Goal: Task Accomplishment & Management: Complete application form

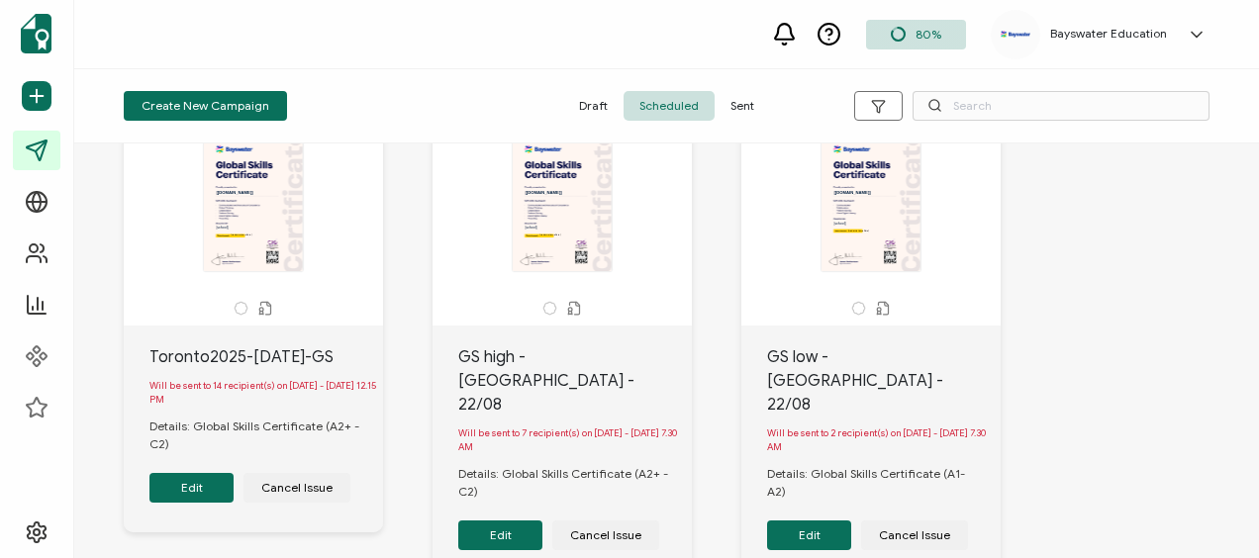
scroll to position [99, 0]
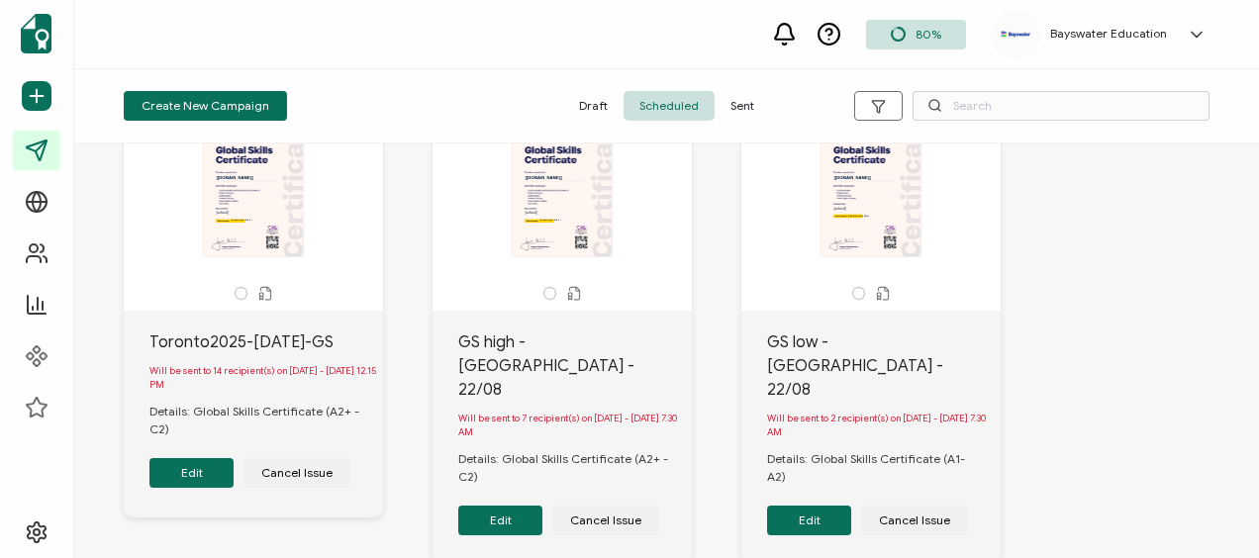
click at [210, 470] on button "Edit" at bounding box center [191, 473] width 84 height 30
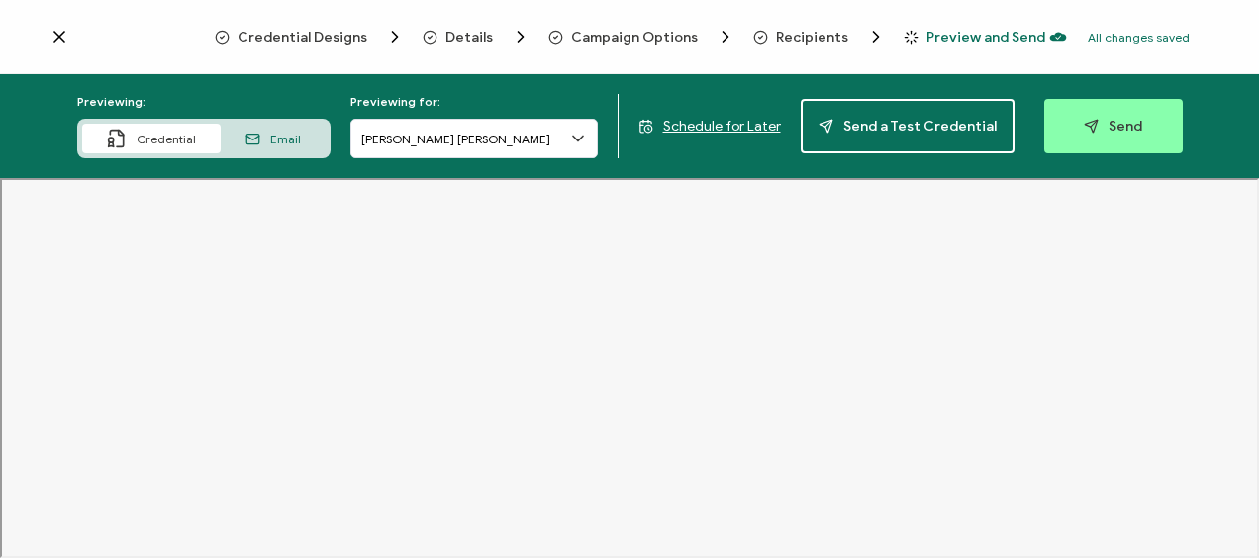
click at [584, 142] on icon at bounding box center [578, 139] width 20 height 20
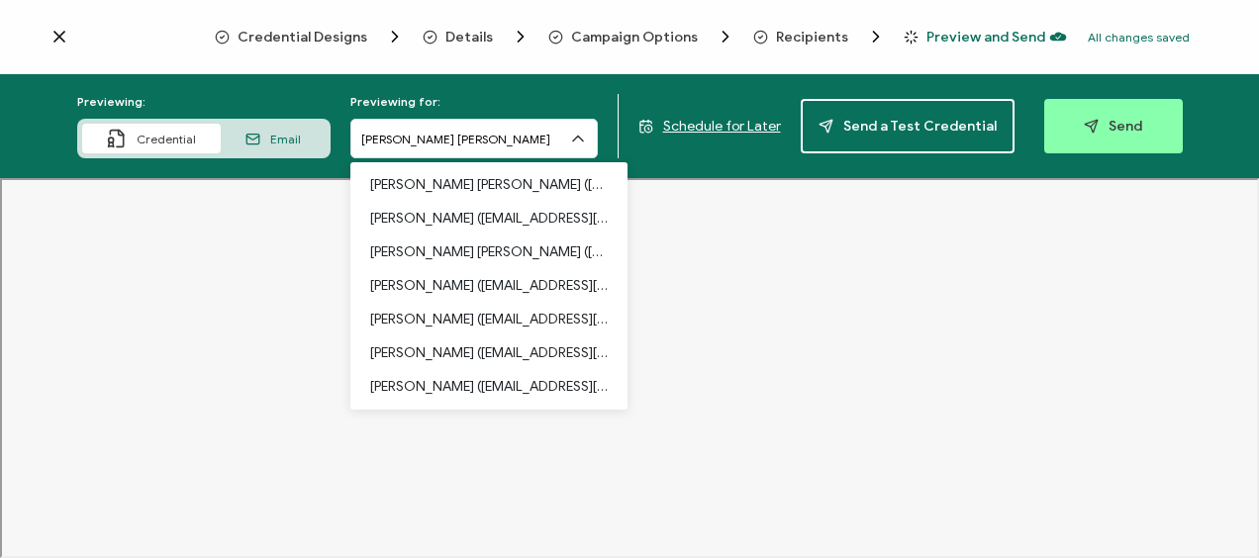
click at [809, 36] on span "Recipients" at bounding box center [812, 37] width 72 height 15
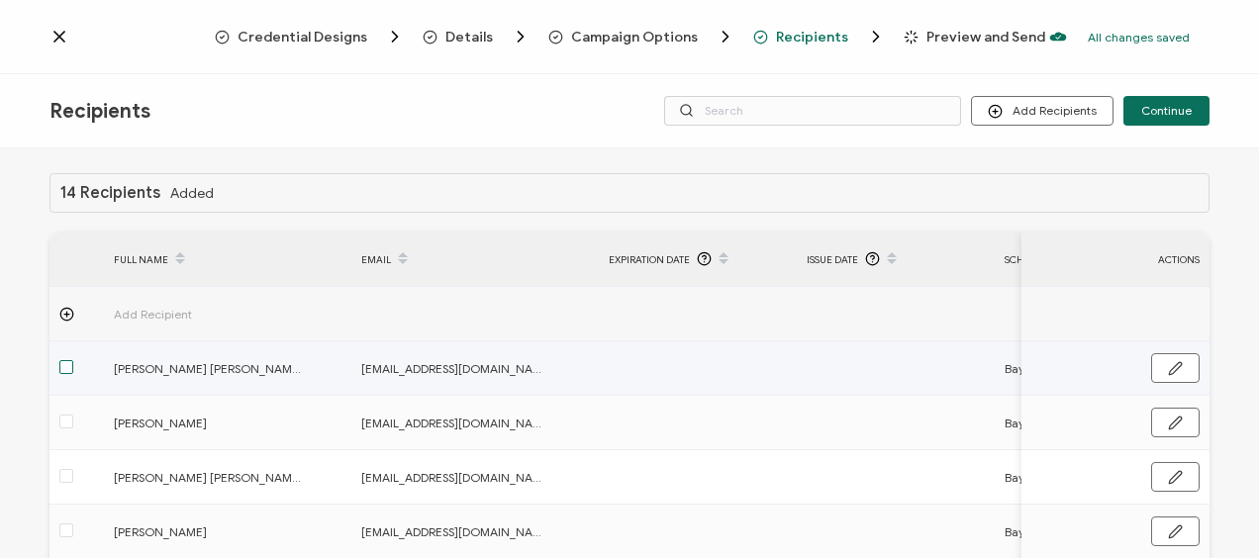
click at [67, 361] on span at bounding box center [66, 367] width 14 height 14
click at [73, 360] on input "checkbox" at bounding box center [73, 360] width 0 height 0
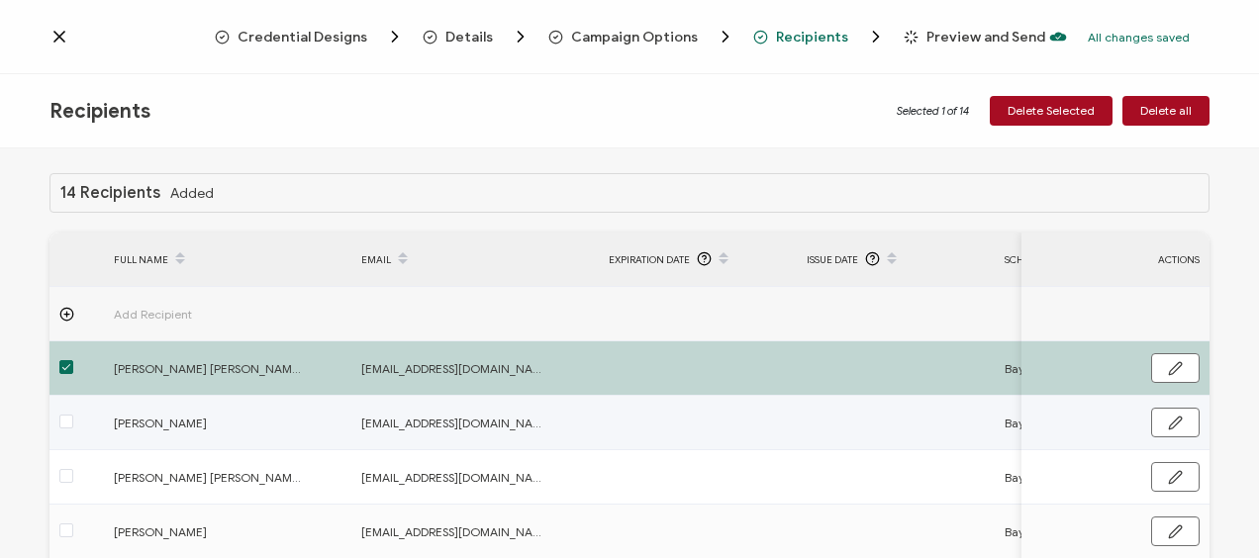
click at [68, 412] on label at bounding box center [66, 423] width 14 height 23
click at [73, 415] on input "checkbox" at bounding box center [73, 415] width 0 height 0
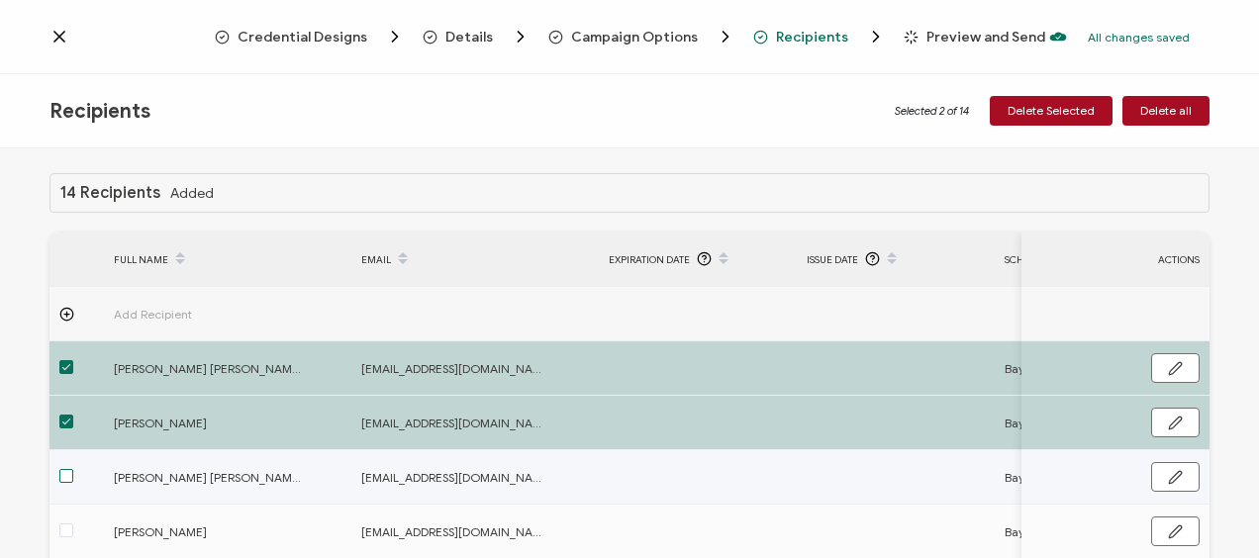
click at [64, 475] on span at bounding box center [66, 476] width 14 height 14
click at [73, 469] on input "checkbox" at bounding box center [73, 469] width 0 height 0
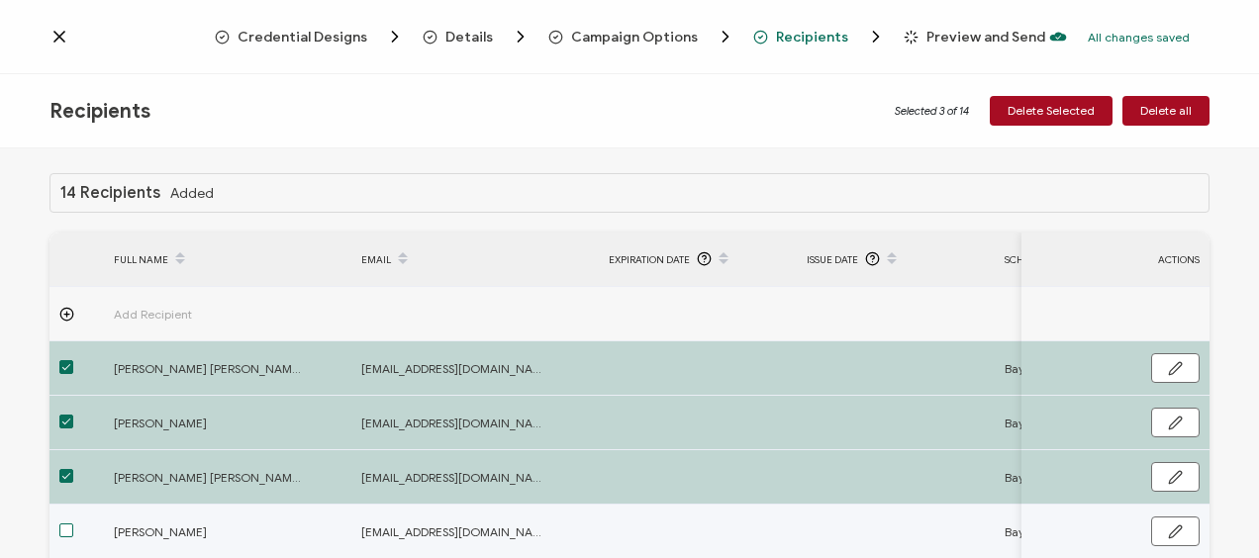
click at [69, 529] on span at bounding box center [66, 531] width 14 height 14
click at [73, 524] on input "checkbox" at bounding box center [73, 524] width 0 height 0
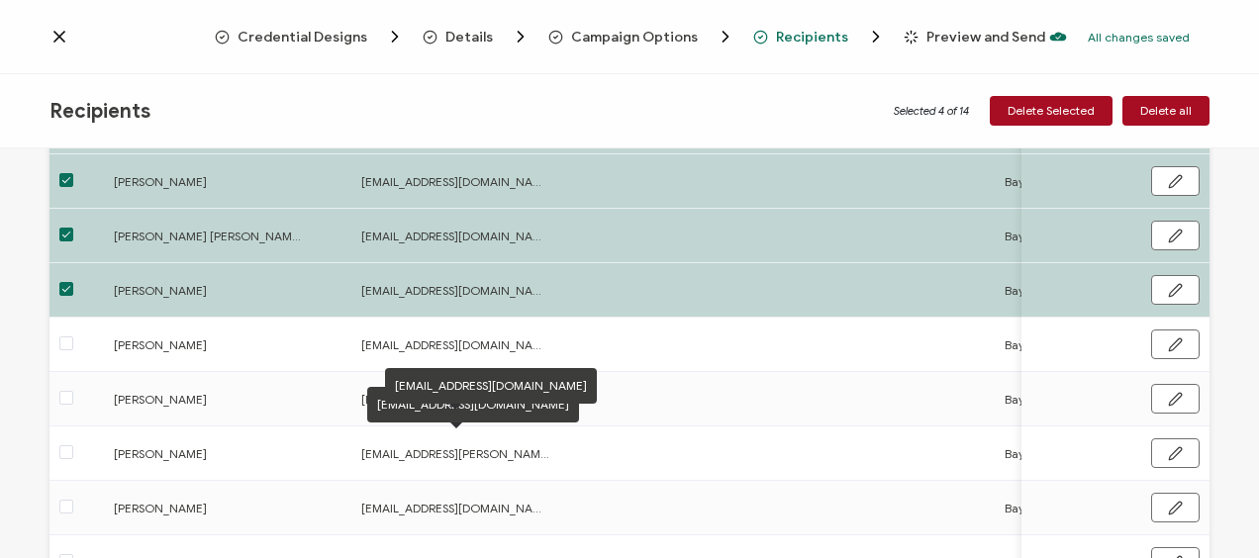
scroll to position [297, 0]
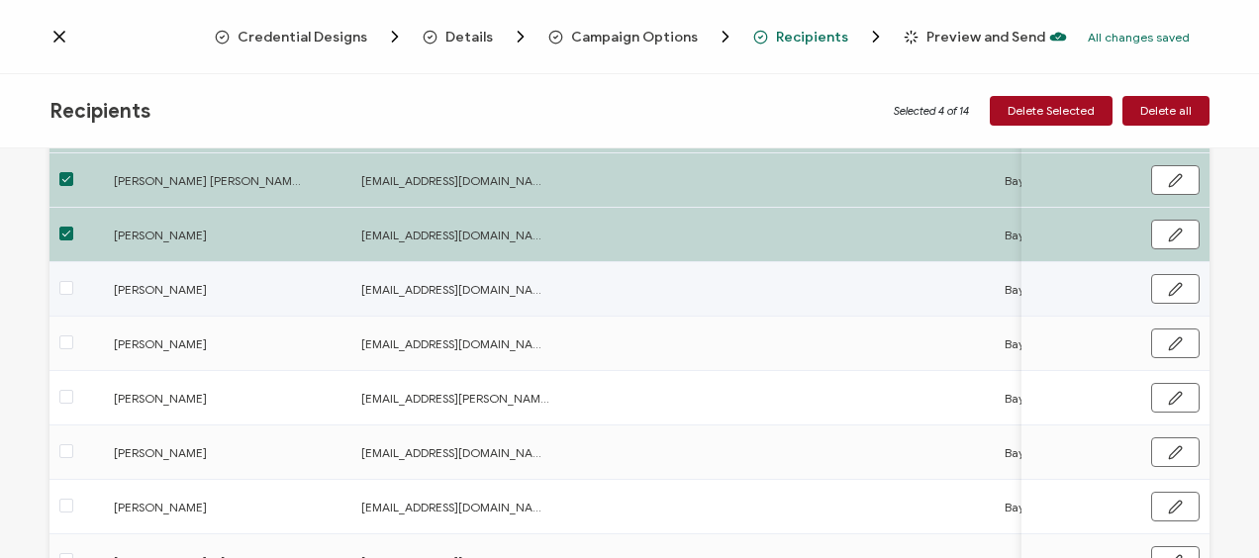
click at [75, 293] on div at bounding box center [76, 289] width 54 height 23
click at [65, 290] on span at bounding box center [66, 288] width 14 height 14
click at [73, 281] on input "checkbox" at bounding box center [73, 281] width 0 height 0
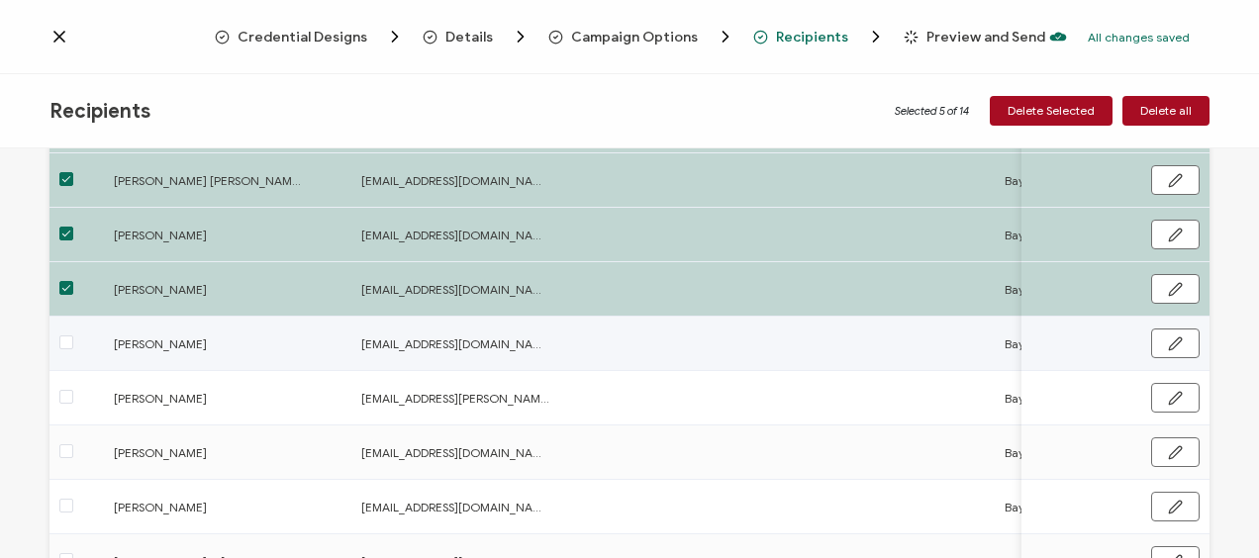
click at [67, 333] on label at bounding box center [66, 344] width 14 height 23
click at [73, 335] on input "checkbox" at bounding box center [73, 335] width 0 height 0
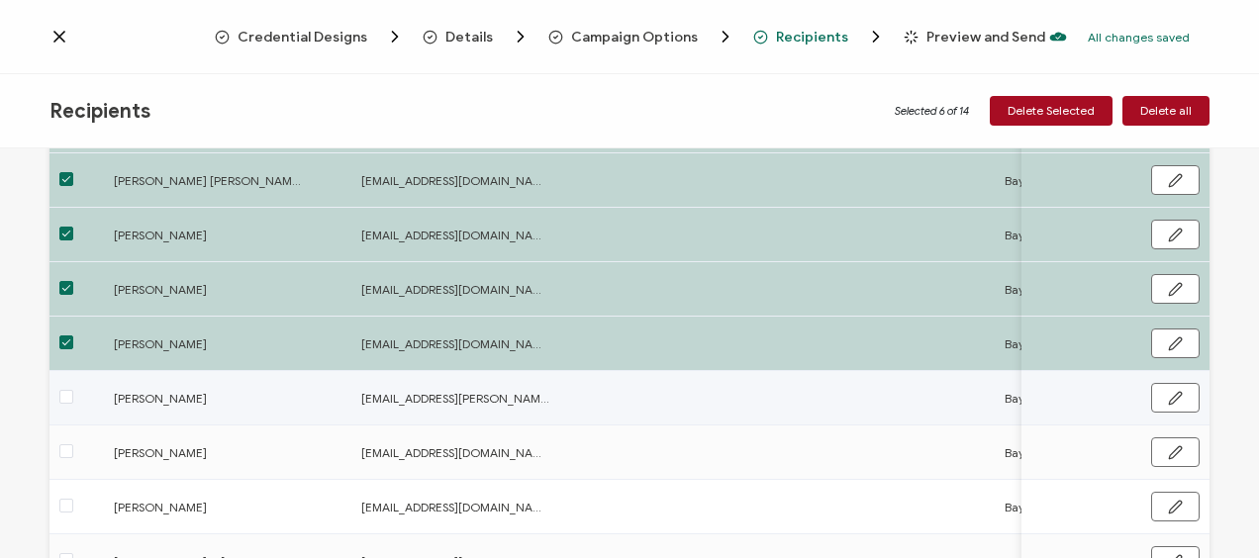
click at [57, 399] on div at bounding box center [76, 398] width 54 height 23
click at [67, 402] on span at bounding box center [66, 397] width 14 height 14
click at [73, 390] on input "checkbox" at bounding box center [73, 390] width 0 height 0
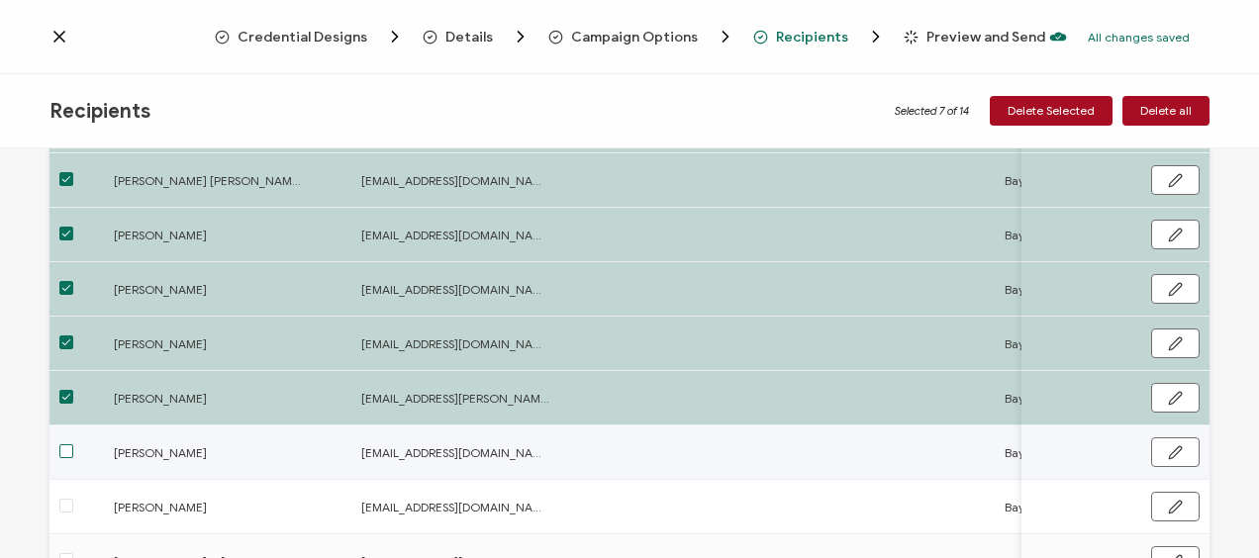
click at [66, 452] on span at bounding box center [66, 451] width 14 height 14
click at [73, 444] on input "checkbox" at bounding box center [73, 444] width 0 height 0
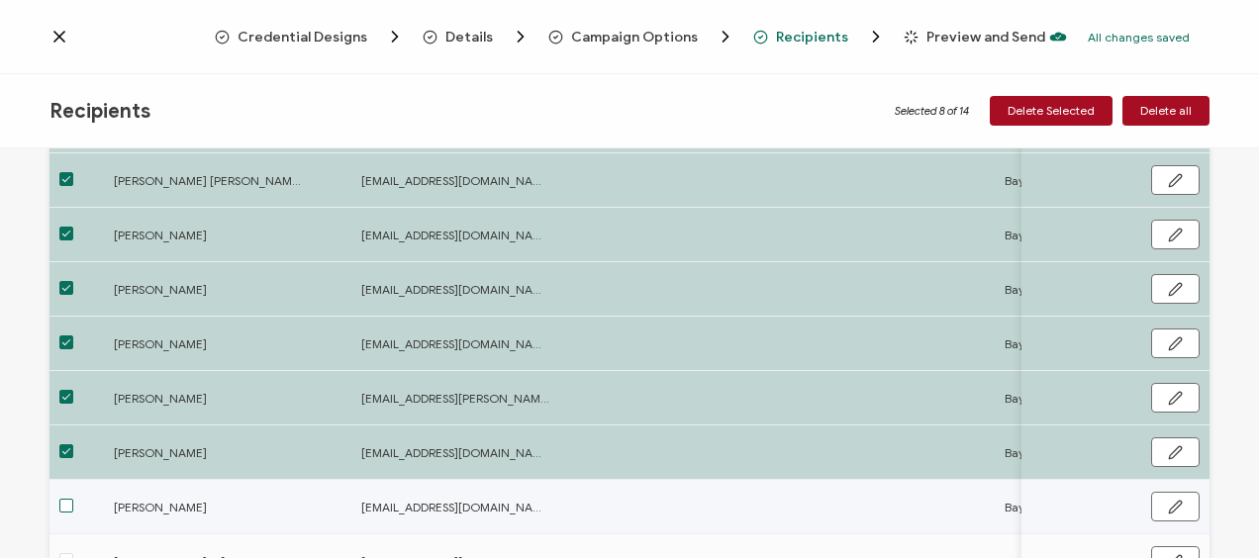
click at [67, 511] on span at bounding box center [66, 506] width 14 height 14
click at [73, 499] on input "checkbox" at bounding box center [73, 499] width 0 height 0
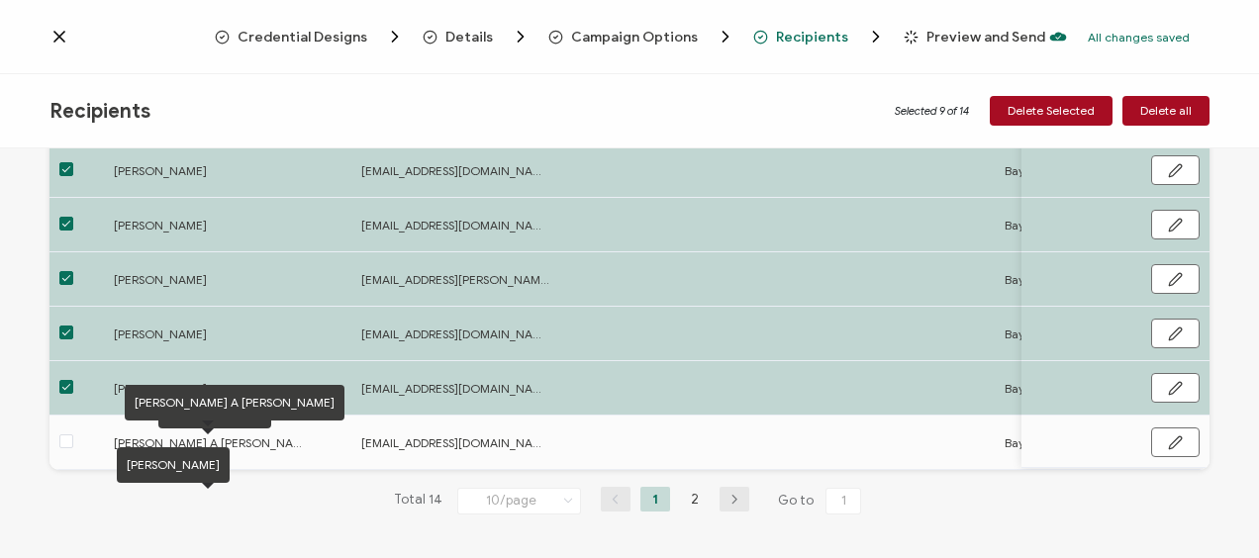
scroll to position [419, 0]
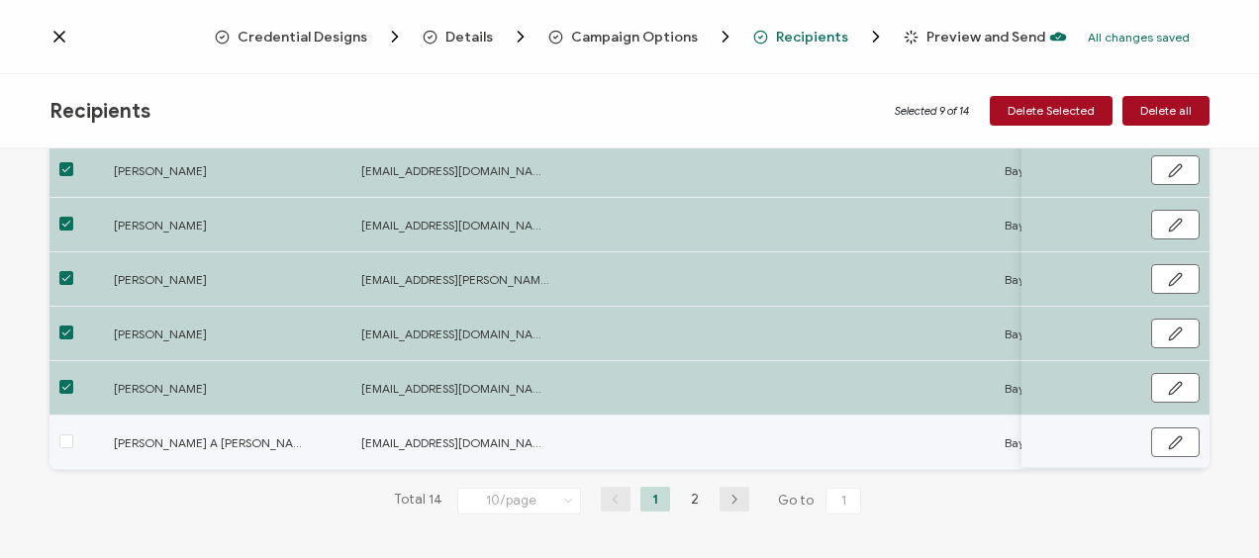
click at [66, 447] on label at bounding box center [66, 442] width 14 height 23
click at [73, 434] on input "checkbox" at bounding box center [73, 434] width 0 height 0
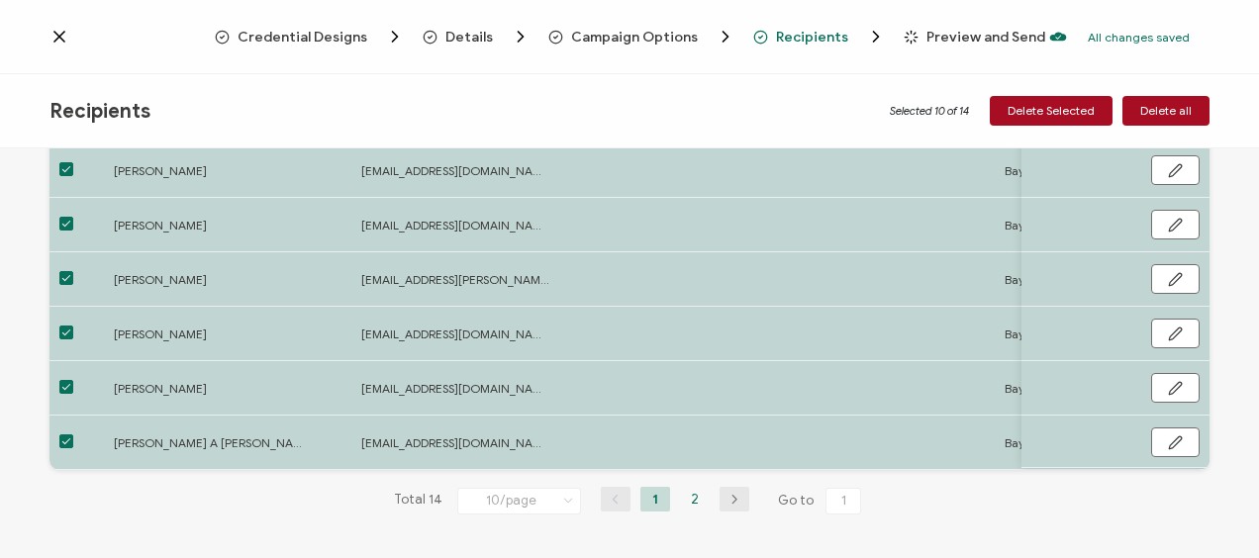
click at [690, 502] on li "2" at bounding box center [695, 499] width 30 height 25
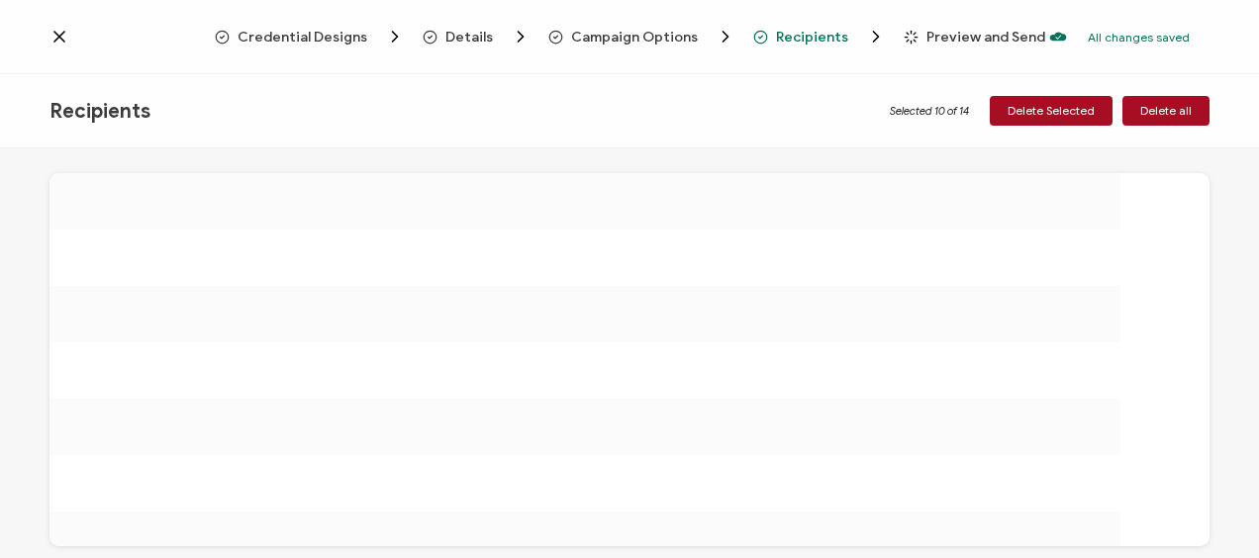
scroll to position [0, 0]
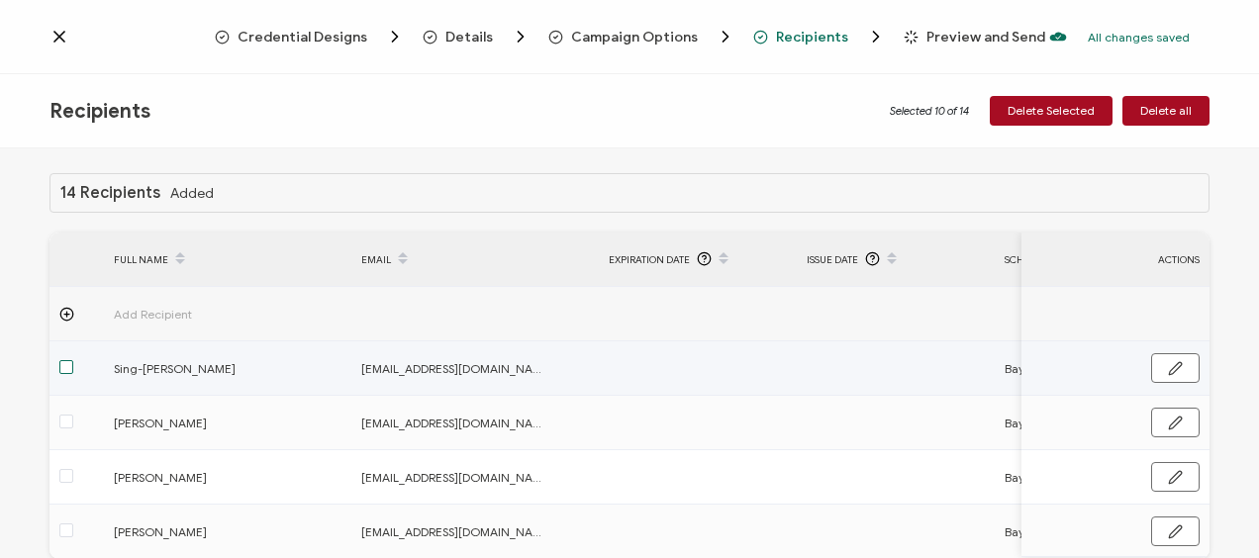
click at [70, 368] on span at bounding box center [66, 367] width 14 height 14
click at [73, 360] on input "checkbox" at bounding box center [73, 360] width 0 height 0
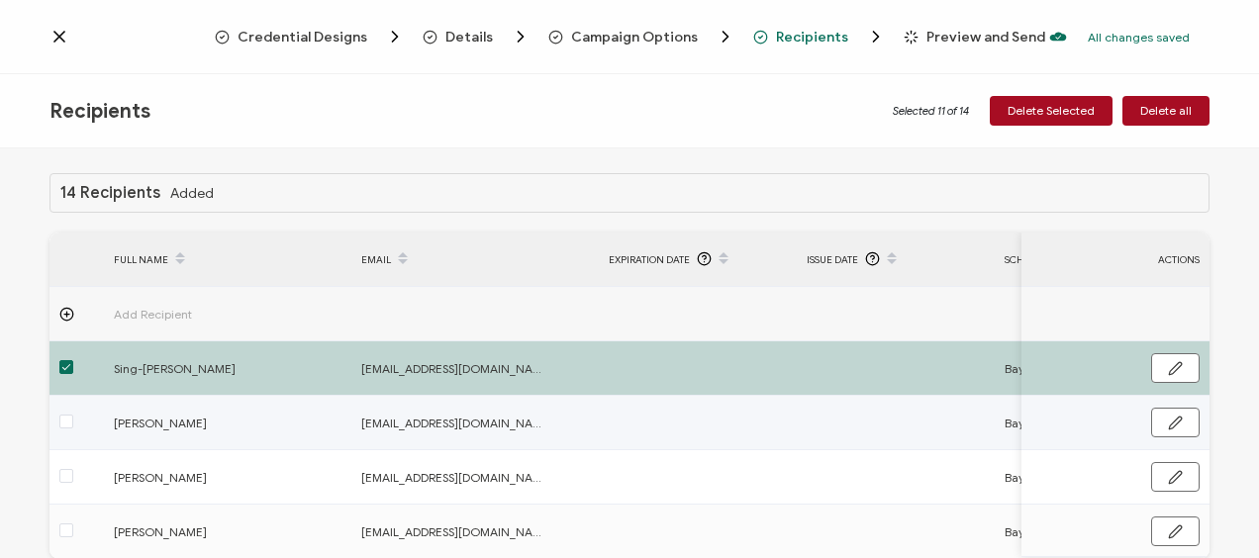
click at [68, 412] on label at bounding box center [66, 423] width 14 height 23
click at [73, 415] on input "checkbox" at bounding box center [73, 415] width 0 height 0
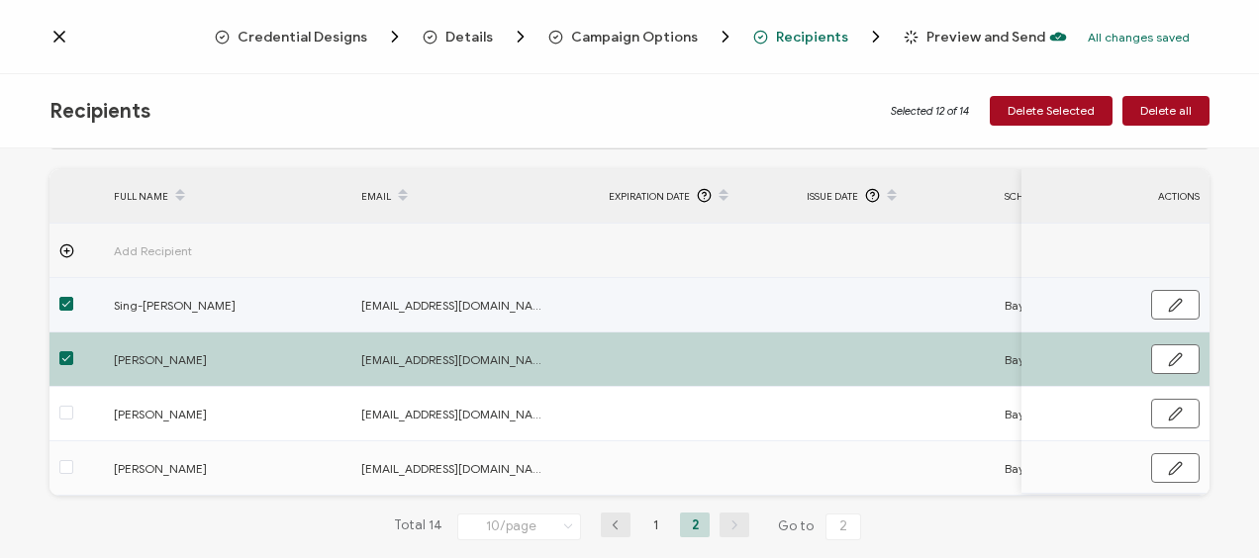
scroll to position [92, 0]
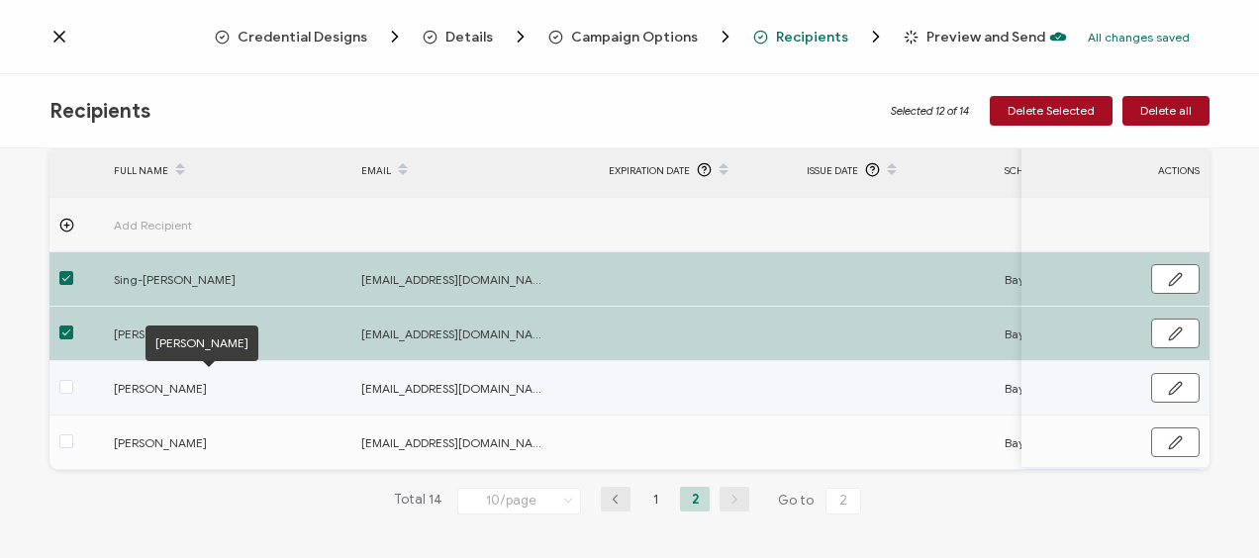
click at [174, 389] on span "[PERSON_NAME]" at bounding box center [208, 388] width 188 height 23
click at [68, 386] on span at bounding box center [66, 387] width 14 height 14
click at [73, 380] on input "checkbox" at bounding box center [73, 380] width 0 height 0
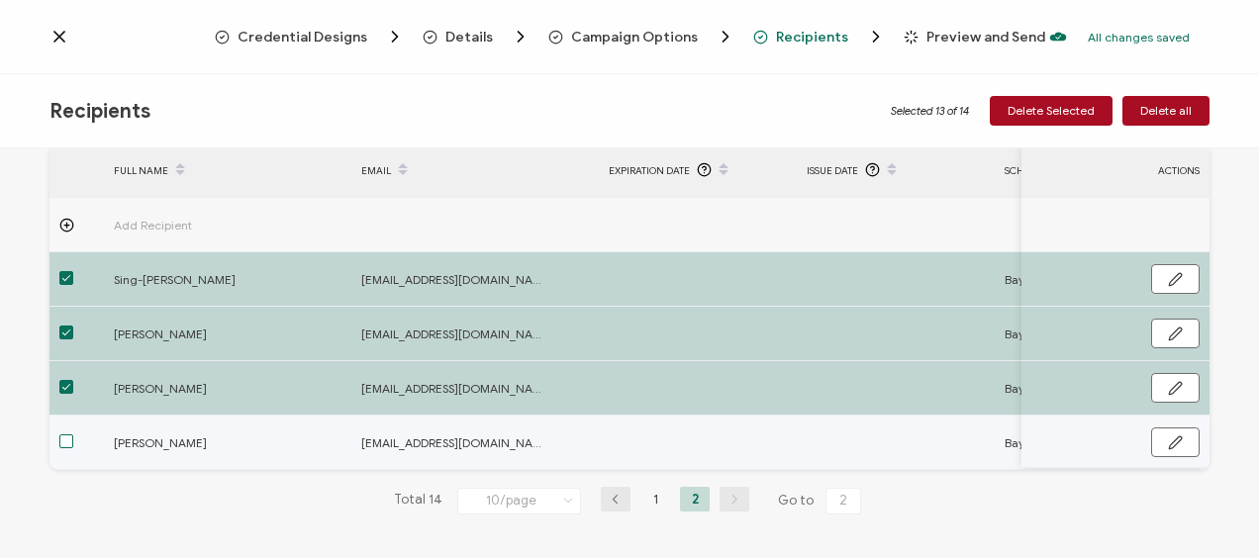
click at [65, 434] on span at bounding box center [66, 441] width 14 height 14
click at [73, 434] on input "checkbox" at bounding box center [73, 434] width 0 height 0
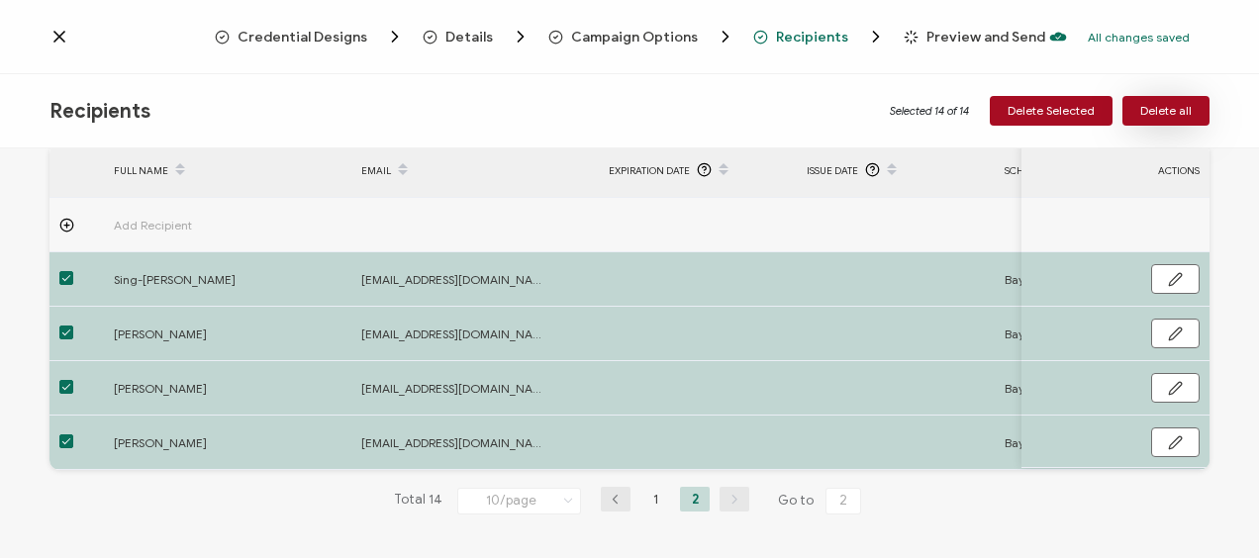
click at [1148, 108] on span "Delete all" at bounding box center [1165, 111] width 51 height 12
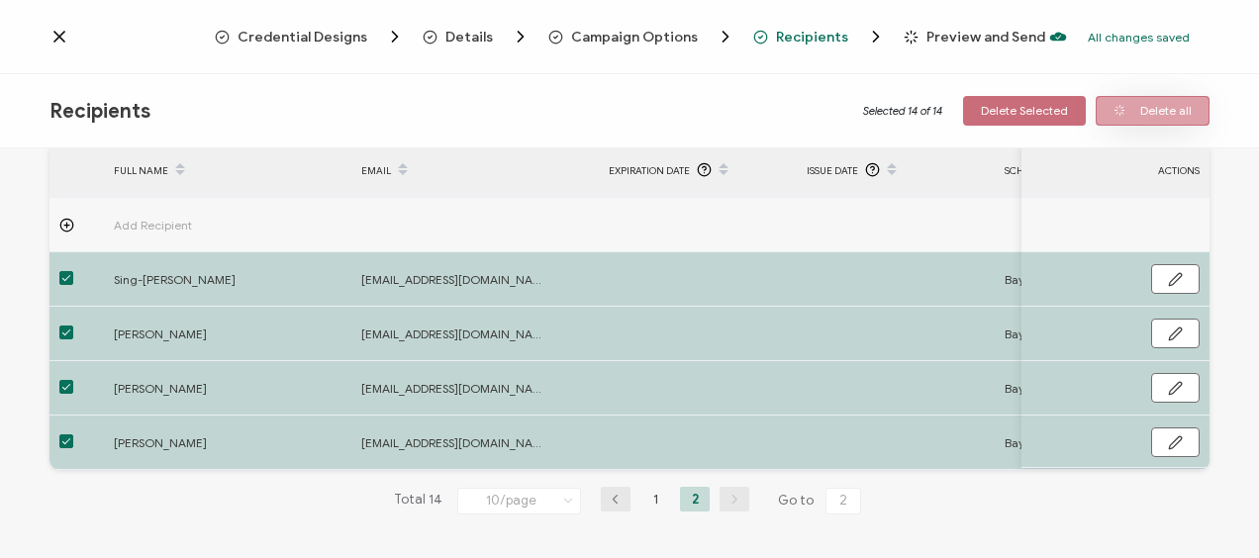
scroll to position [0, 0]
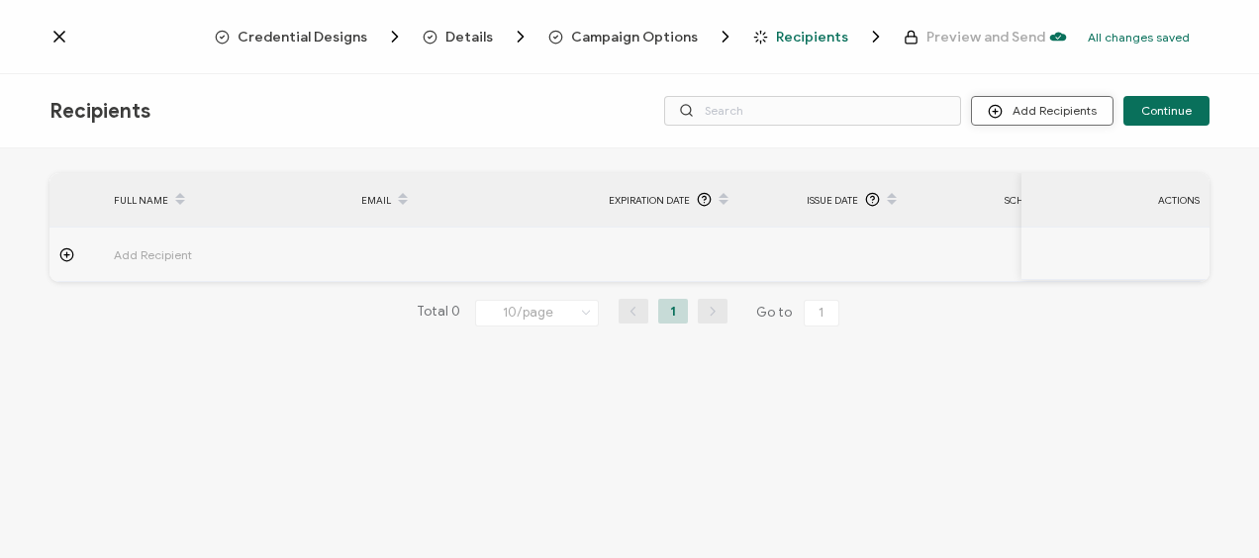
click at [1055, 107] on button "Add Recipients" at bounding box center [1042, 111] width 143 height 30
click at [1049, 157] on span "Upload Recipients" at bounding box center [1068, 163] width 100 height 15
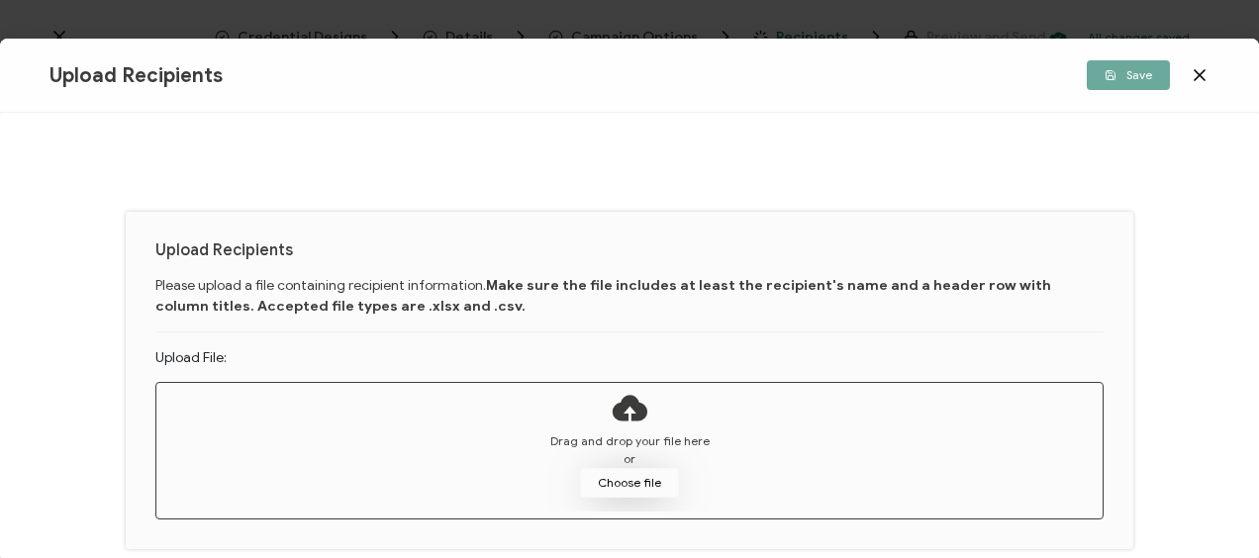
click at [623, 483] on button "Choose file" at bounding box center [629, 483] width 99 height 30
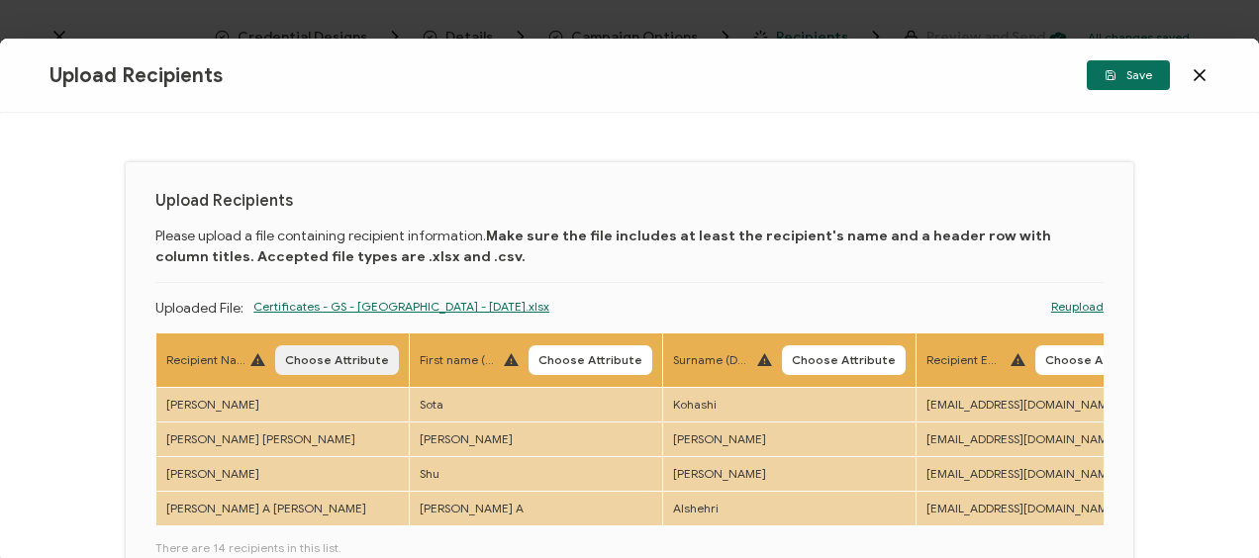
click at [344, 359] on span "Choose Attribute" at bounding box center [337, 360] width 104 height 12
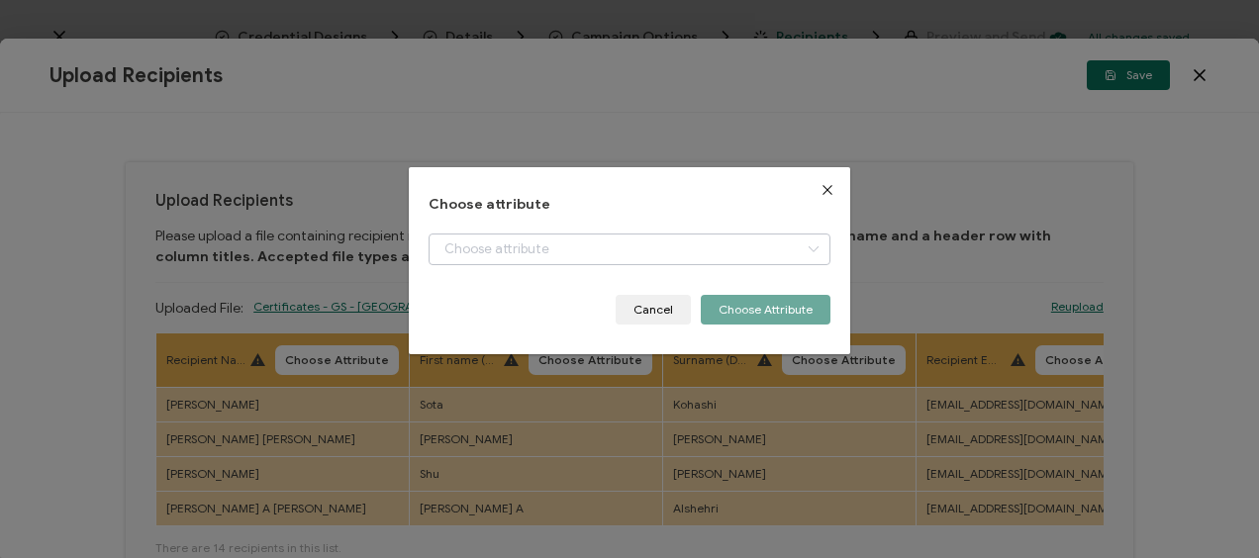
click at [809, 245] on icon "dialog" at bounding box center [813, 250] width 25 height 32
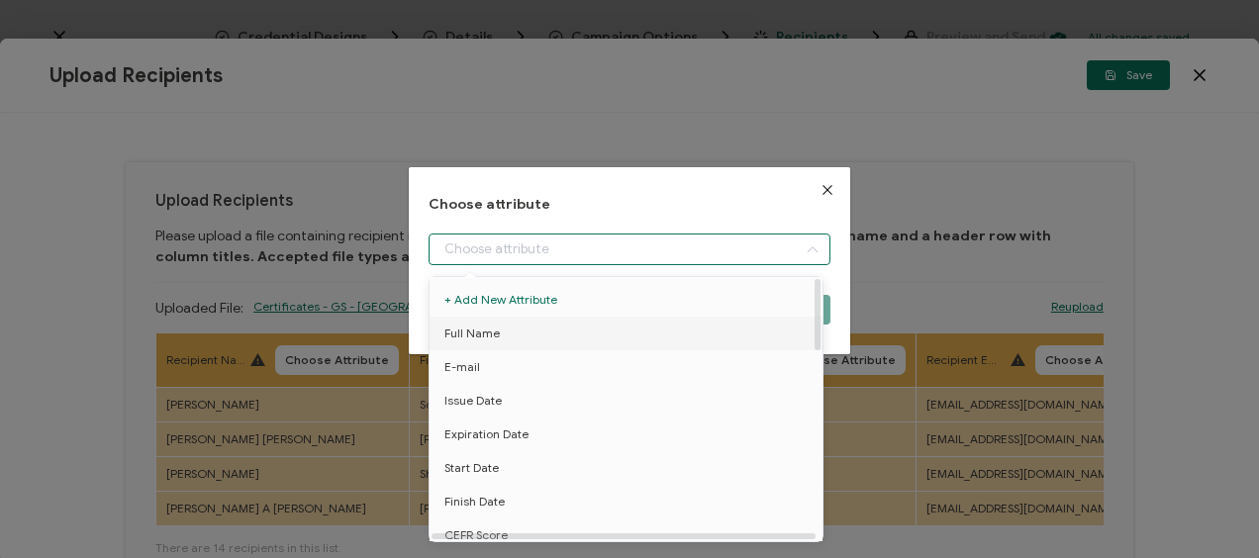
click at [501, 341] on li "Full Name" at bounding box center [630, 334] width 410 height 34
type input "Full Name"
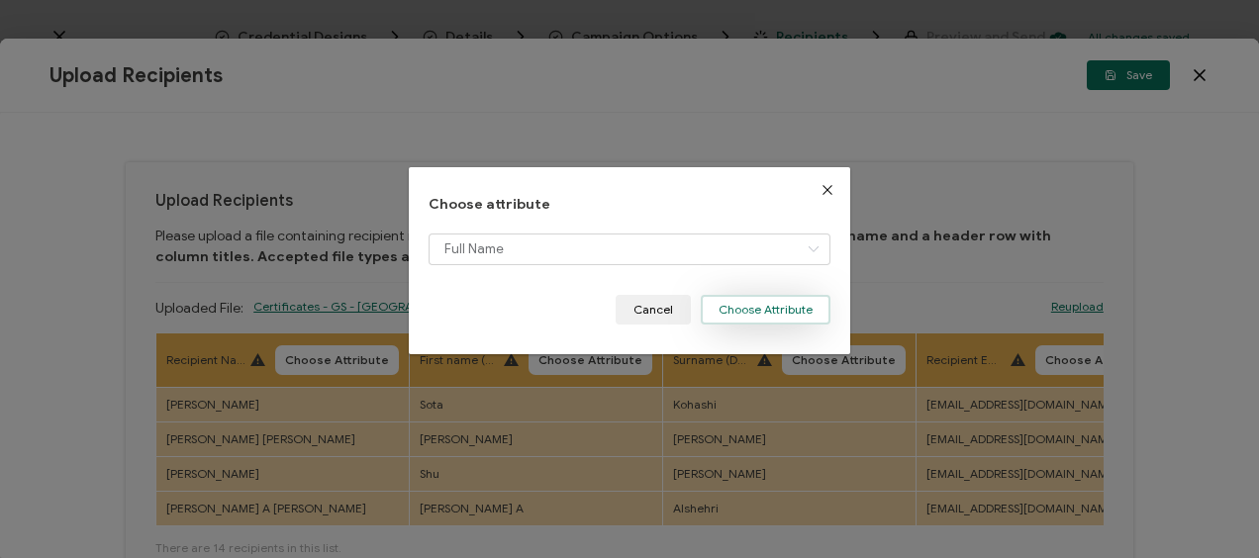
click at [740, 304] on button "Choose Attribute" at bounding box center [766, 310] width 130 height 30
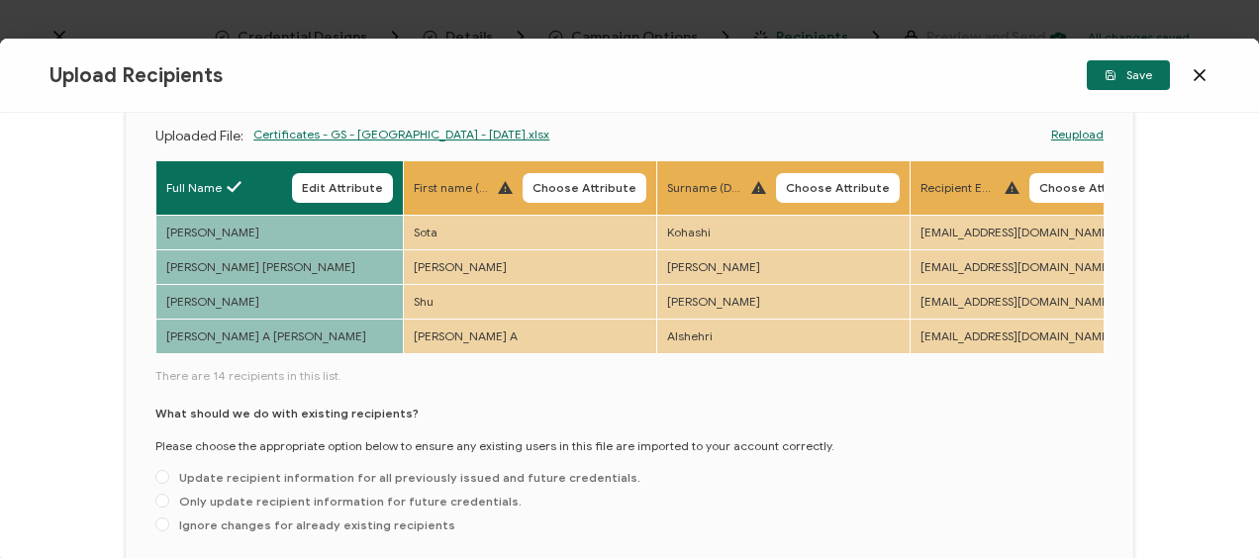
scroll to position [90, 0]
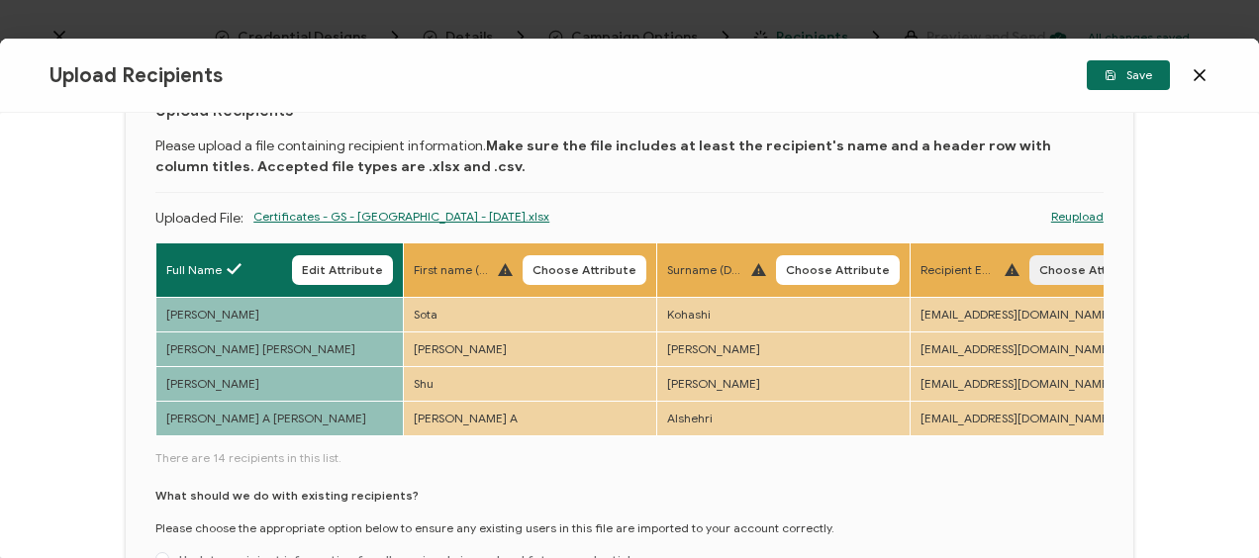
click at [1056, 269] on span "Choose Attribute" at bounding box center [1091, 270] width 104 height 12
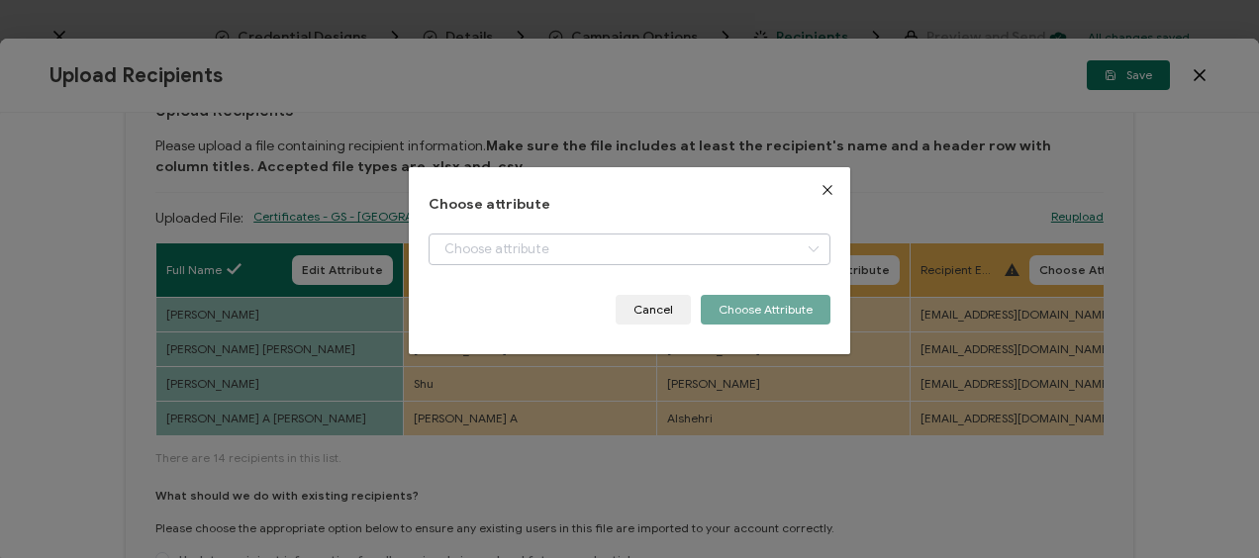
click at [810, 247] on icon "dialog" at bounding box center [813, 250] width 25 height 32
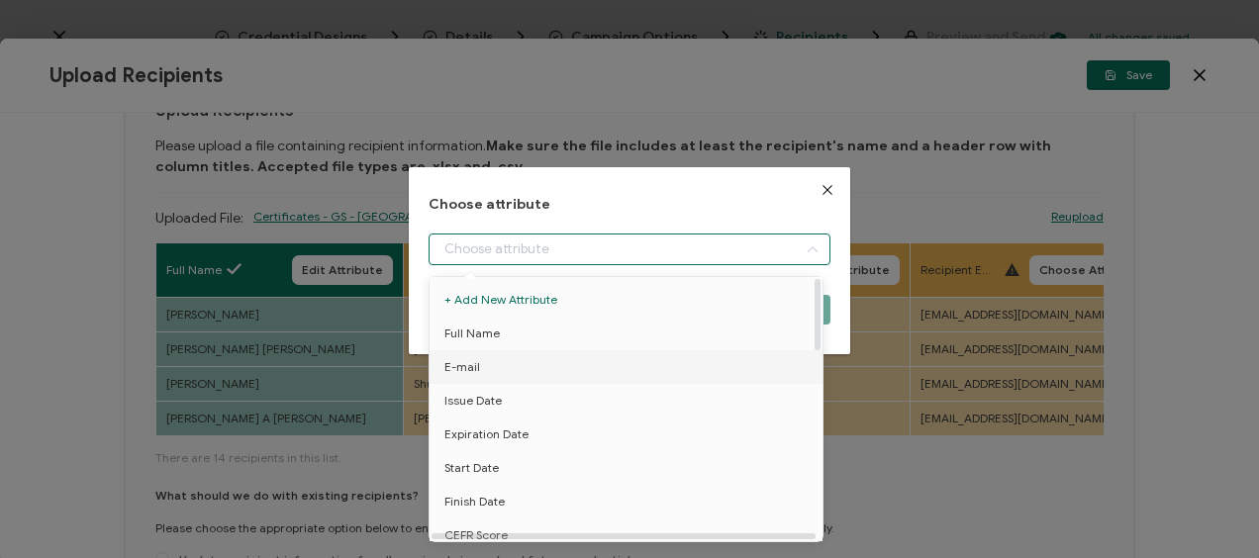
click at [465, 367] on span "E-mail" at bounding box center [462, 367] width 36 height 34
type input "E-mail"
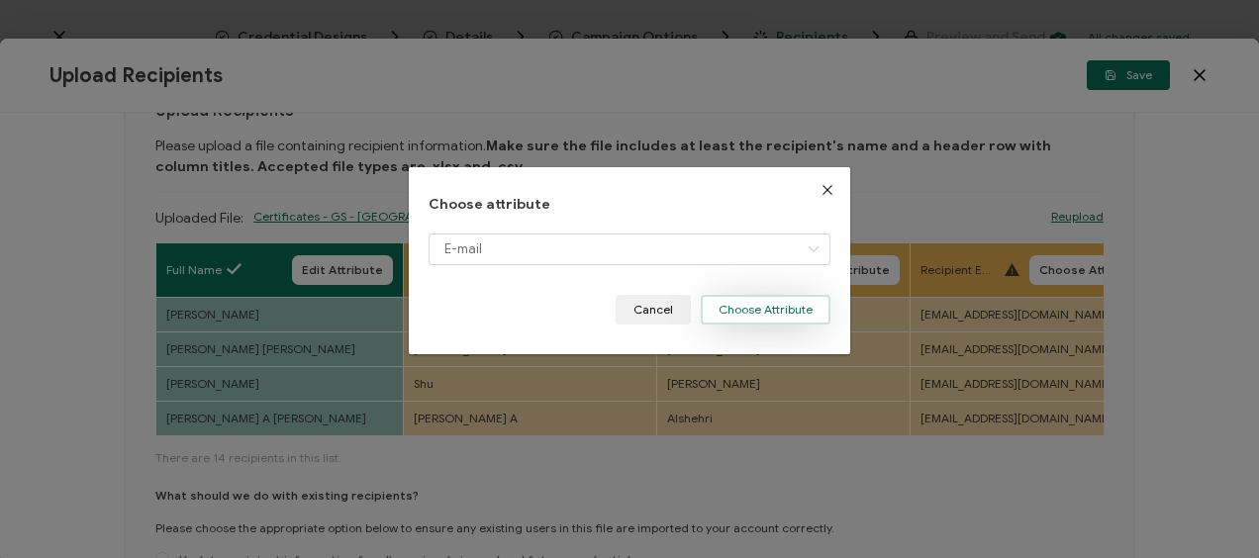
click at [750, 311] on button "Choose Attribute" at bounding box center [766, 310] width 130 height 30
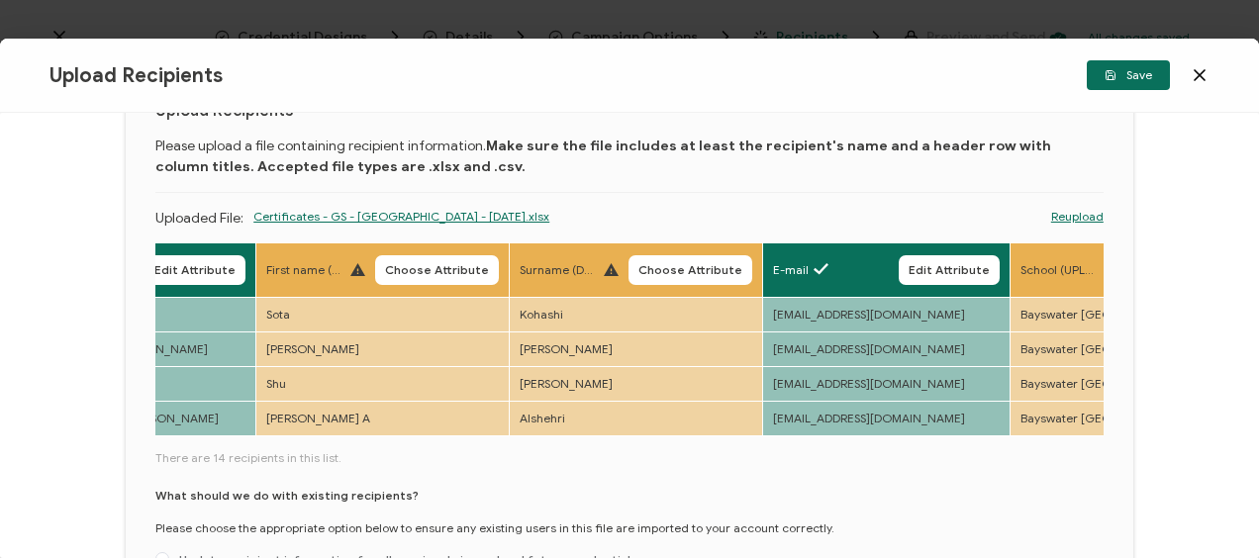
scroll to position [0, 137]
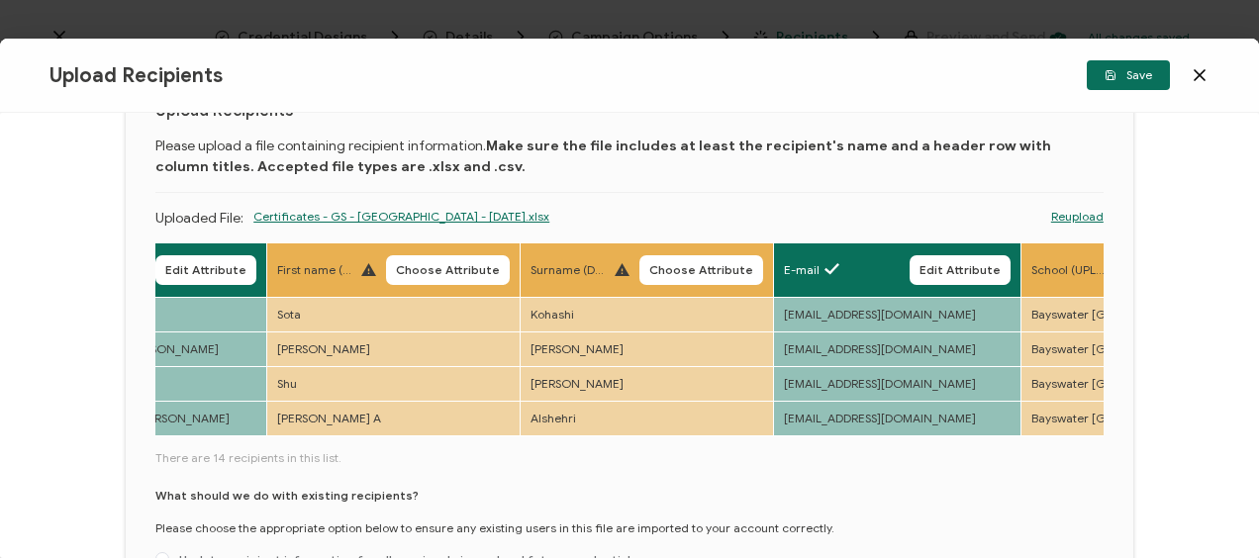
click at [1199, 73] on icon at bounding box center [1200, 75] width 20 height 20
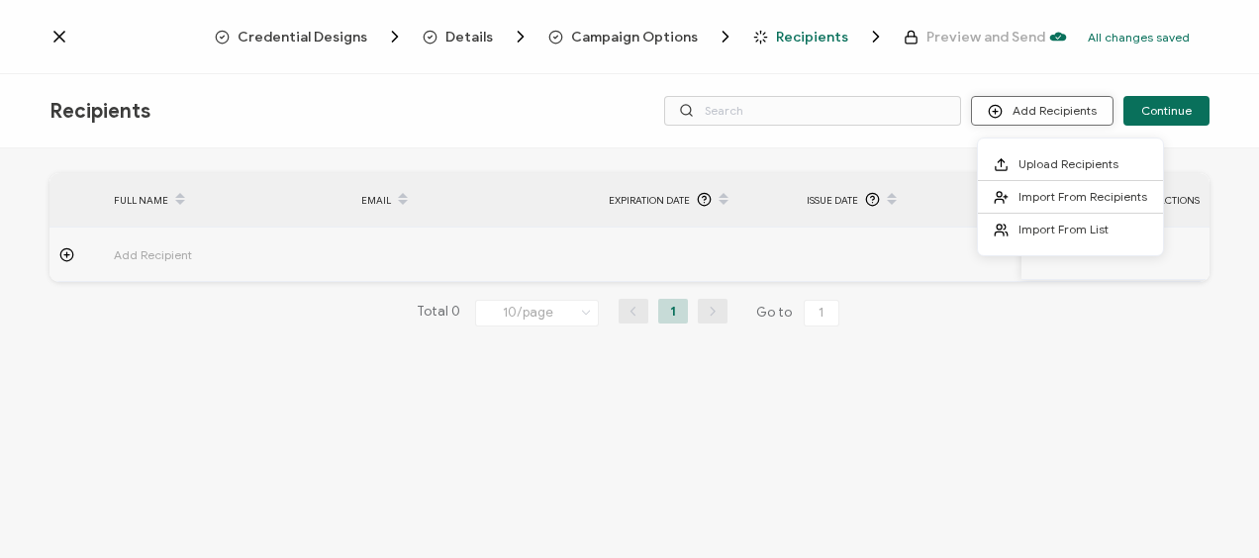
click at [1077, 112] on button "Add Recipients" at bounding box center [1042, 111] width 143 height 30
click at [1055, 159] on span "Upload Recipients" at bounding box center [1068, 163] width 100 height 15
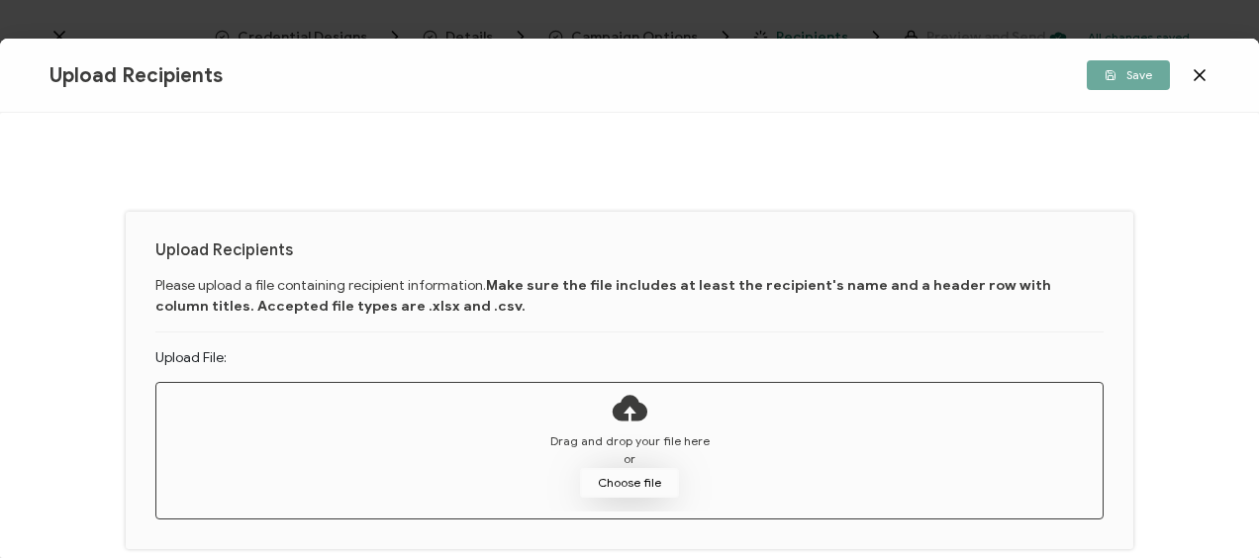
click at [637, 479] on button "Choose file" at bounding box center [629, 483] width 99 height 30
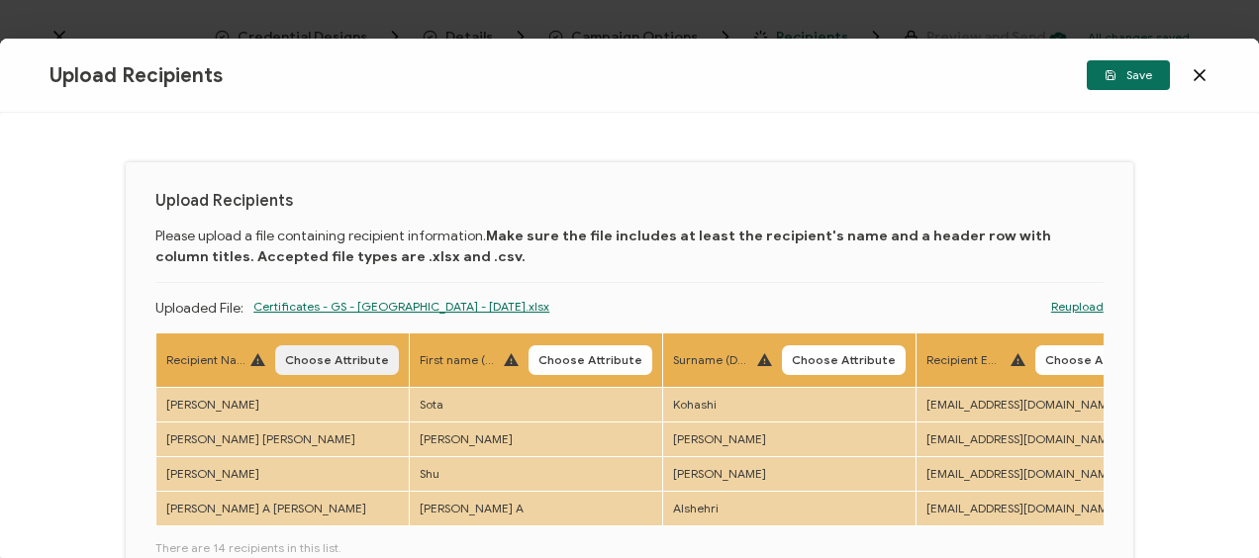
click at [330, 366] on span "Choose Attribute" at bounding box center [337, 360] width 104 height 12
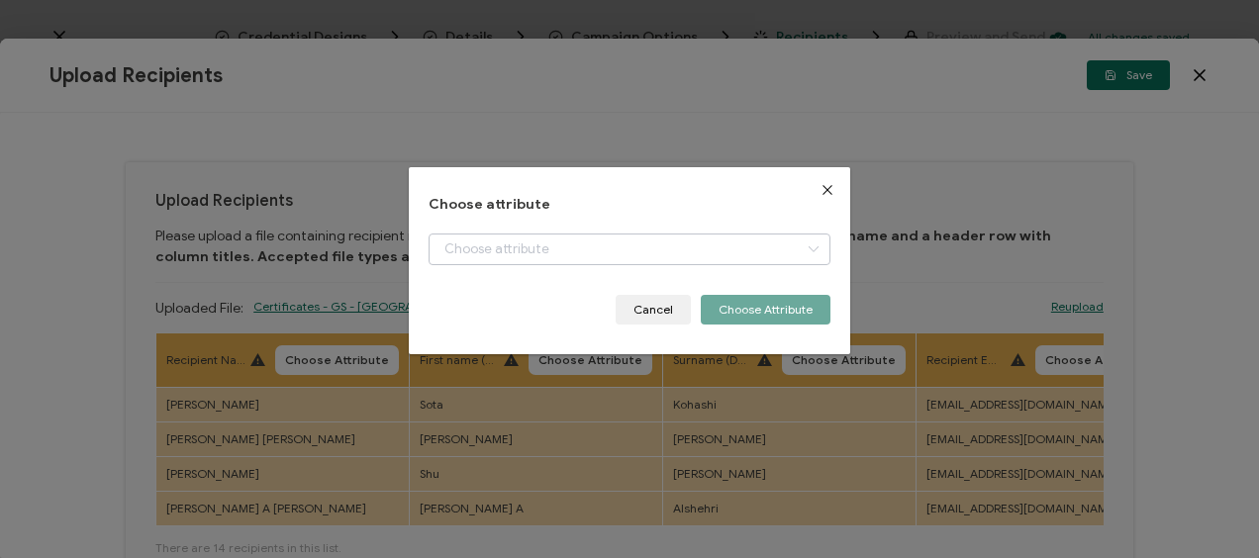
click at [804, 243] on icon "dialog" at bounding box center [813, 250] width 25 height 32
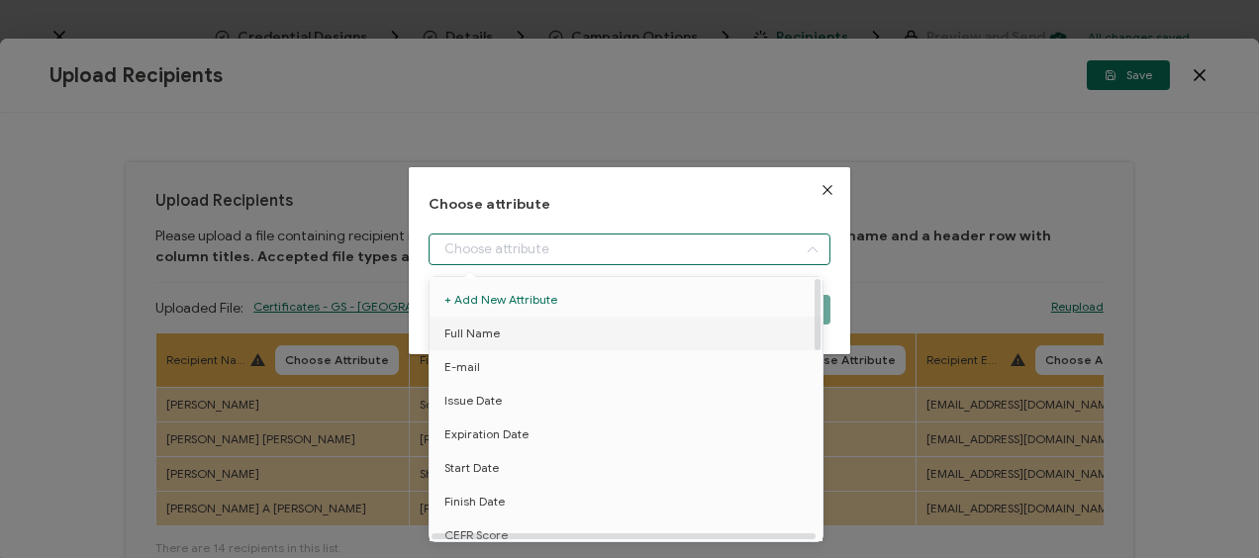
click at [462, 332] on span "Full Name" at bounding box center [471, 334] width 55 height 34
type input "Full Name"
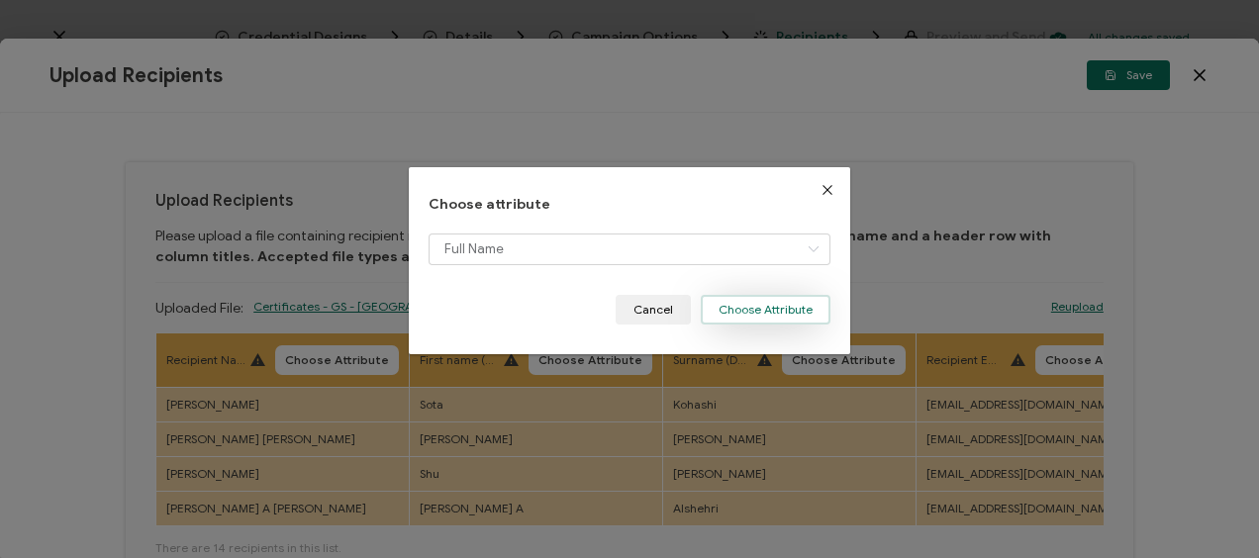
click at [756, 311] on button "Choose Attribute" at bounding box center [766, 310] width 130 height 30
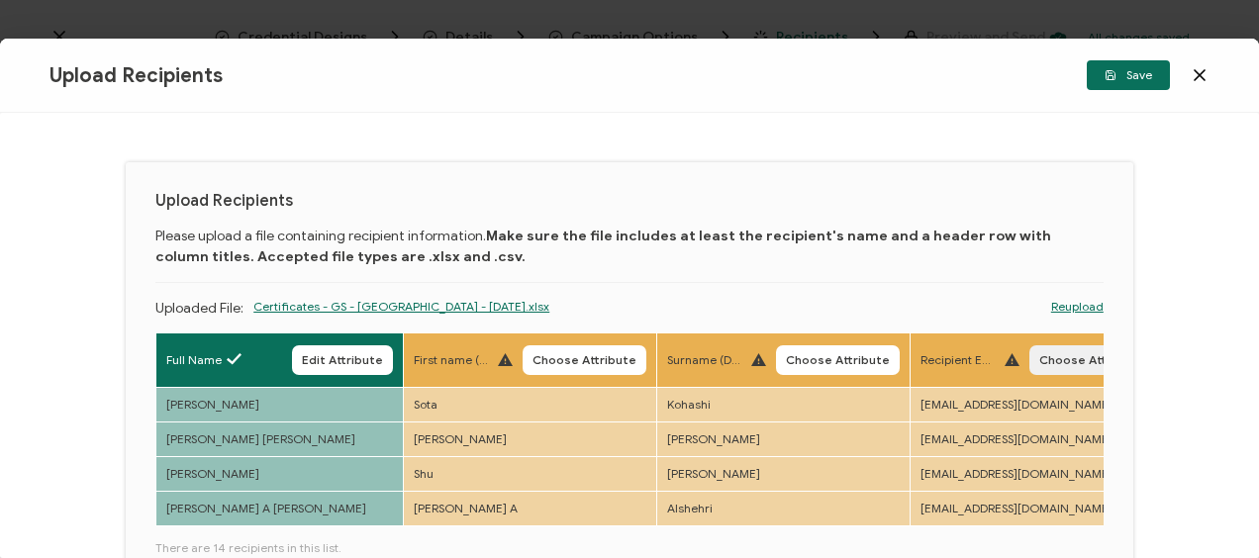
click at [1039, 359] on span "Choose Attribute" at bounding box center [1091, 360] width 104 height 12
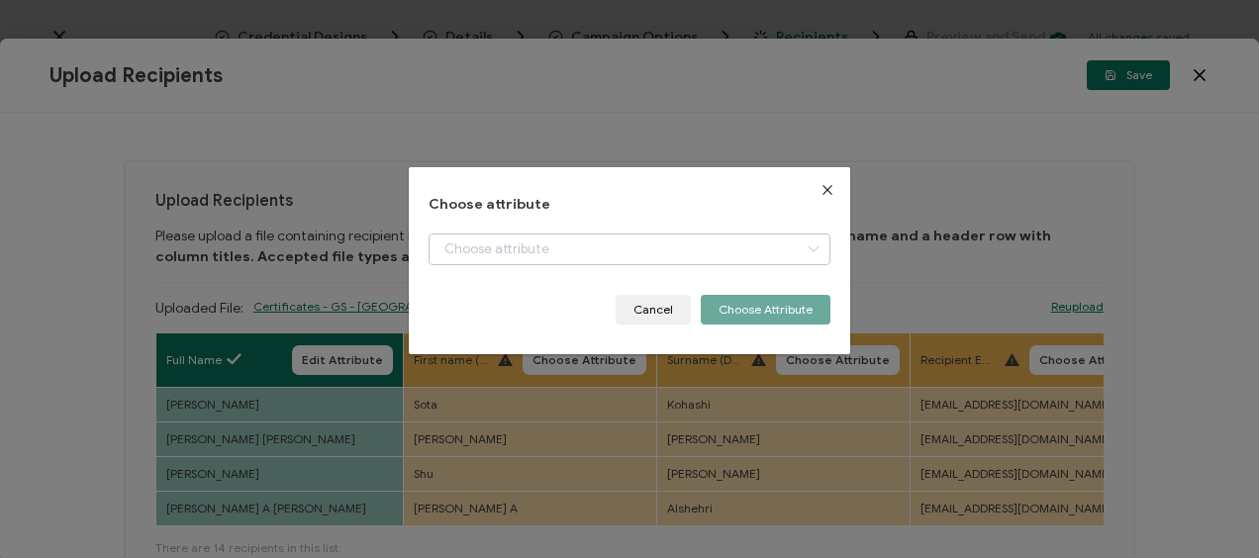
click at [805, 247] on icon "dialog" at bounding box center [813, 250] width 25 height 32
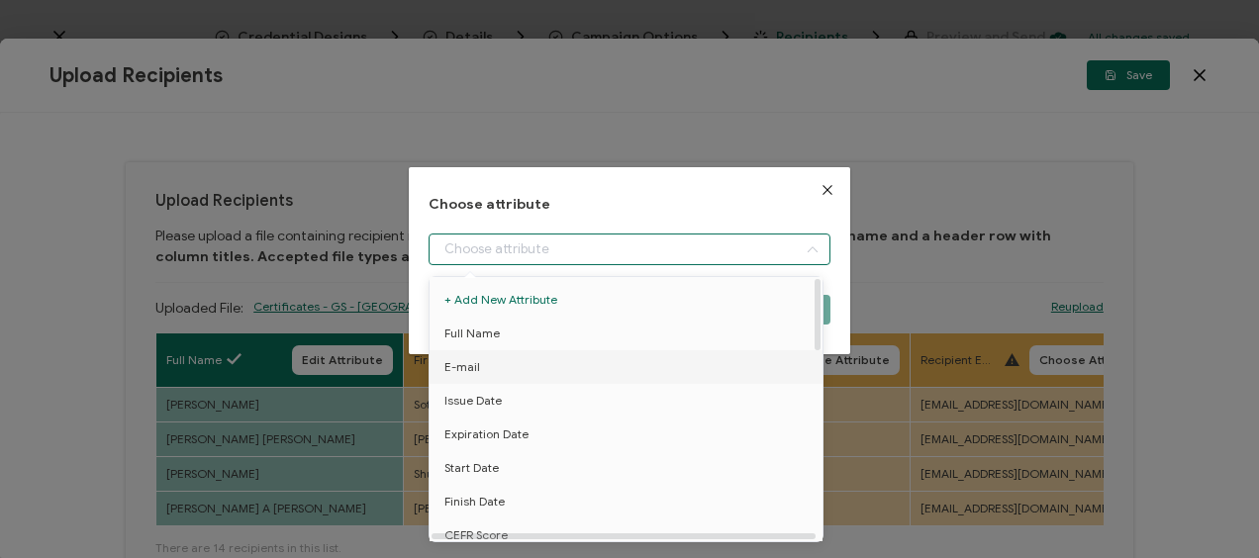
click at [501, 370] on li "E-mail" at bounding box center [630, 367] width 410 height 34
type input "E-mail"
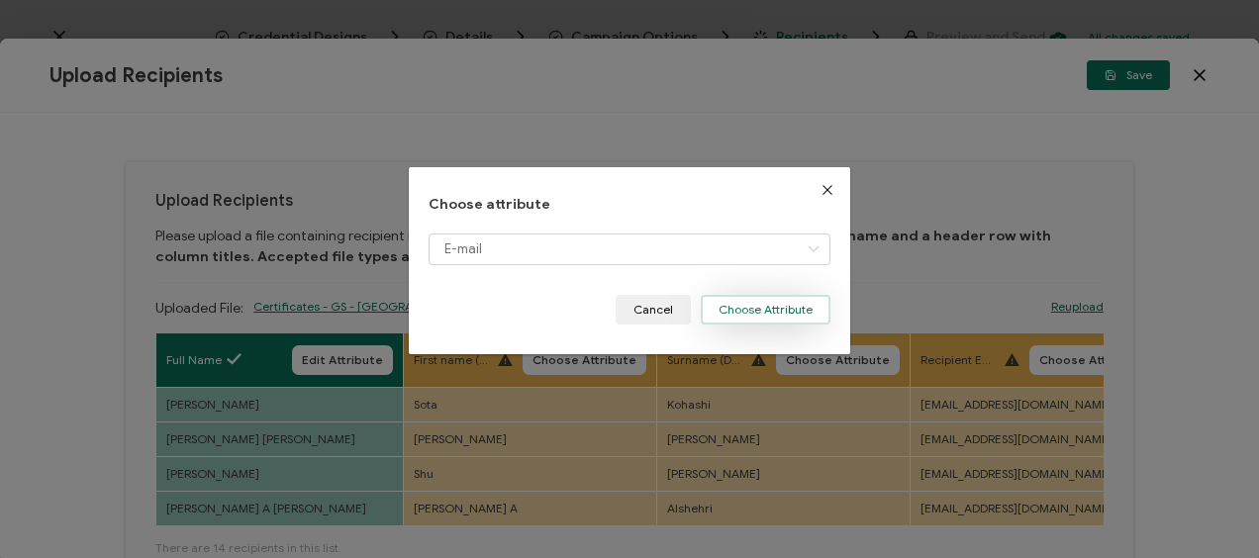
click at [771, 309] on button "Choose Attribute" at bounding box center [766, 310] width 130 height 30
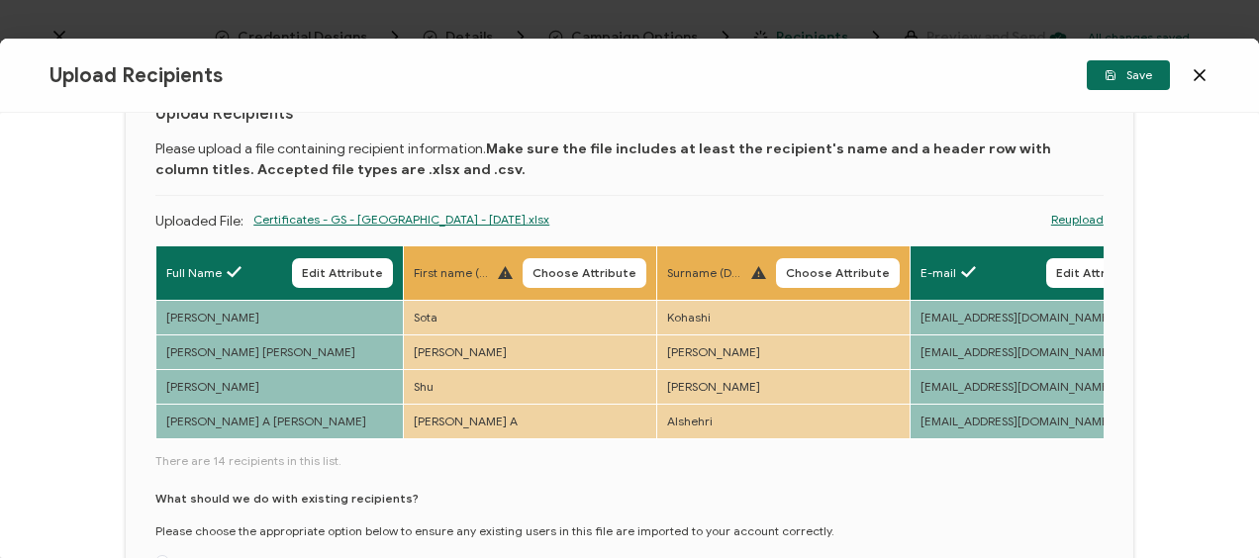
scroll to position [198, 0]
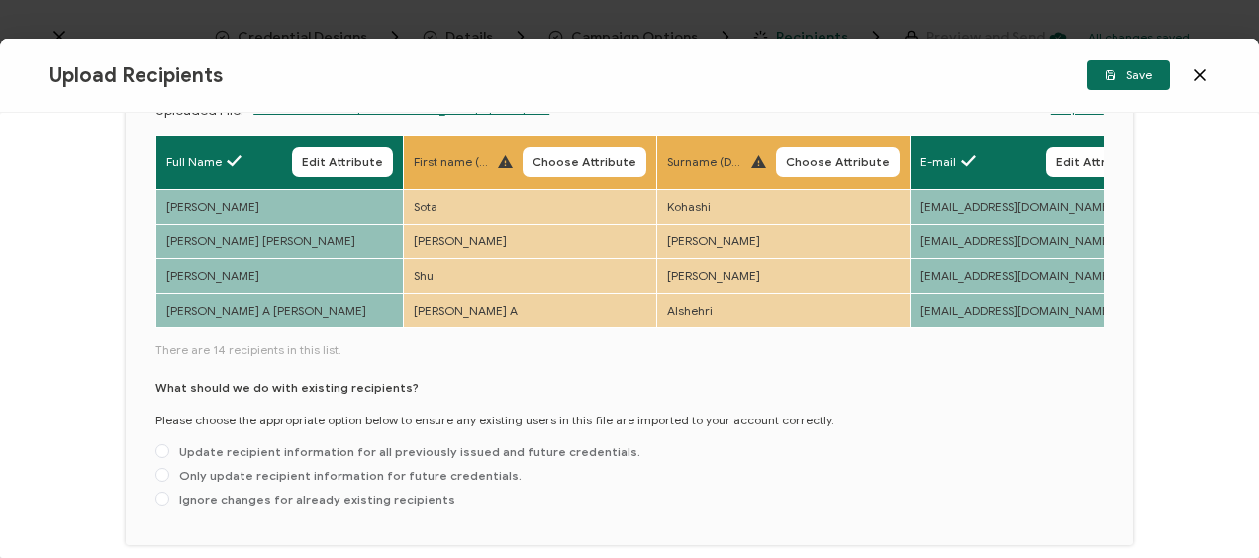
drag, startPoint x: 492, startPoint y: 330, endPoint x: 636, endPoint y: 327, distance: 144.5
click at [636, 327] on div "Full Name Edit Attribute First name (DO NOT UPLOAD) Choose Attribute Surname (D…" at bounding box center [629, 233] width 948 height 197
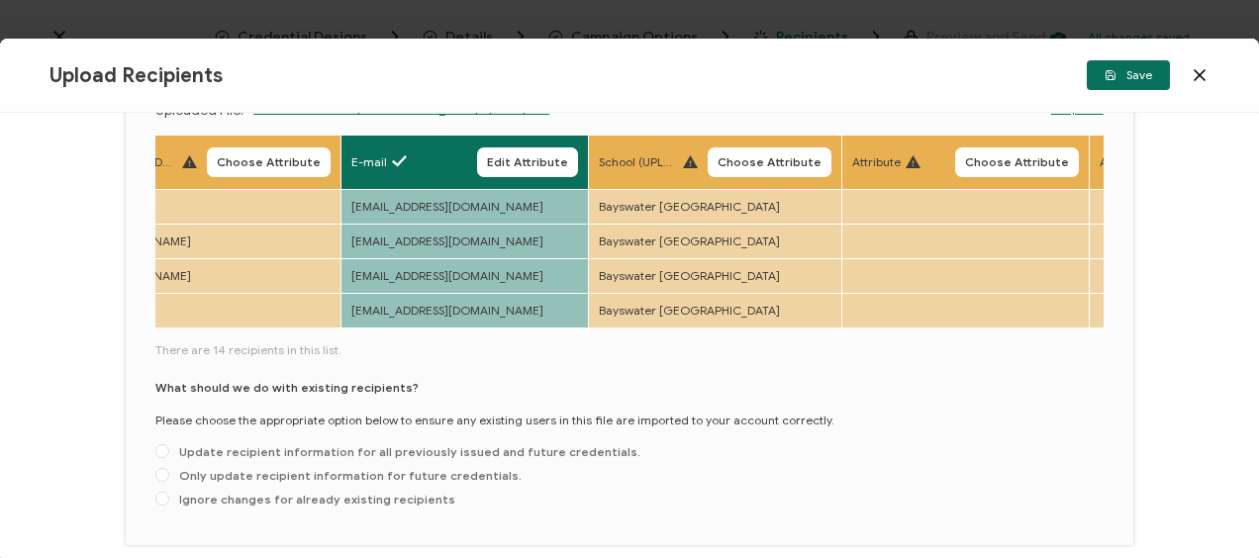
scroll to position [0, 580]
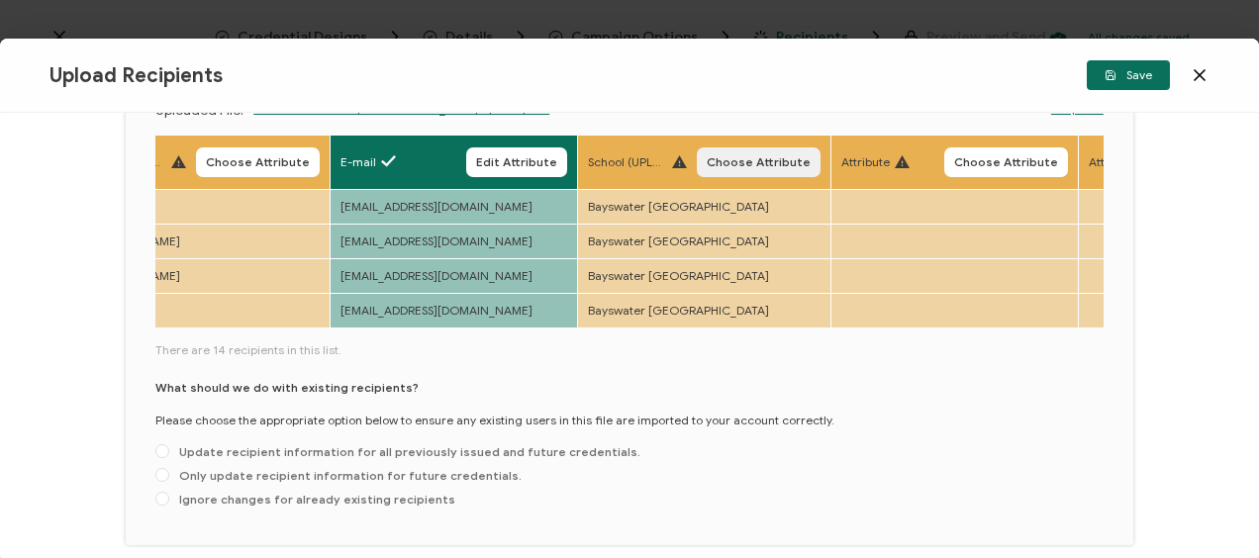
click at [738, 158] on span "Choose Attribute" at bounding box center [759, 162] width 104 height 12
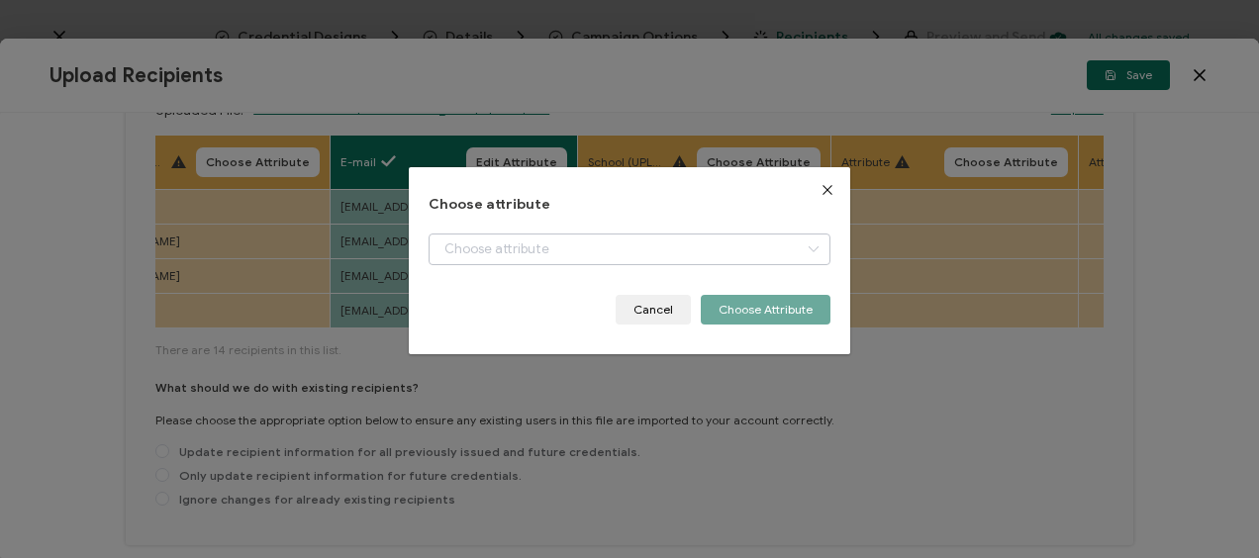
click at [811, 249] on icon "dialog" at bounding box center [813, 250] width 25 height 32
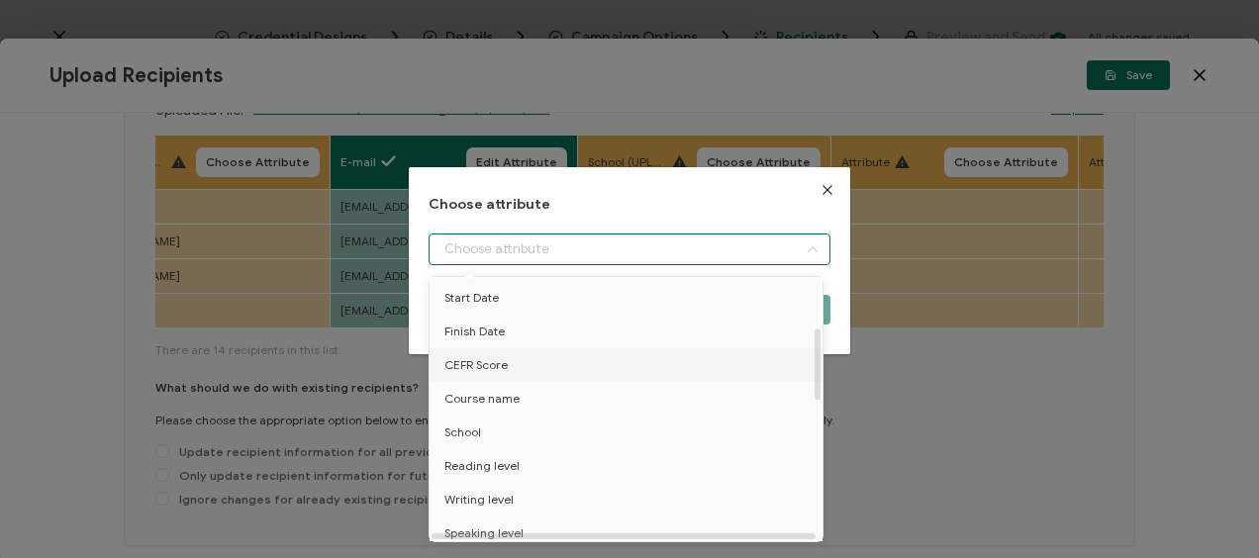
scroll to position [198, 0]
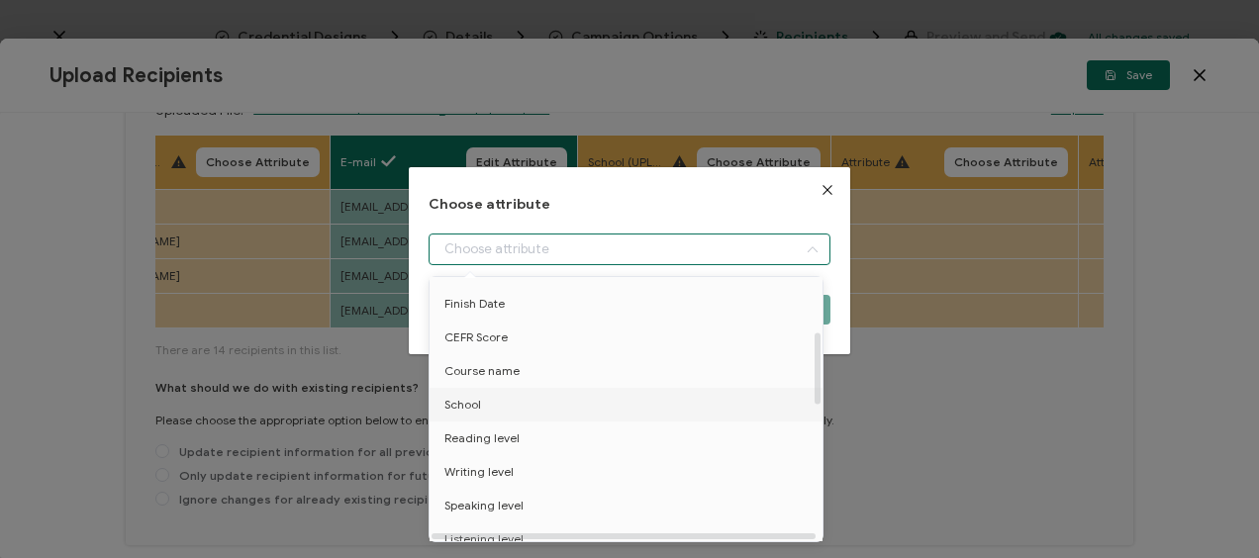
click at [455, 400] on span "School" at bounding box center [462, 405] width 37 height 34
type input "School"
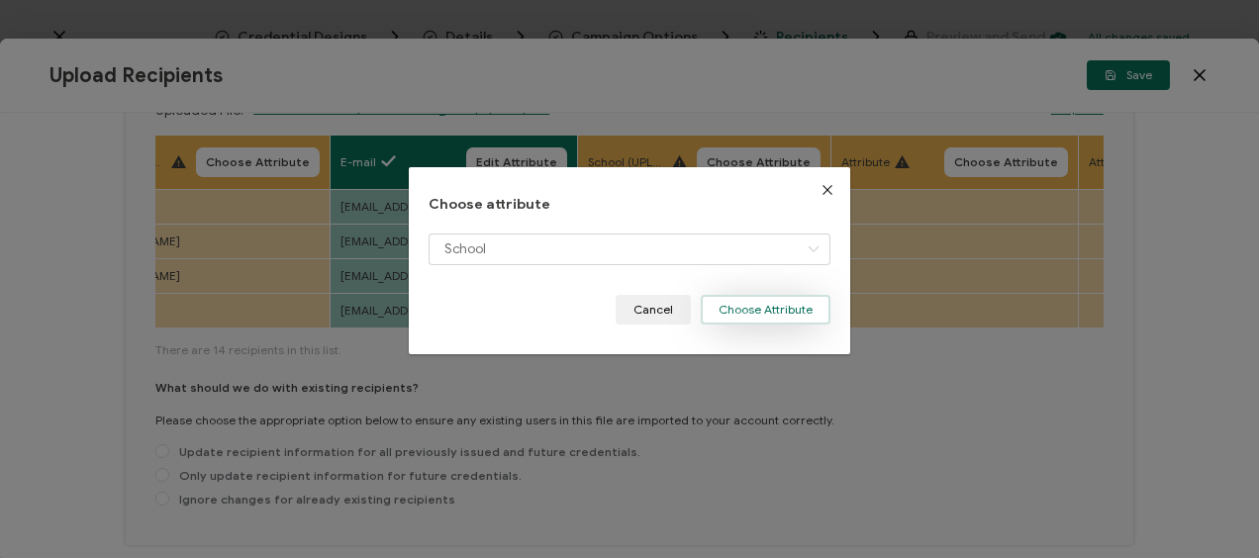
click at [783, 303] on button "Choose Attribute" at bounding box center [766, 310] width 130 height 30
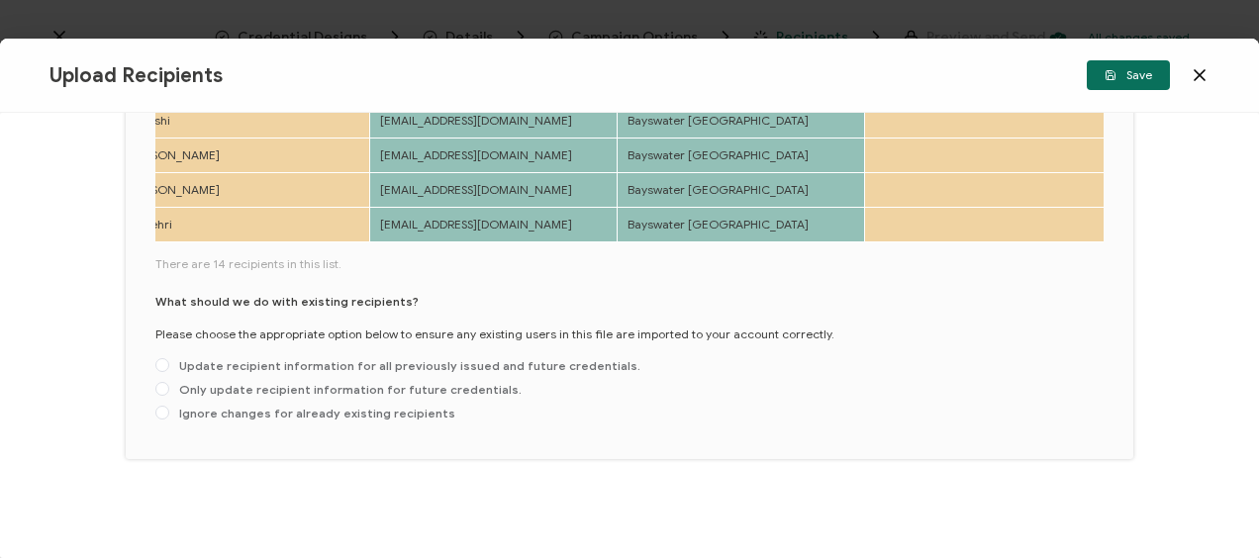
scroll to position [0, 513]
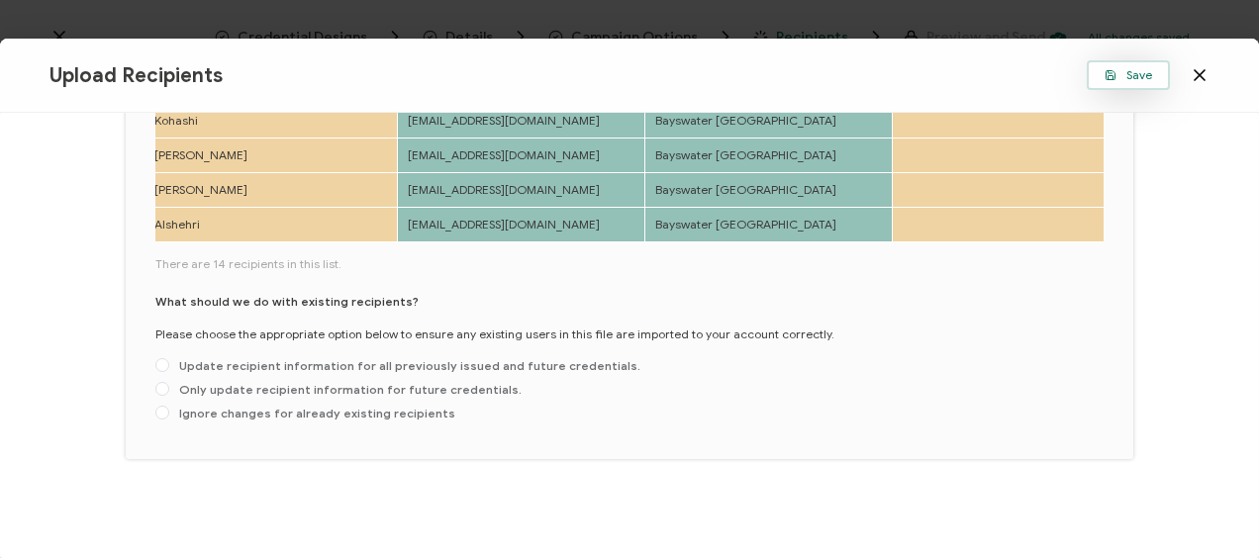
click at [1114, 70] on icon "button" at bounding box center [1110, 75] width 12 height 12
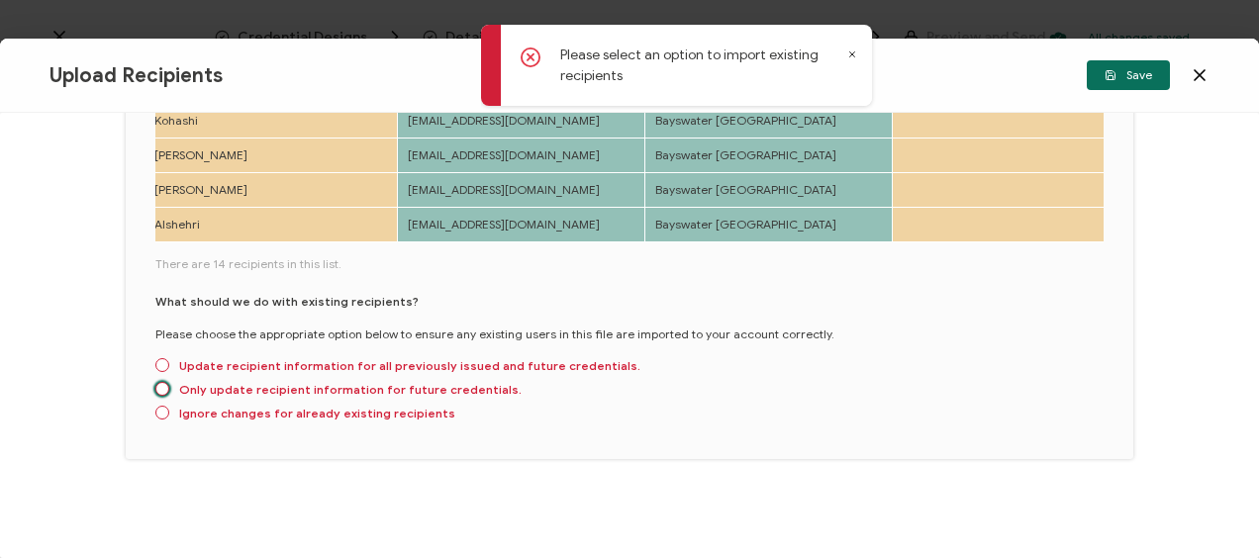
click at [163, 390] on span at bounding box center [162, 389] width 14 height 14
click at [163, 390] on input "Only update recipient information for future credentials." at bounding box center [162, 390] width 14 height 16
radio input "true"
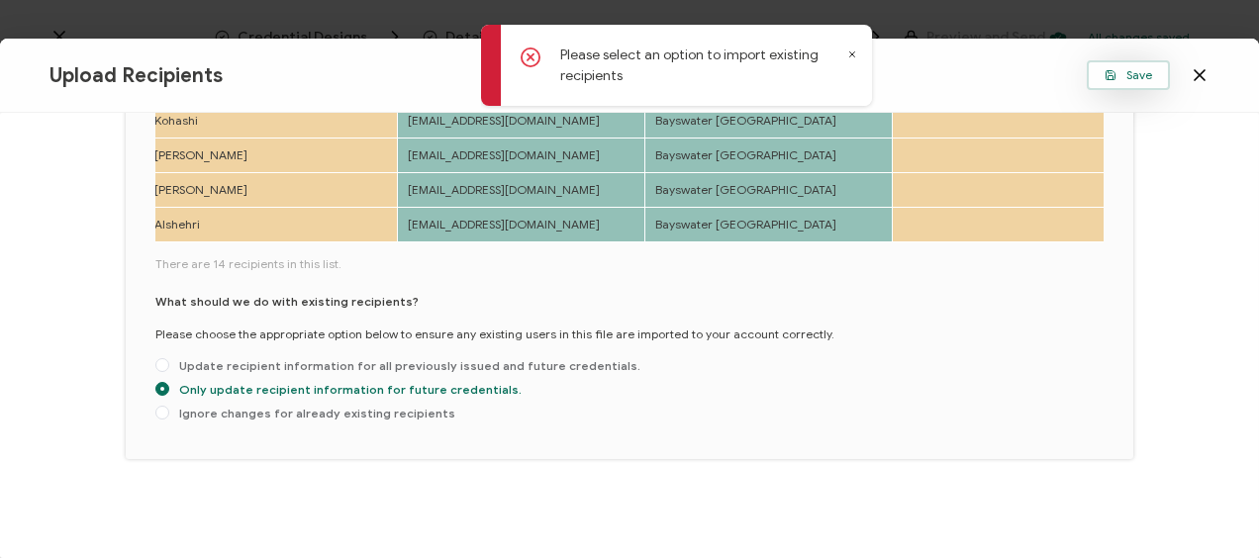
click at [1110, 76] on icon "button" at bounding box center [1109, 78] width 5 height 4
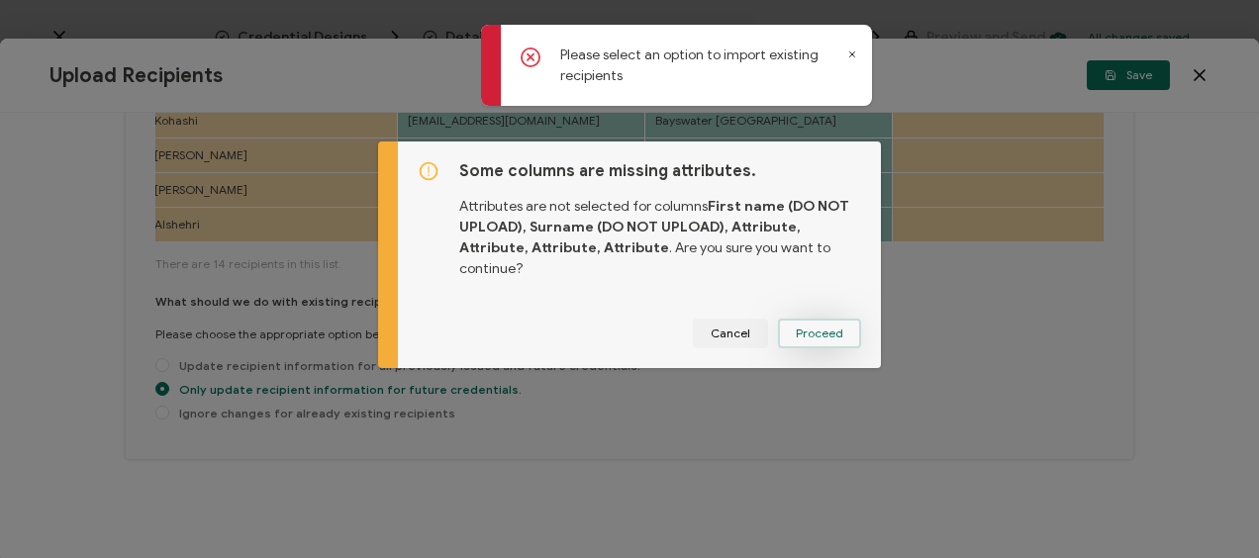
click at [808, 328] on span "Proceed" at bounding box center [820, 334] width 48 height 12
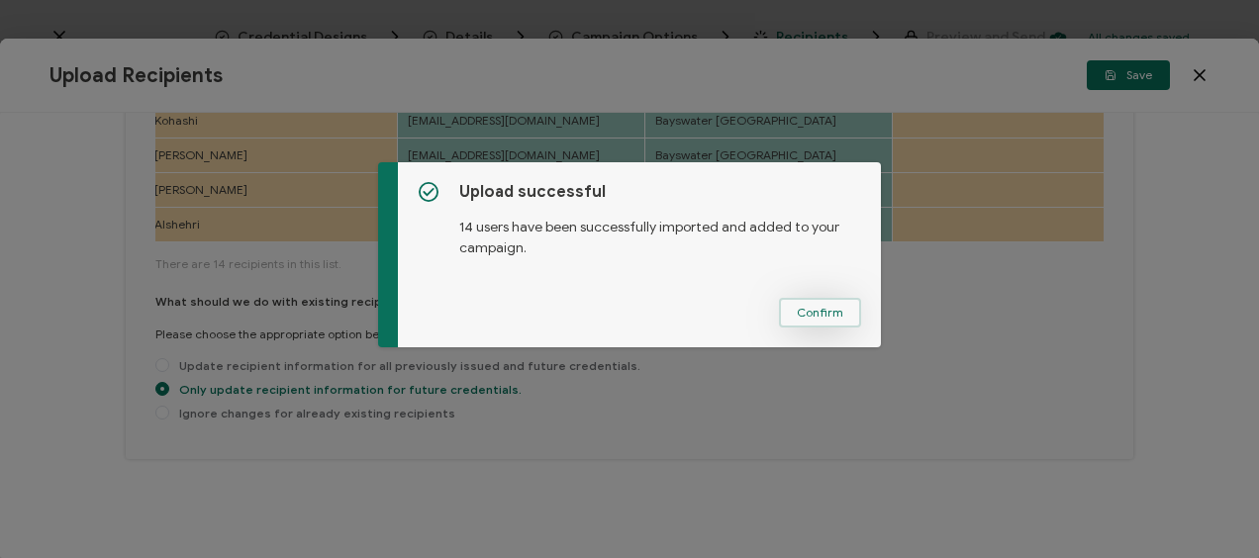
click at [818, 315] on span "Confirm" at bounding box center [820, 313] width 47 height 12
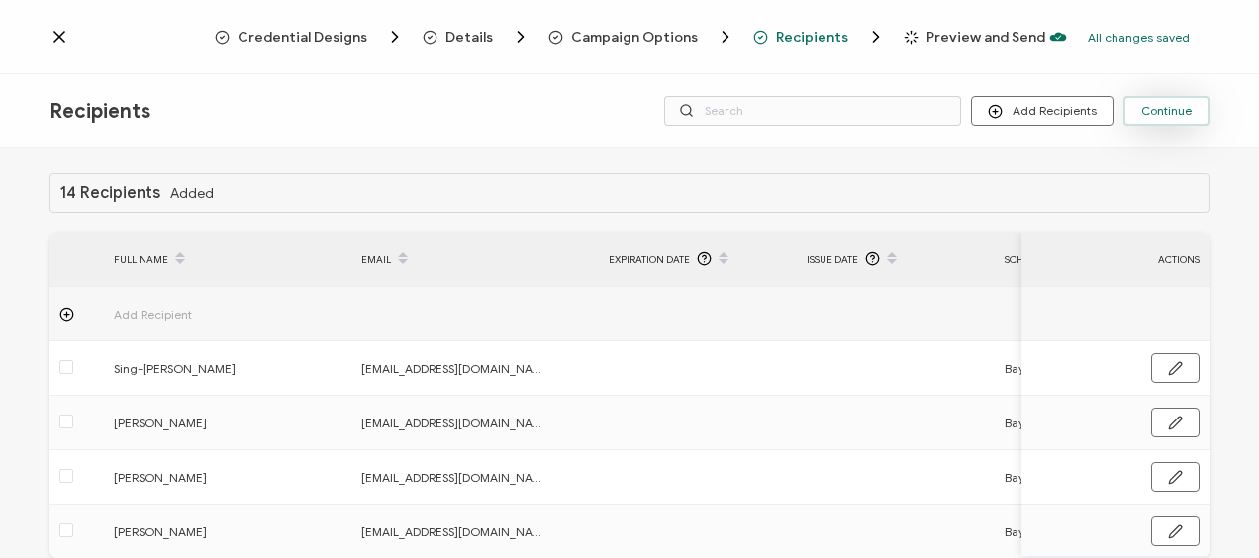
click at [1134, 108] on button "Continue" at bounding box center [1166, 111] width 86 height 30
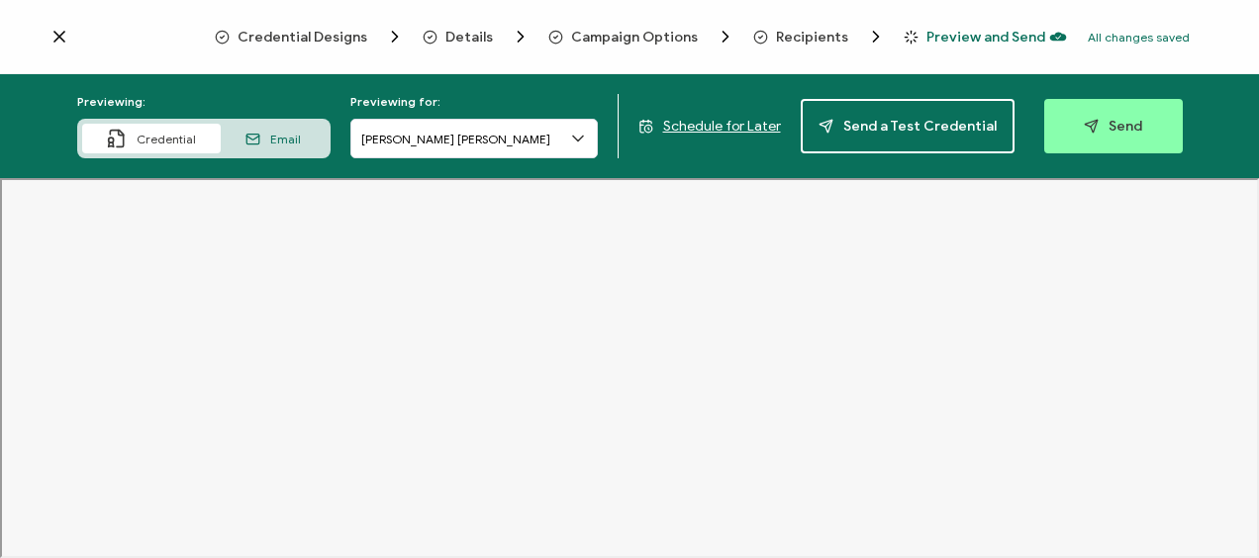
click at [702, 120] on span "Schedule for Later" at bounding box center [722, 126] width 118 height 17
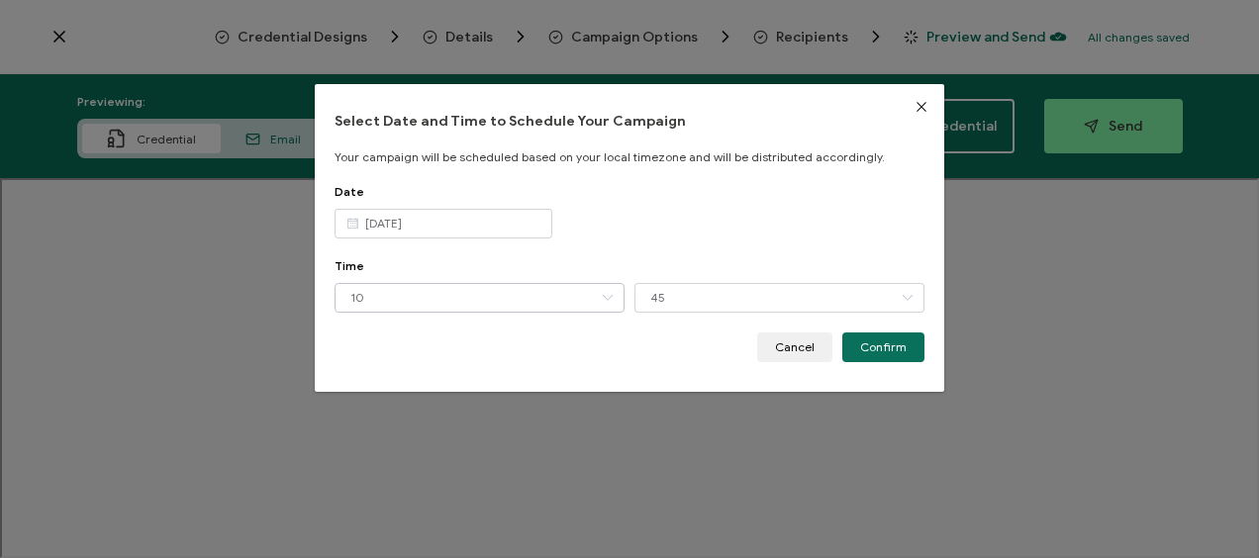
click at [598, 293] on icon "dialog" at bounding box center [607, 298] width 25 height 30
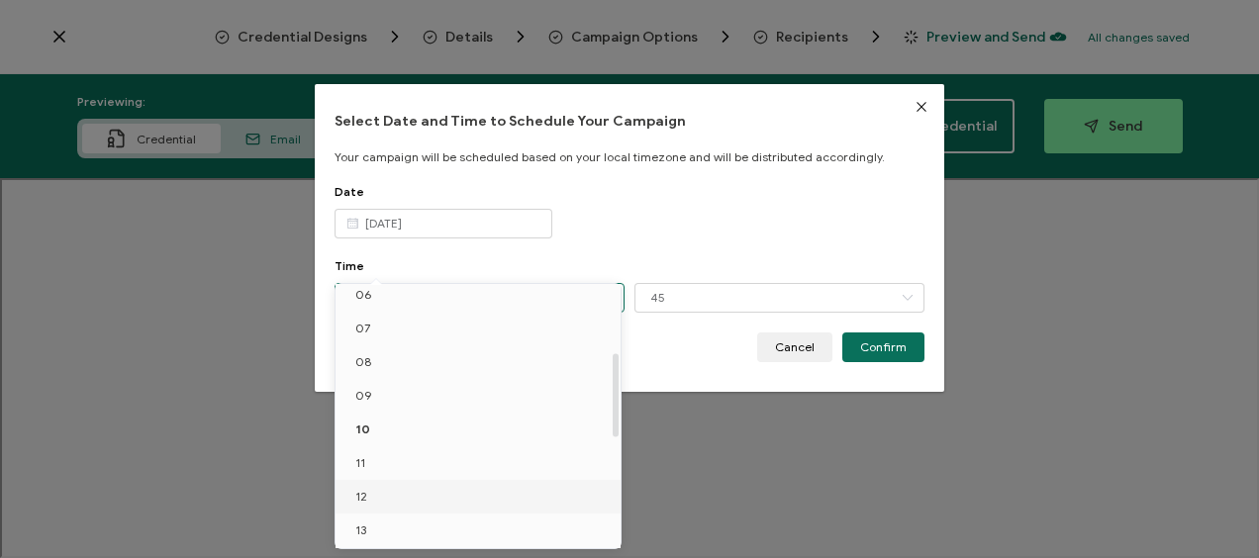
scroll to position [313, 0]
click at [366, 397] on li "12" at bounding box center [481, 398] width 292 height 34
type input "12"
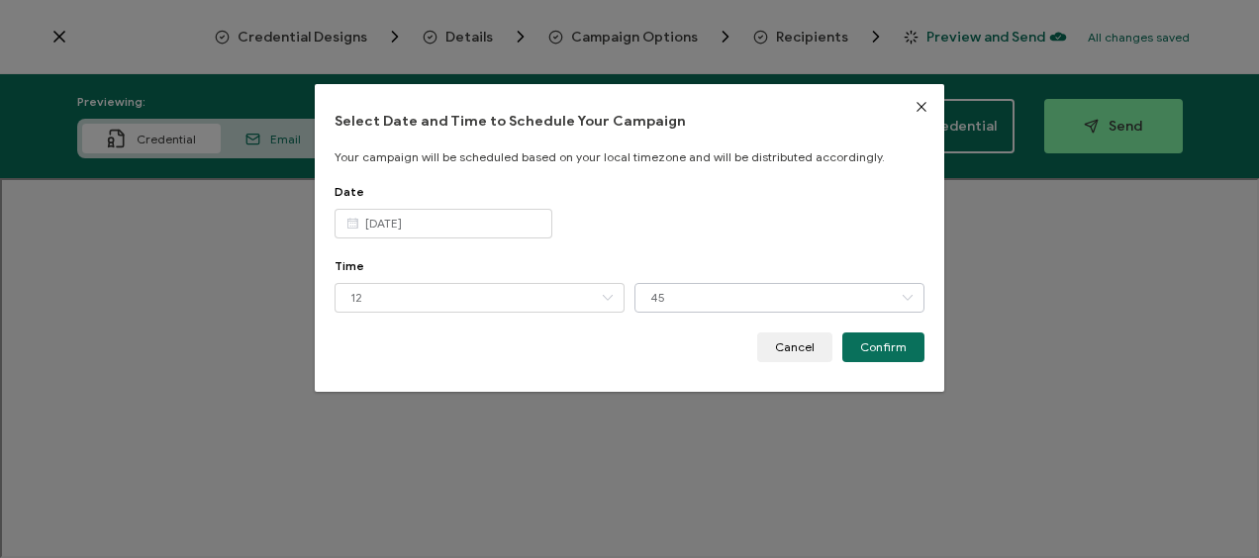
click at [906, 297] on icon "dialog" at bounding box center [907, 298] width 25 height 30
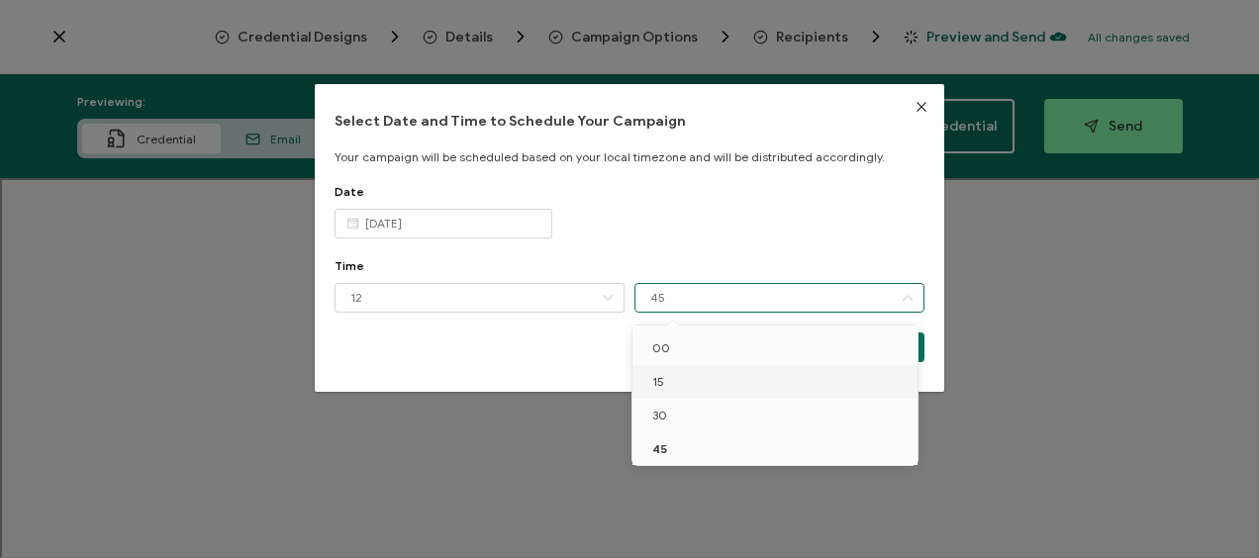
click at [669, 380] on li "15" at bounding box center [778, 382] width 292 height 34
type input "15"
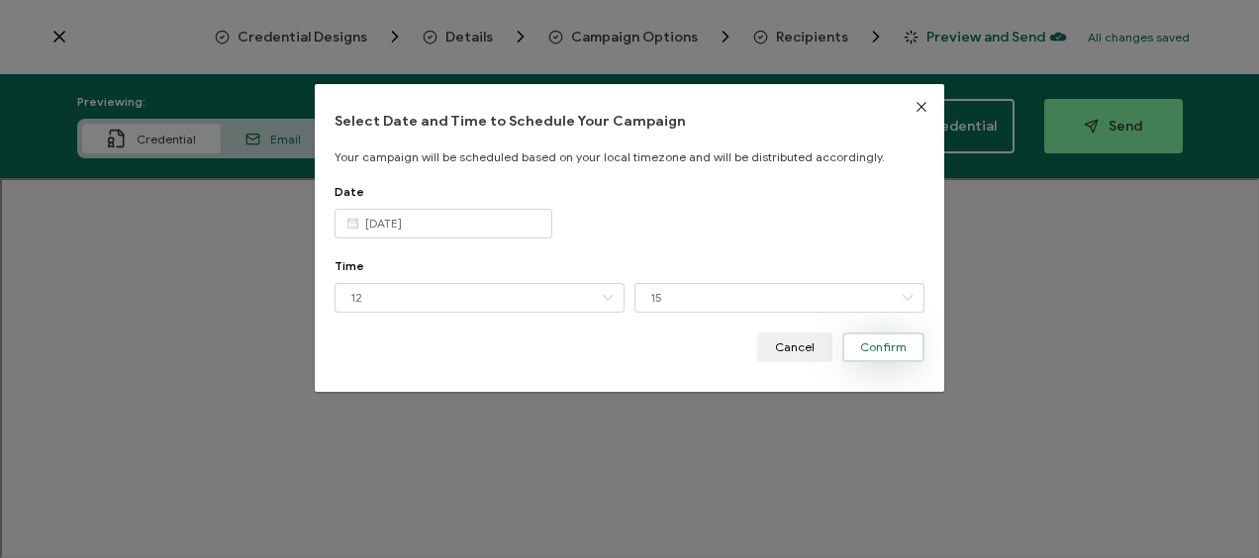
click at [871, 353] on span "Confirm" at bounding box center [883, 347] width 47 height 12
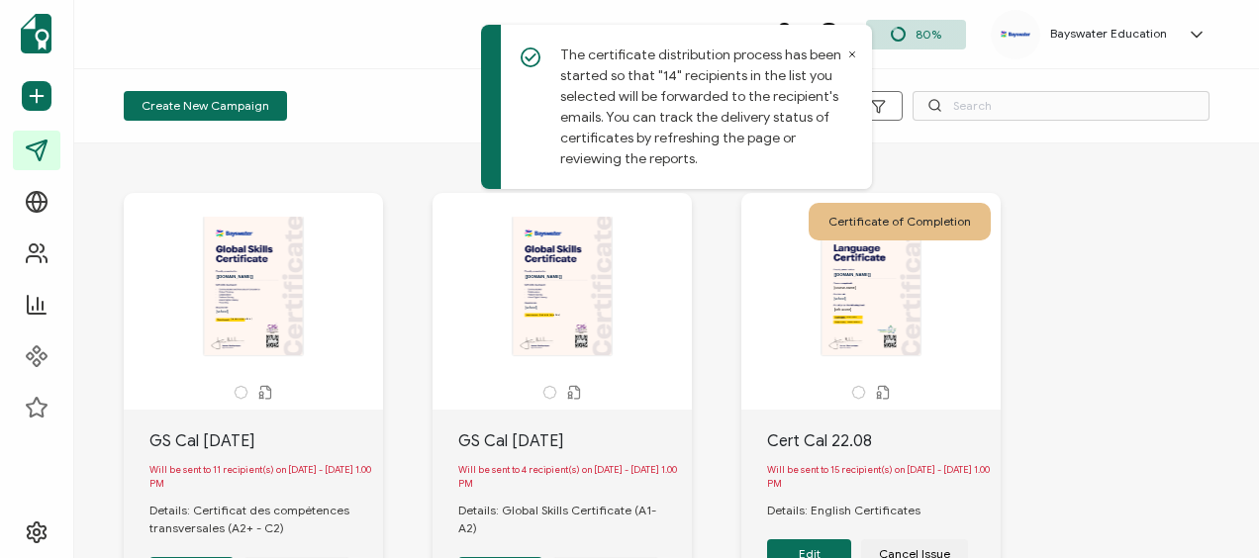
click at [850, 55] on icon at bounding box center [852, 54] width 10 height 10
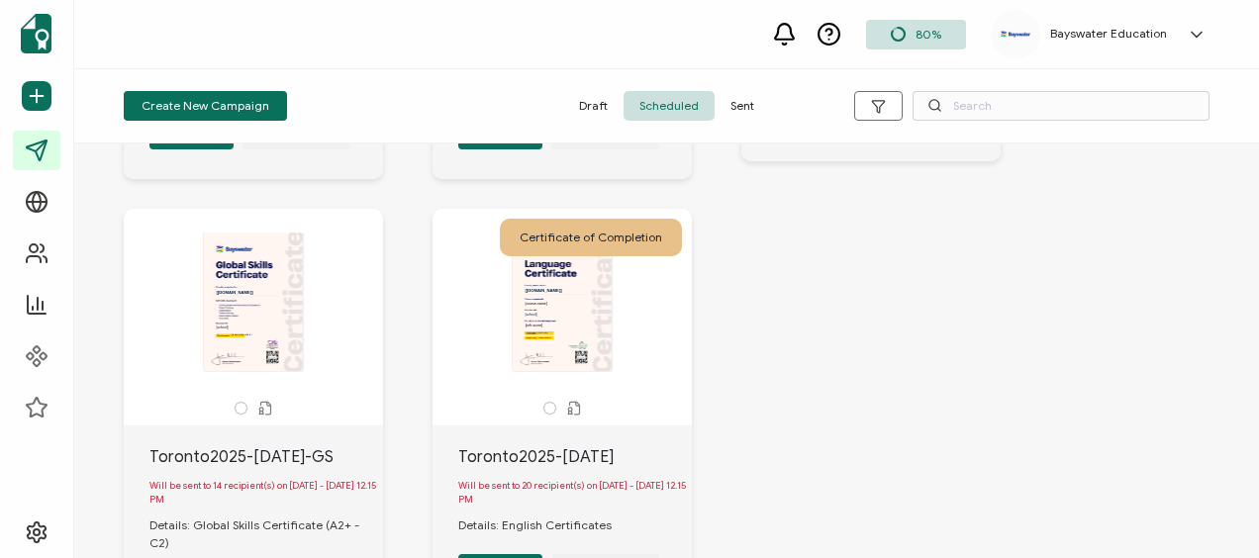
scroll to position [990, 0]
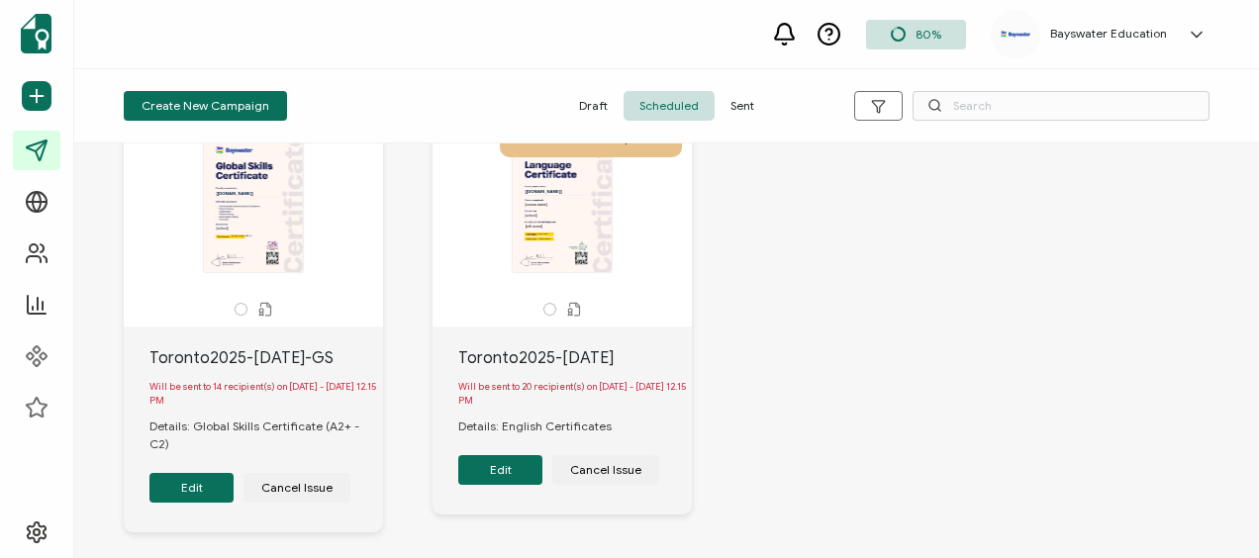
click at [507, 485] on button "Edit" at bounding box center [500, 470] width 84 height 30
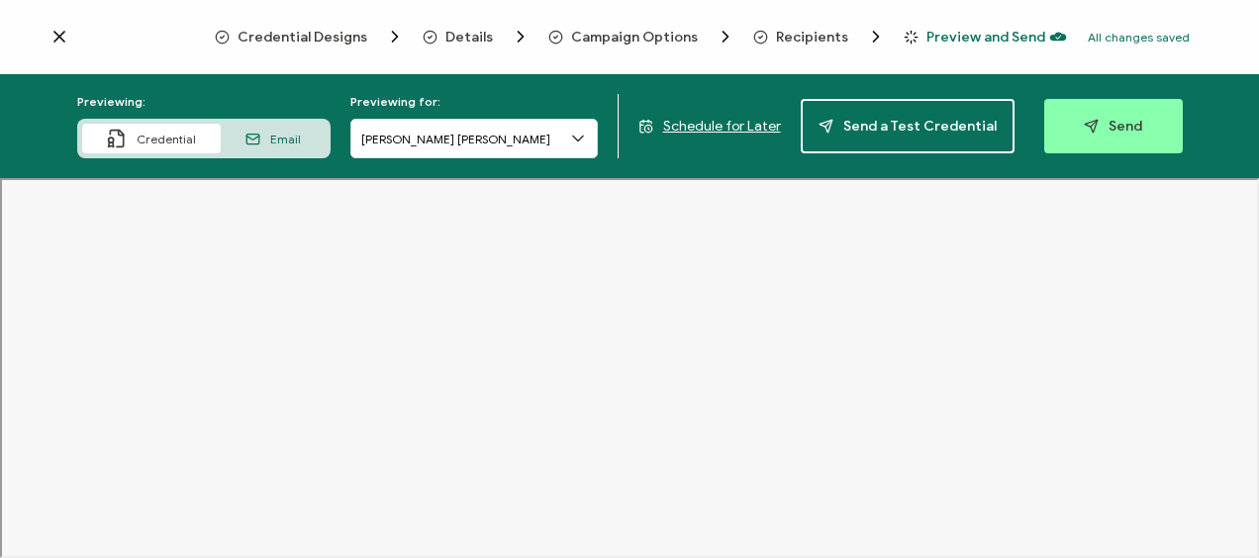
click at [800, 35] on span "Recipients" at bounding box center [812, 37] width 72 height 15
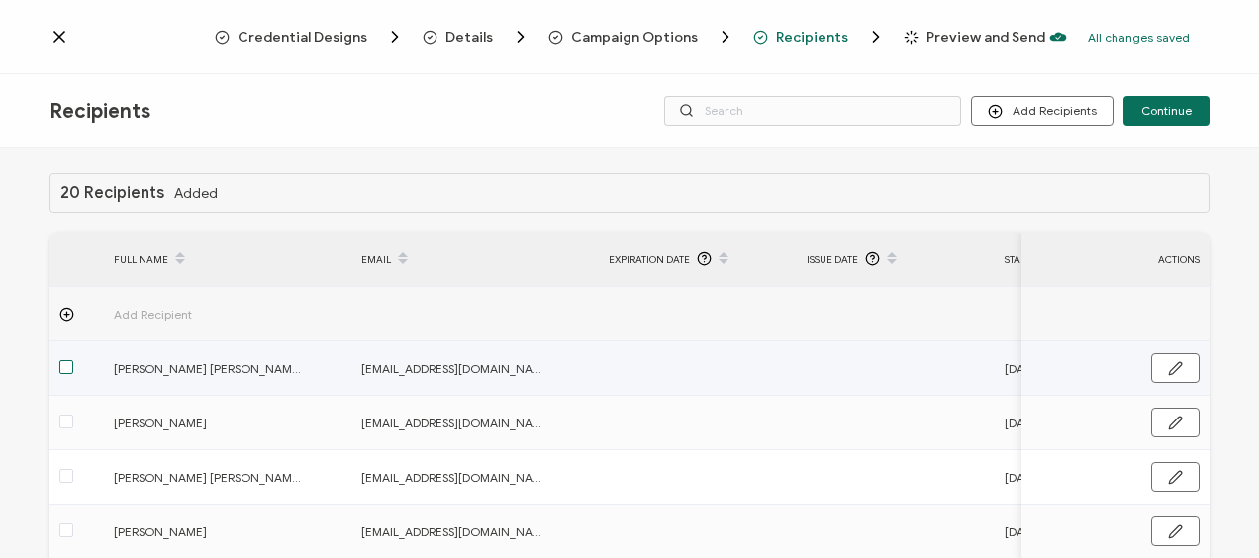
click at [61, 368] on span at bounding box center [66, 367] width 14 height 14
click at [73, 360] on input "checkbox" at bounding box center [73, 360] width 0 height 0
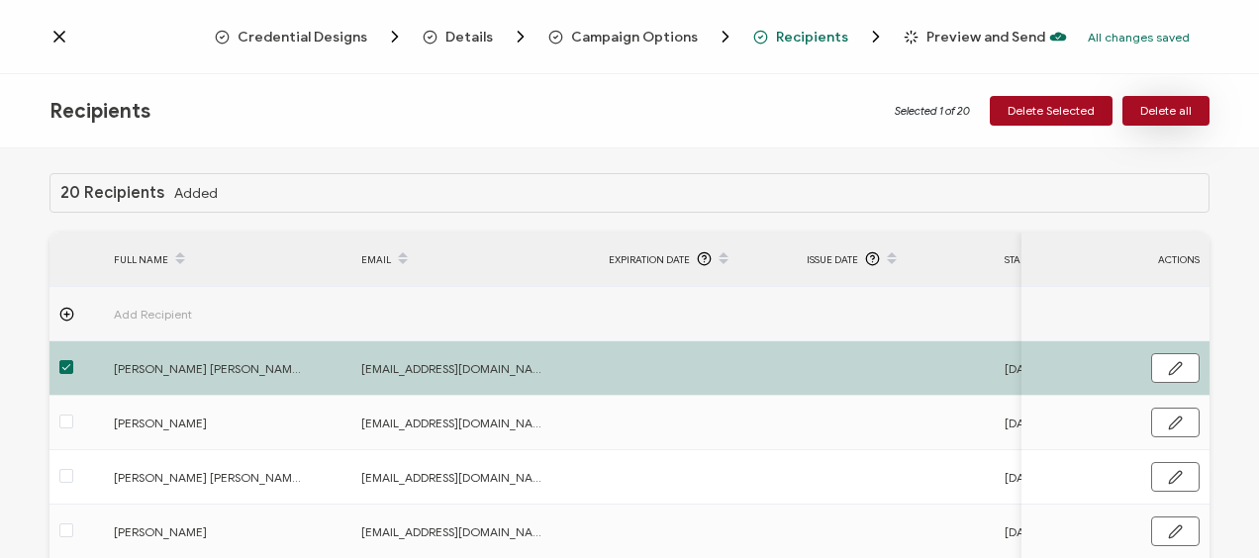
click at [1172, 113] on span "Delete all" at bounding box center [1165, 111] width 51 height 12
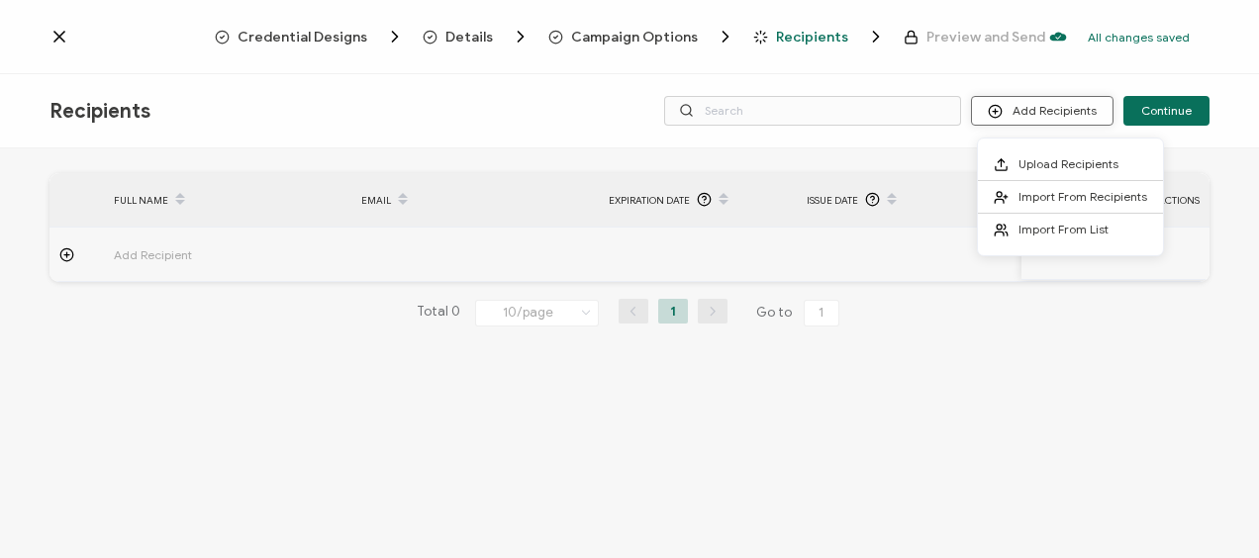
click at [1041, 108] on button "Add Recipients" at bounding box center [1042, 111] width 143 height 30
click at [1047, 158] on span "Upload Recipients" at bounding box center [1068, 163] width 100 height 15
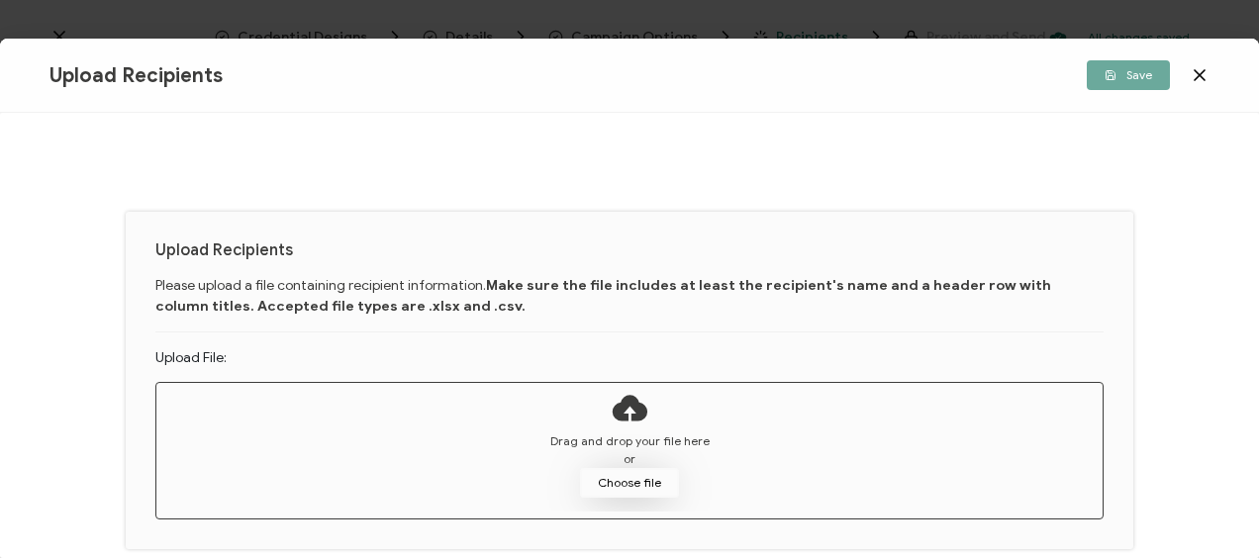
click at [647, 480] on button "Choose file" at bounding box center [629, 483] width 99 height 30
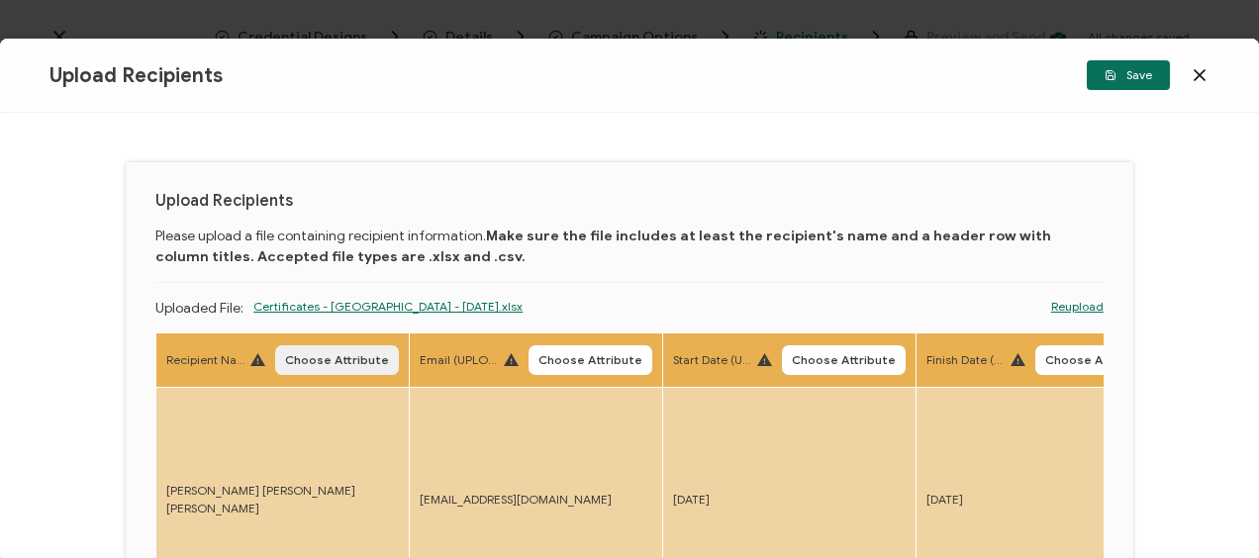
click at [331, 362] on span "Choose Attribute" at bounding box center [337, 360] width 104 height 12
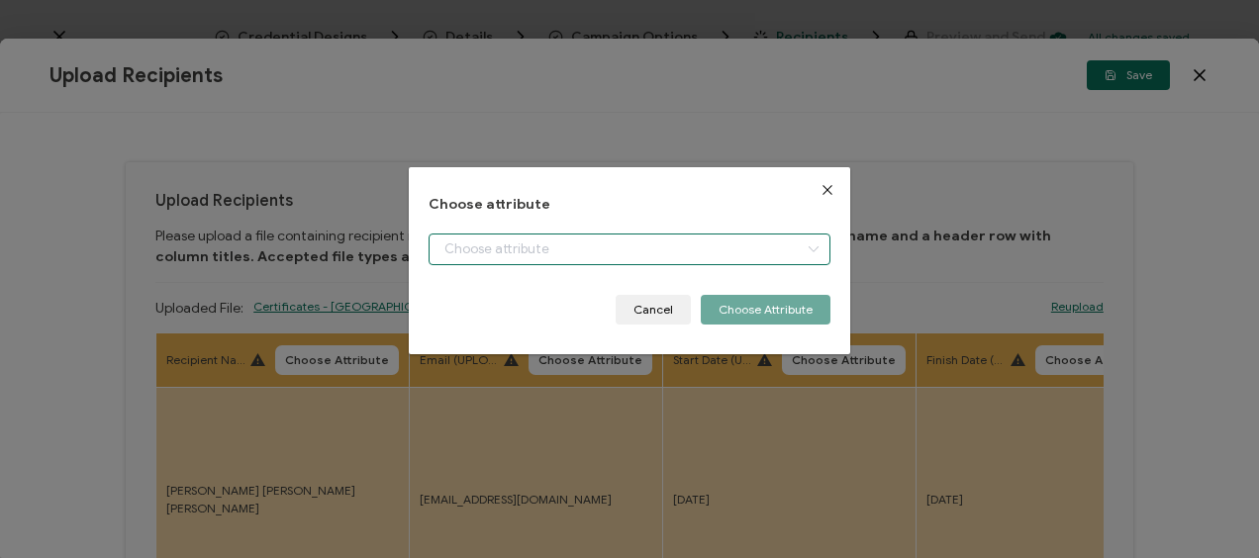
click at [558, 245] on input "dialog" at bounding box center [629, 250] width 401 height 32
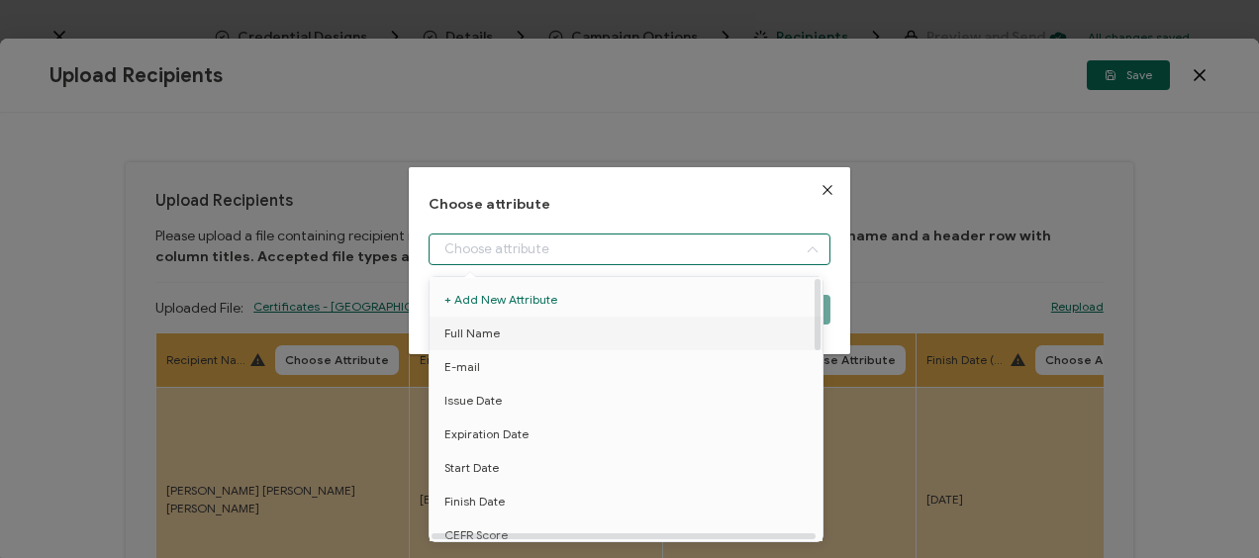
click at [512, 329] on li "Full Name" at bounding box center [630, 334] width 410 height 34
type input "Full Name"
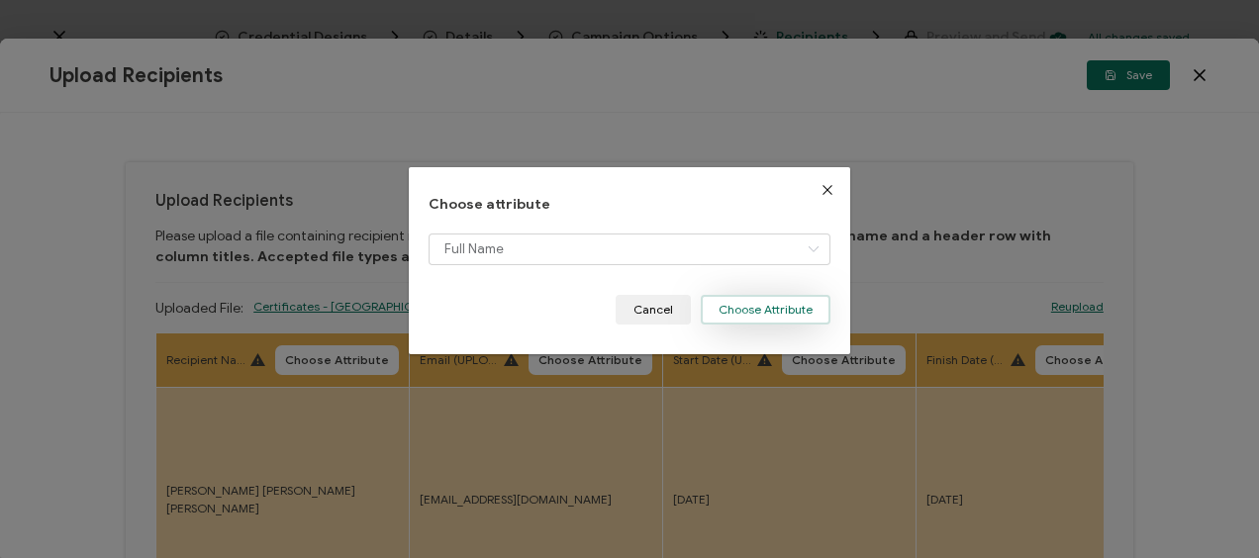
click at [774, 307] on button "Choose Attribute" at bounding box center [766, 310] width 130 height 30
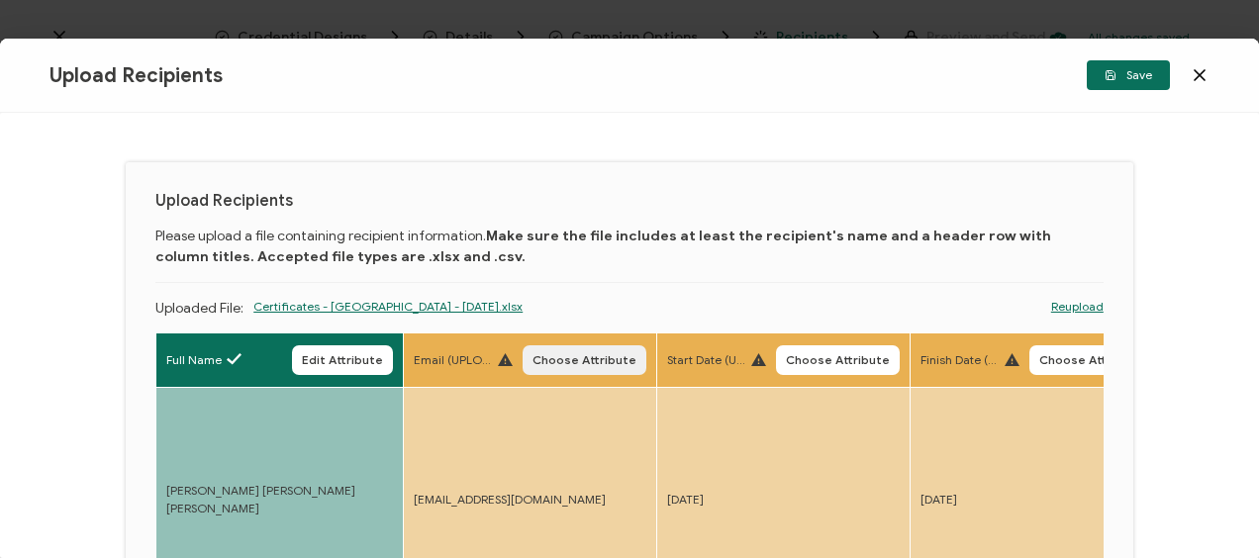
click at [588, 364] on span "Choose Attribute" at bounding box center [584, 360] width 104 height 12
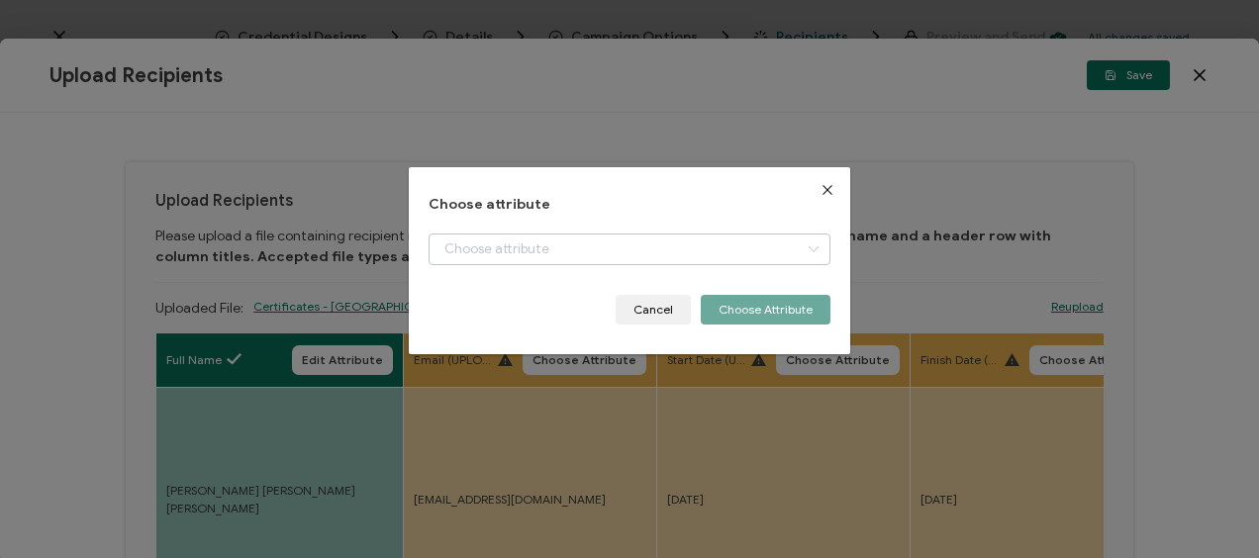
click at [804, 248] on icon "dialog" at bounding box center [813, 250] width 25 height 32
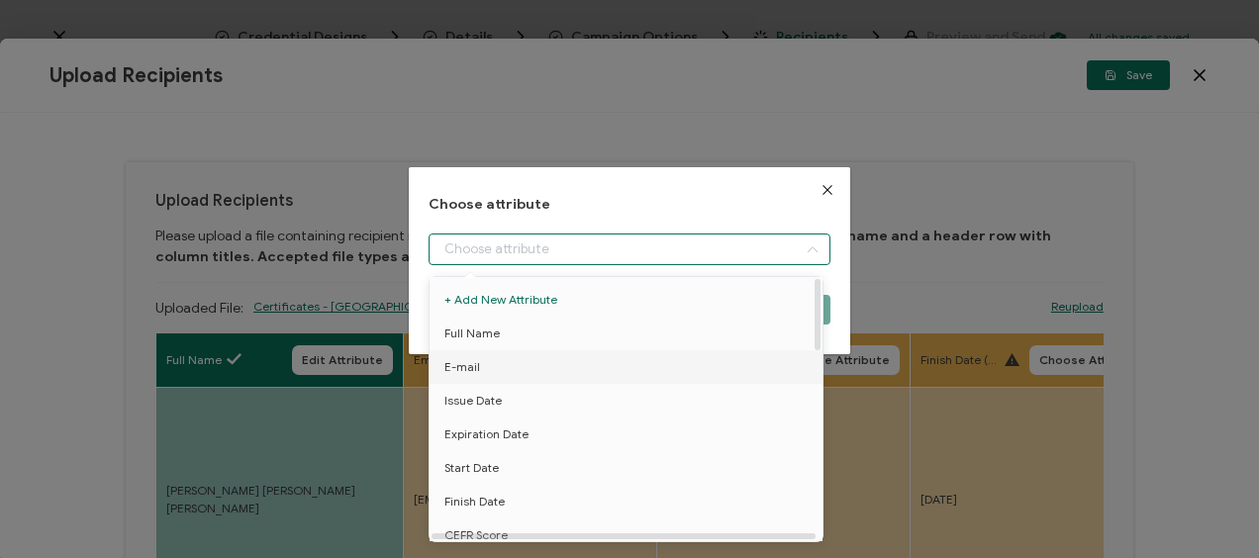
click at [507, 369] on li "E-mail" at bounding box center [630, 367] width 410 height 34
type input "E-mail"
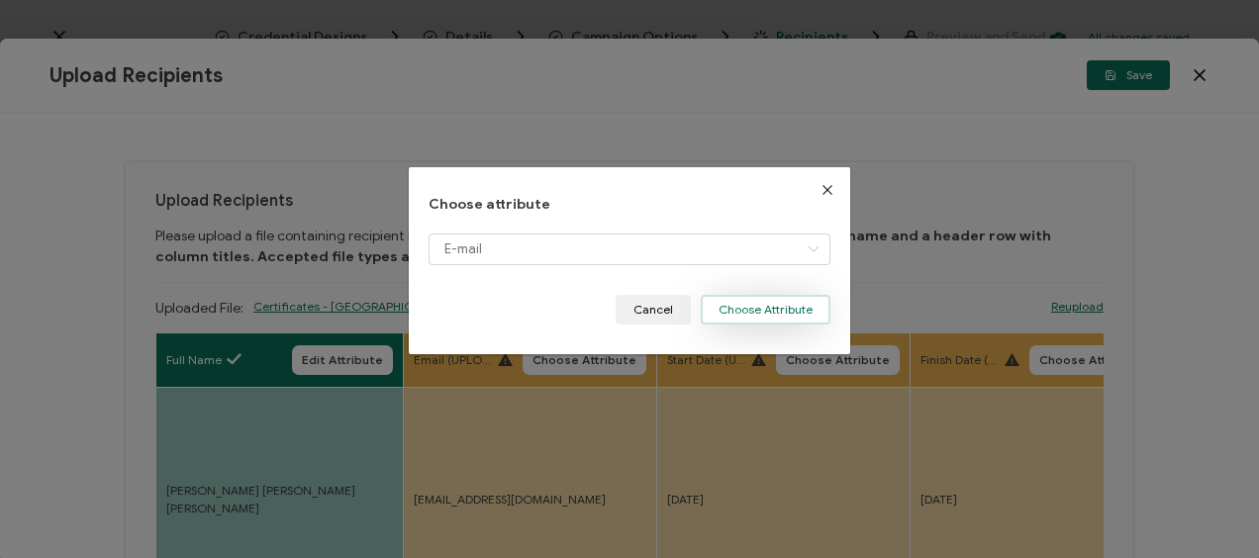
click at [750, 308] on button "Choose Attribute" at bounding box center [766, 310] width 130 height 30
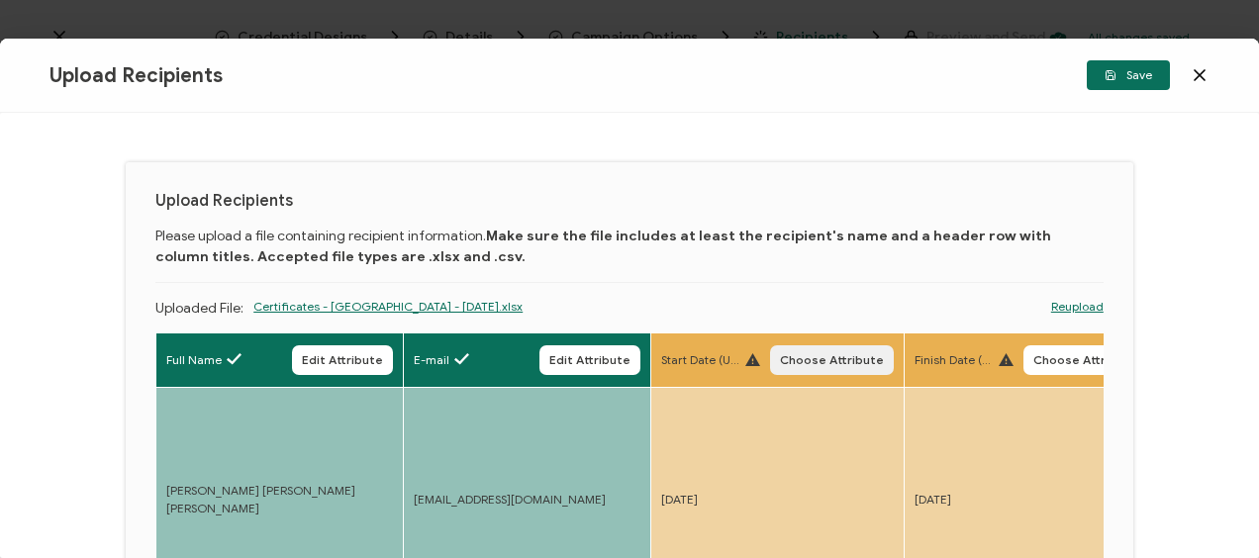
click at [827, 355] on span "Choose Attribute" at bounding box center [832, 360] width 104 height 12
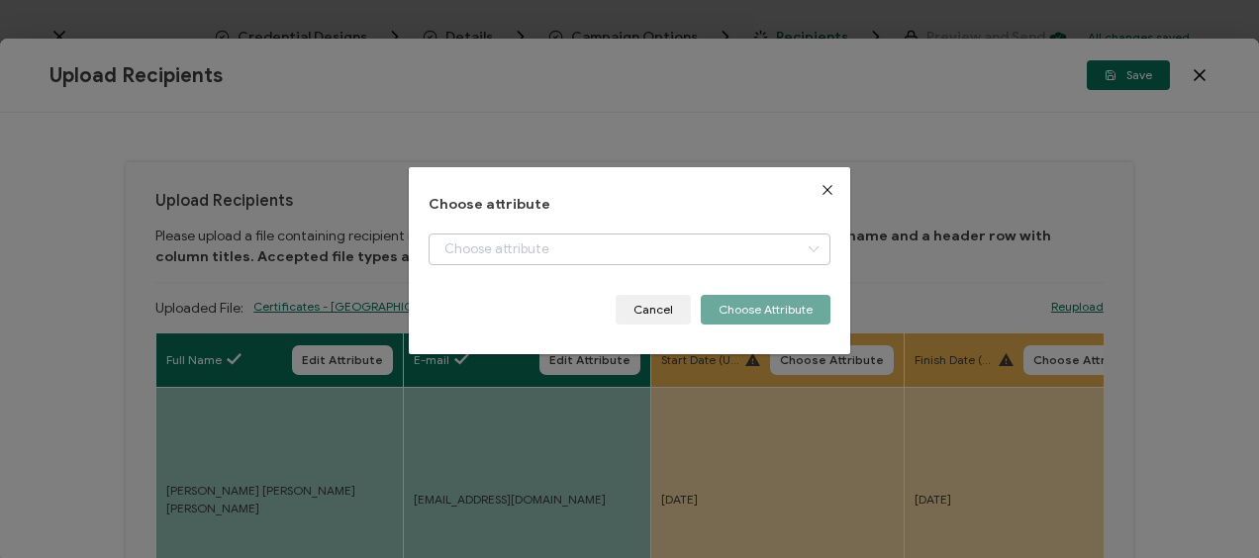
click at [809, 251] on icon "dialog" at bounding box center [813, 250] width 25 height 32
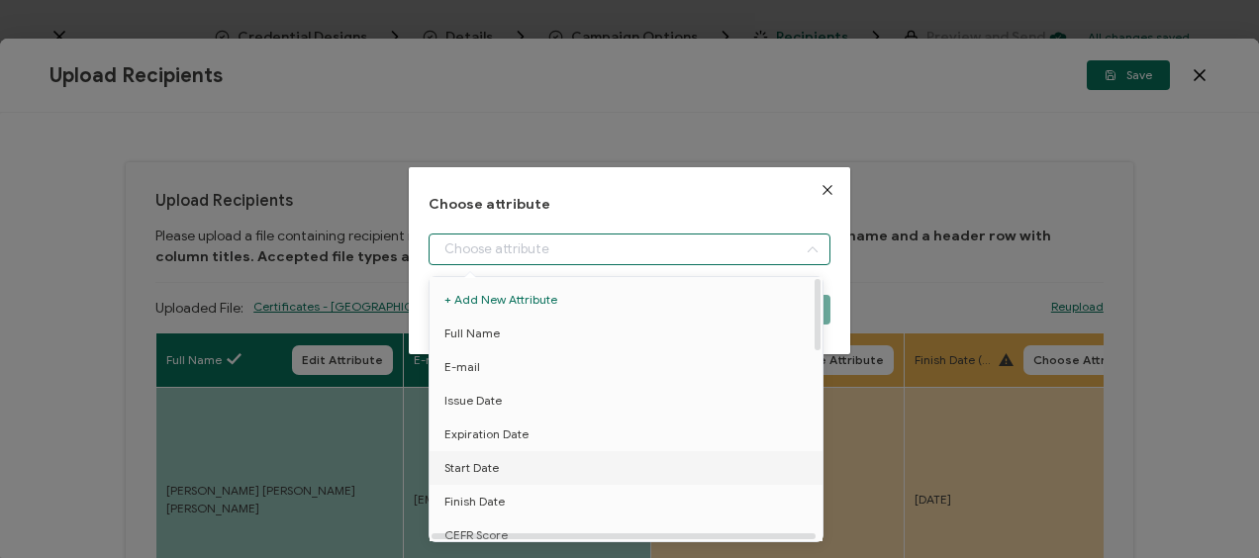
click at [511, 463] on li "Start Date" at bounding box center [630, 468] width 410 height 34
type input "Start Date"
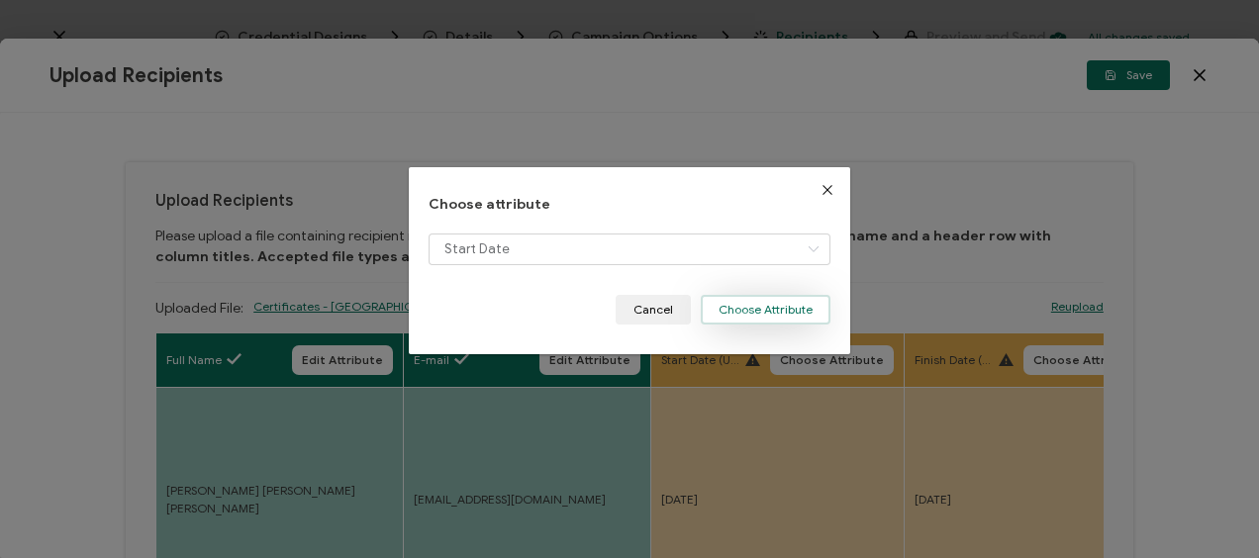
click at [784, 299] on button "Choose Attribute" at bounding box center [766, 310] width 130 height 30
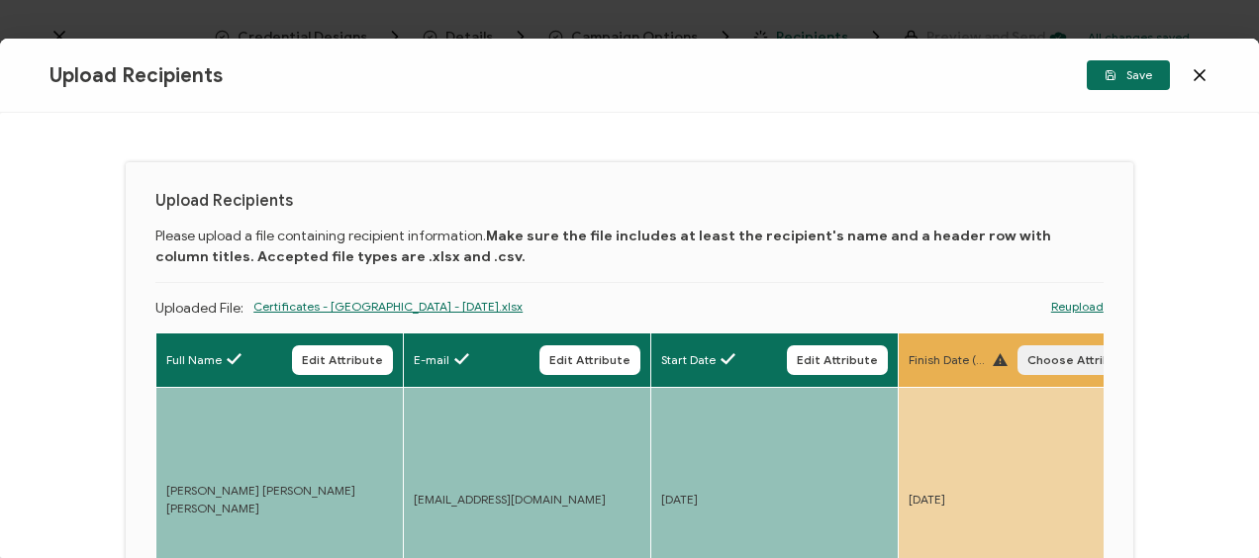
click at [1045, 358] on span "Choose Attribute" at bounding box center [1079, 360] width 104 height 12
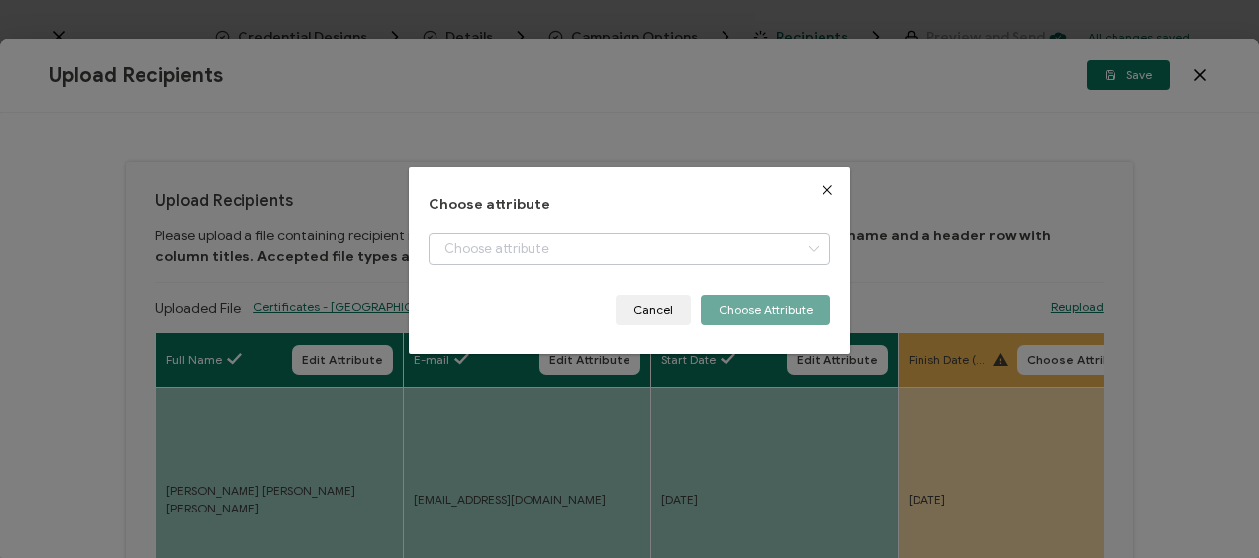
click at [806, 249] on icon "dialog" at bounding box center [813, 250] width 25 height 32
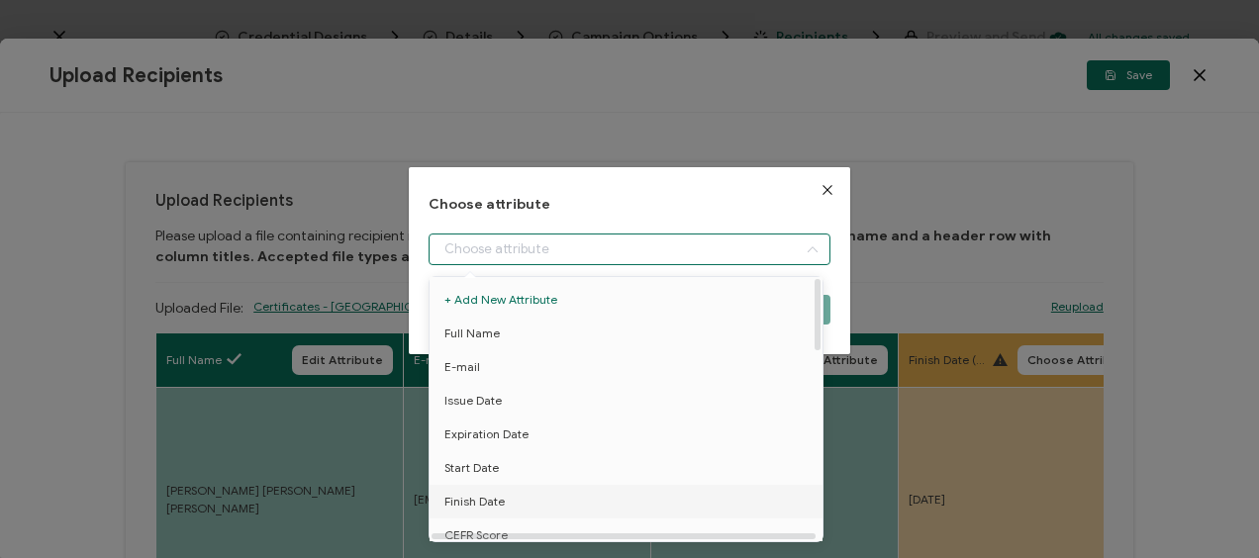
click at [491, 502] on span "Finish Date" at bounding box center [474, 502] width 60 height 34
type input "Finish Date"
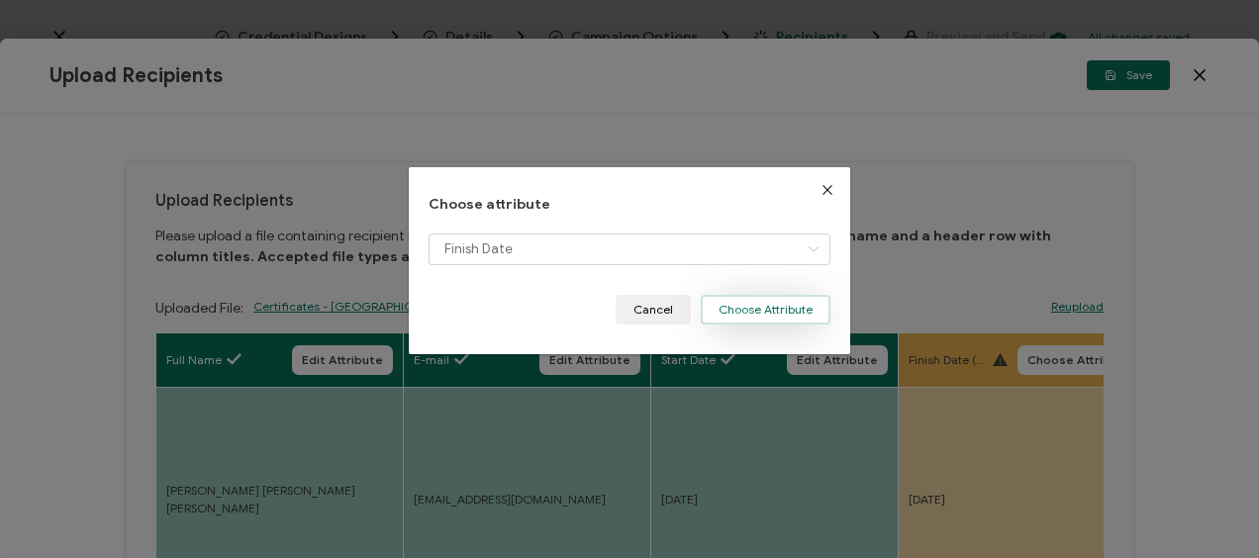
click at [748, 313] on button "Choose Attribute" at bounding box center [766, 310] width 130 height 30
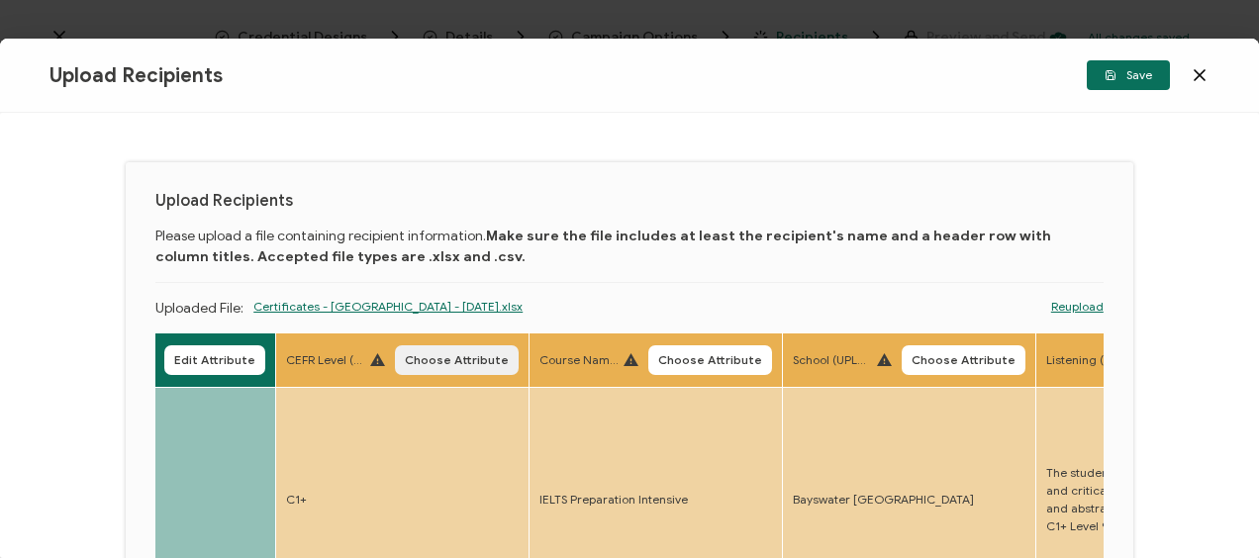
click at [467, 355] on span "Choose Attribute" at bounding box center [457, 360] width 104 height 12
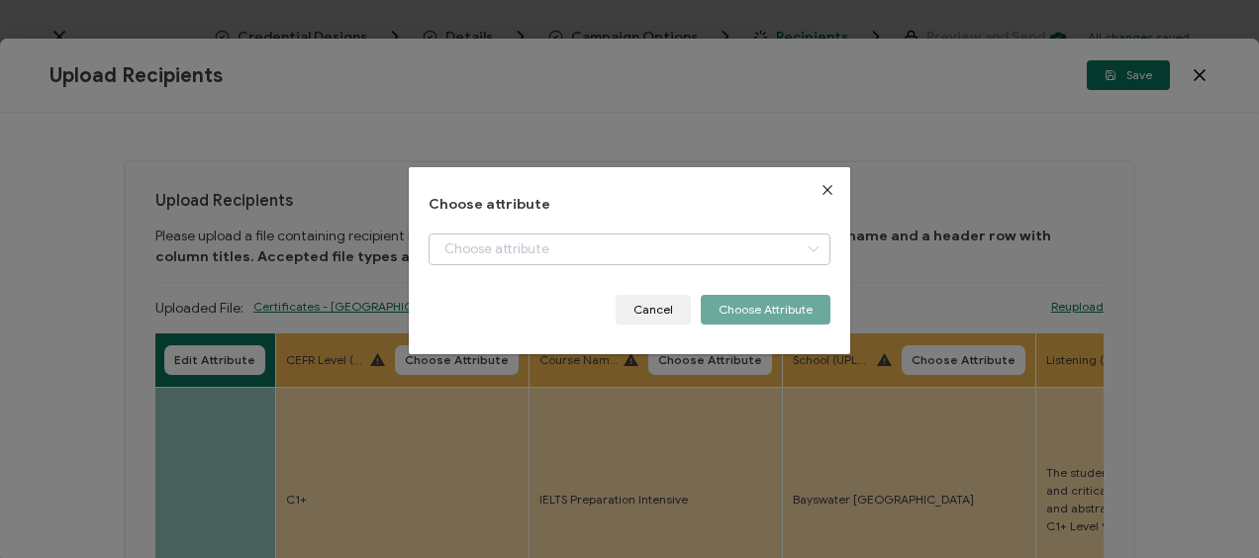
click at [801, 250] on icon "dialog" at bounding box center [813, 250] width 25 height 32
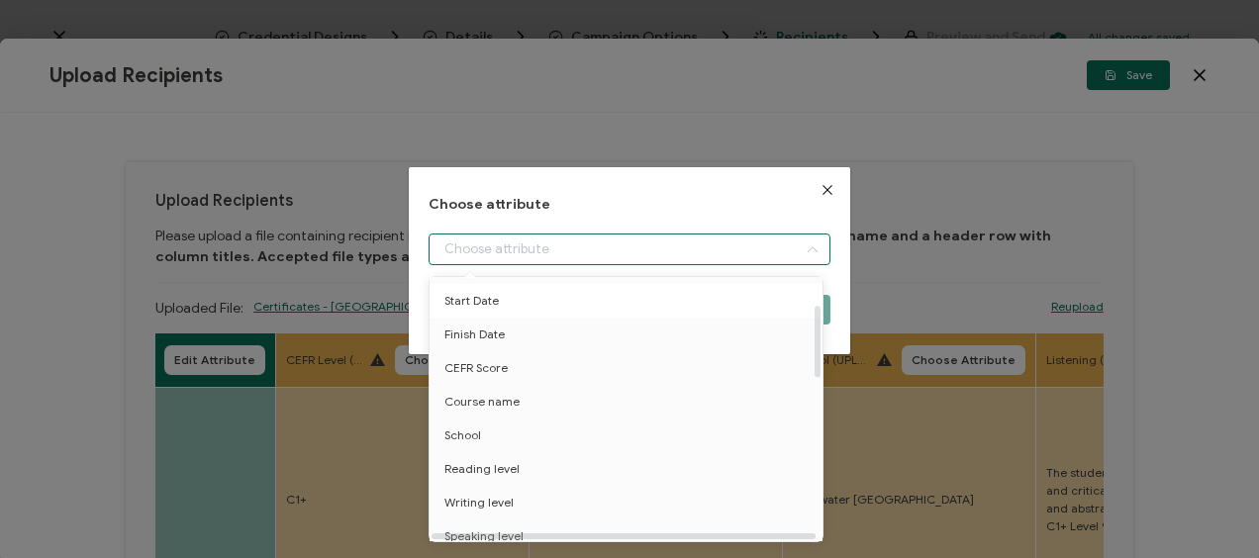
scroll to position [198, 0]
click at [495, 344] on span "CEFR Score" at bounding box center [475, 338] width 63 height 34
type input "CEFR Score"
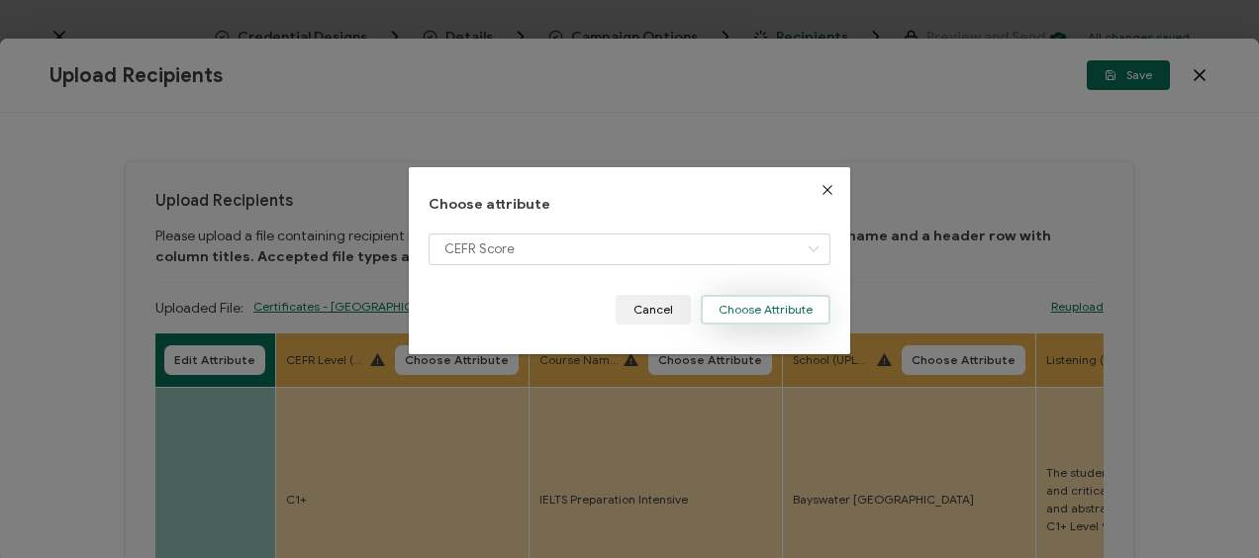
click at [746, 305] on button "Choose Attribute" at bounding box center [766, 310] width 130 height 30
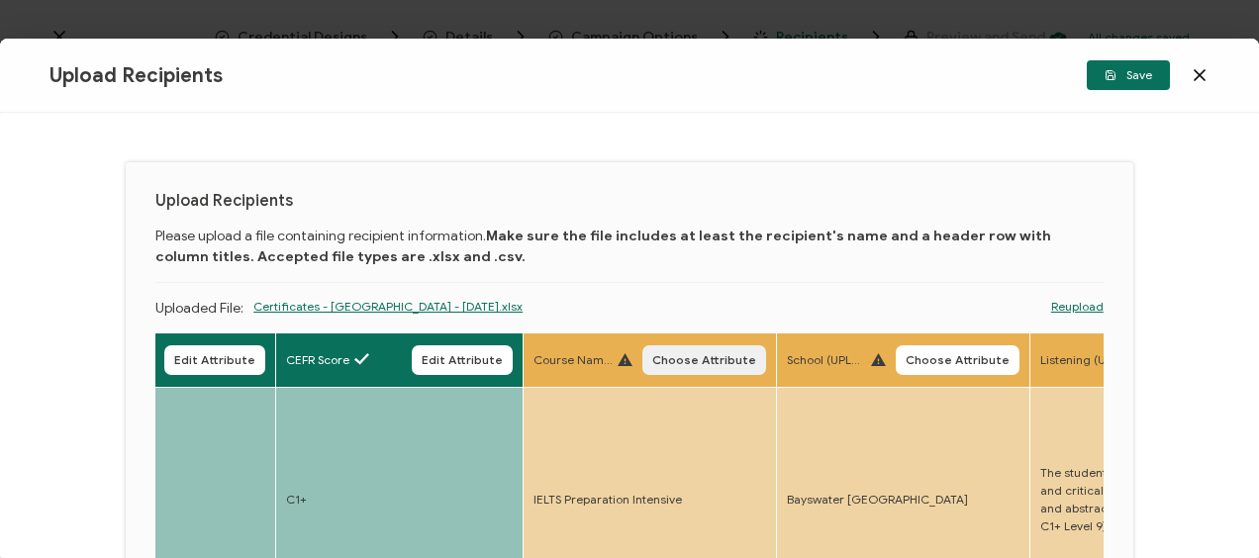
click at [704, 358] on span "Choose Attribute" at bounding box center [704, 360] width 104 height 12
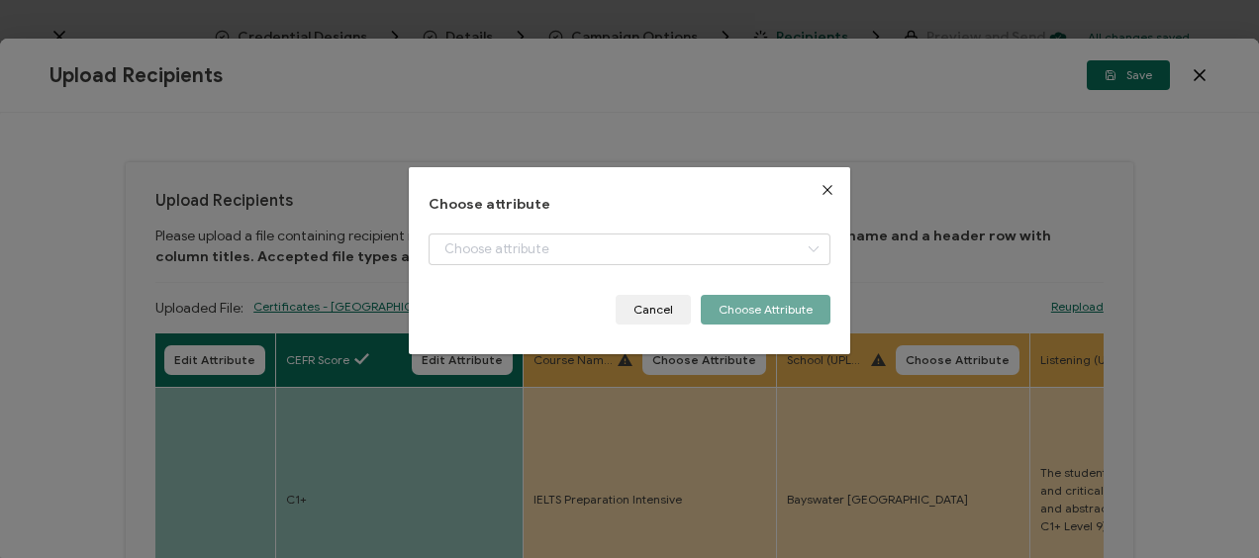
click at [825, 190] on icon "Close" at bounding box center [827, 190] width 16 height 16
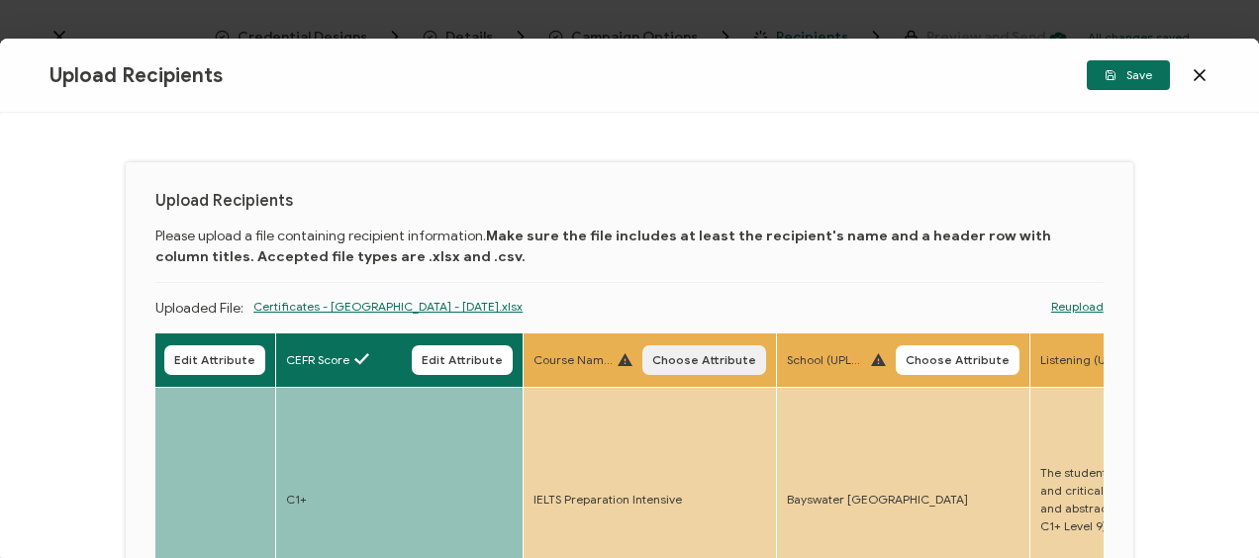
click at [677, 360] on span "Choose Attribute" at bounding box center [704, 360] width 104 height 12
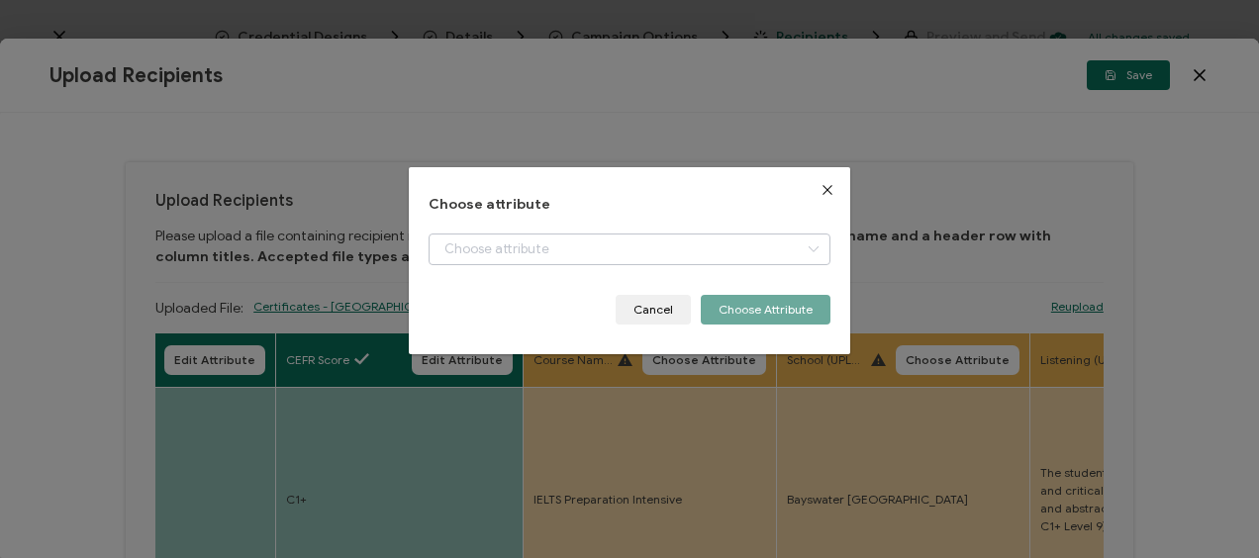
click at [811, 244] on icon "dialog" at bounding box center [813, 250] width 25 height 32
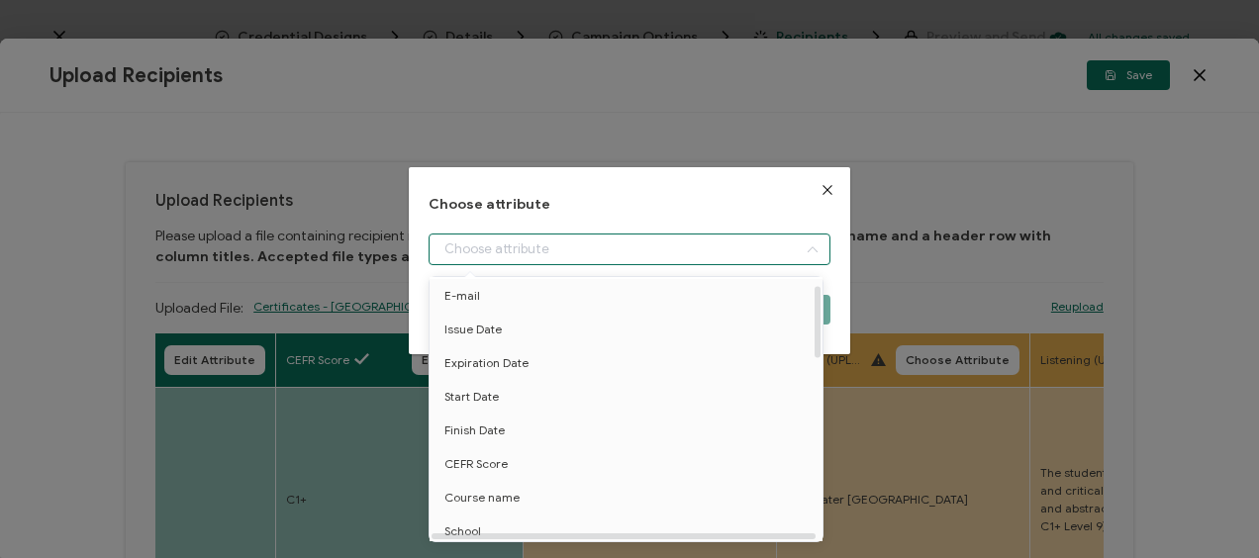
scroll to position [99, 0]
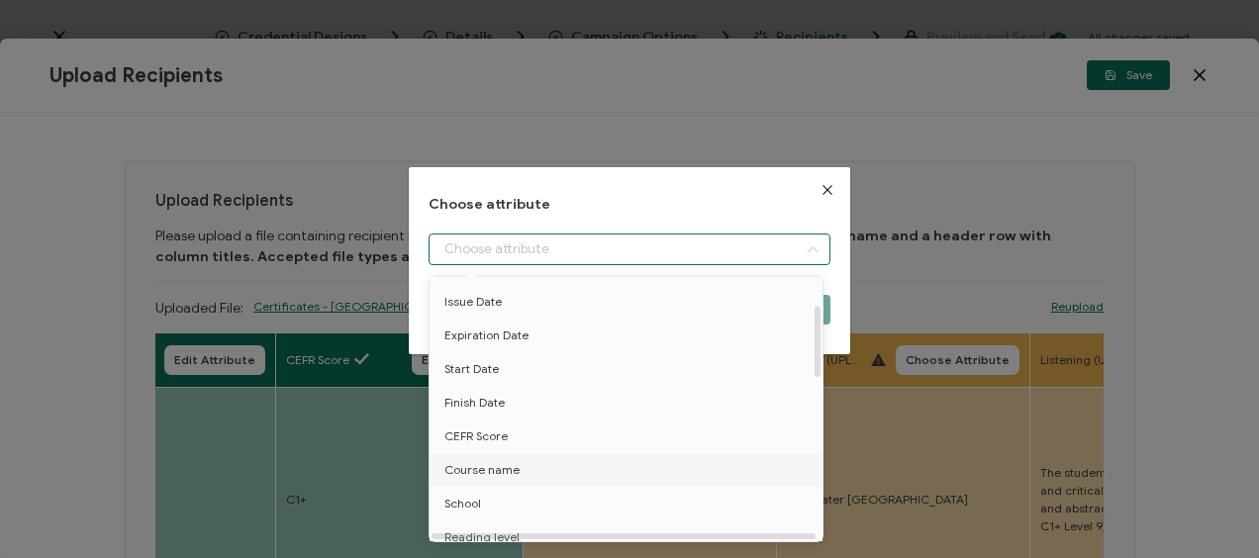
click at [498, 468] on span "Course name" at bounding box center [481, 470] width 75 height 34
type input "Course name"
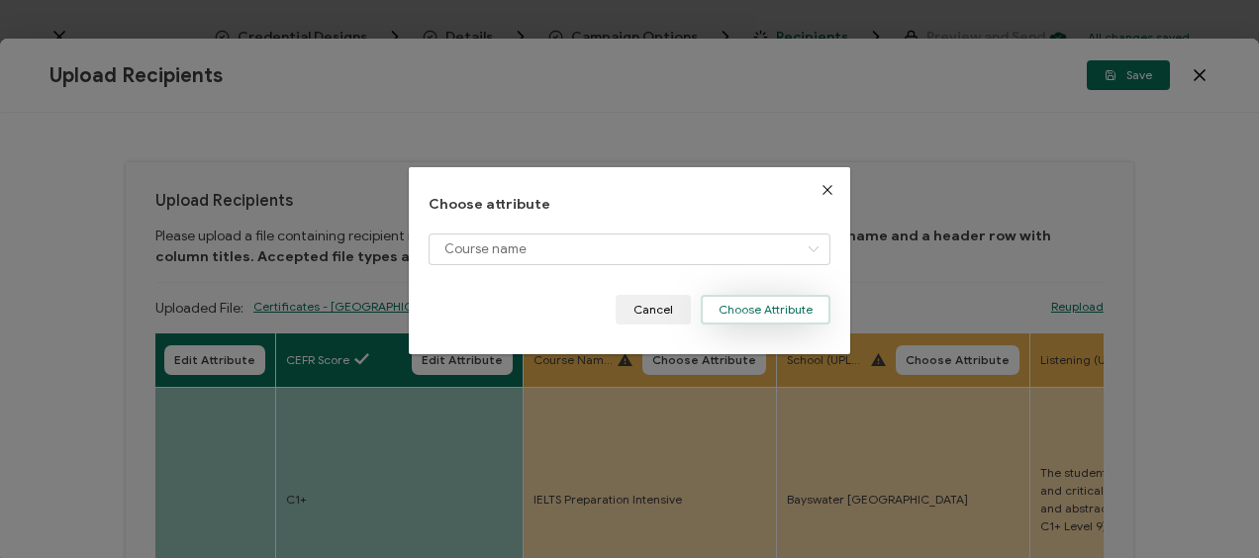
click at [764, 307] on button "Choose Attribute" at bounding box center [766, 310] width 130 height 30
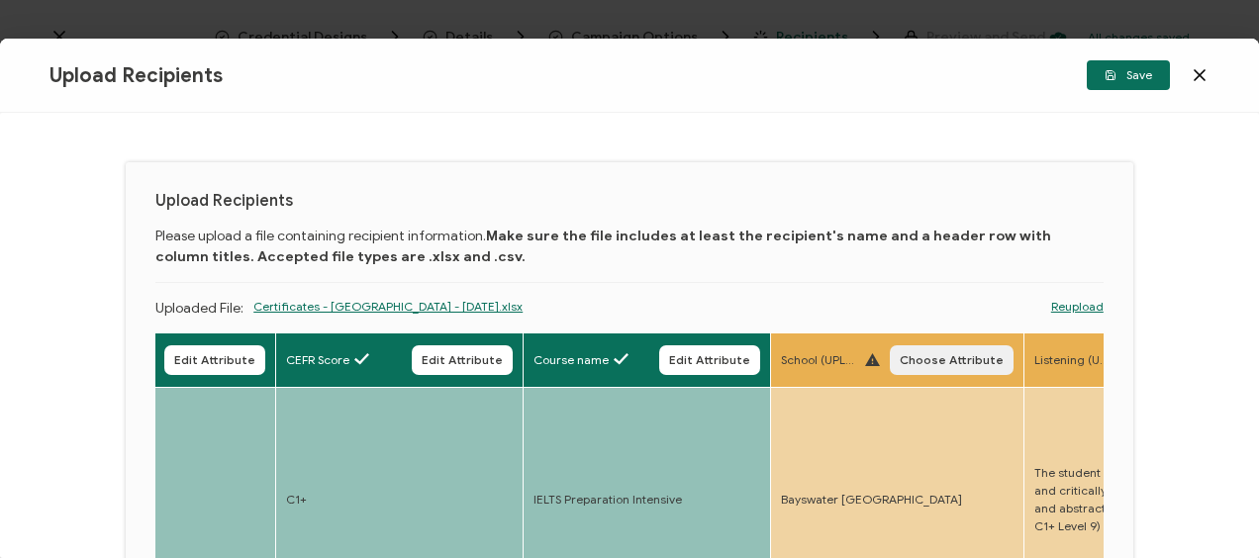
click at [942, 355] on span "Choose Attribute" at bounding box center [952, 360] width 104 height 12
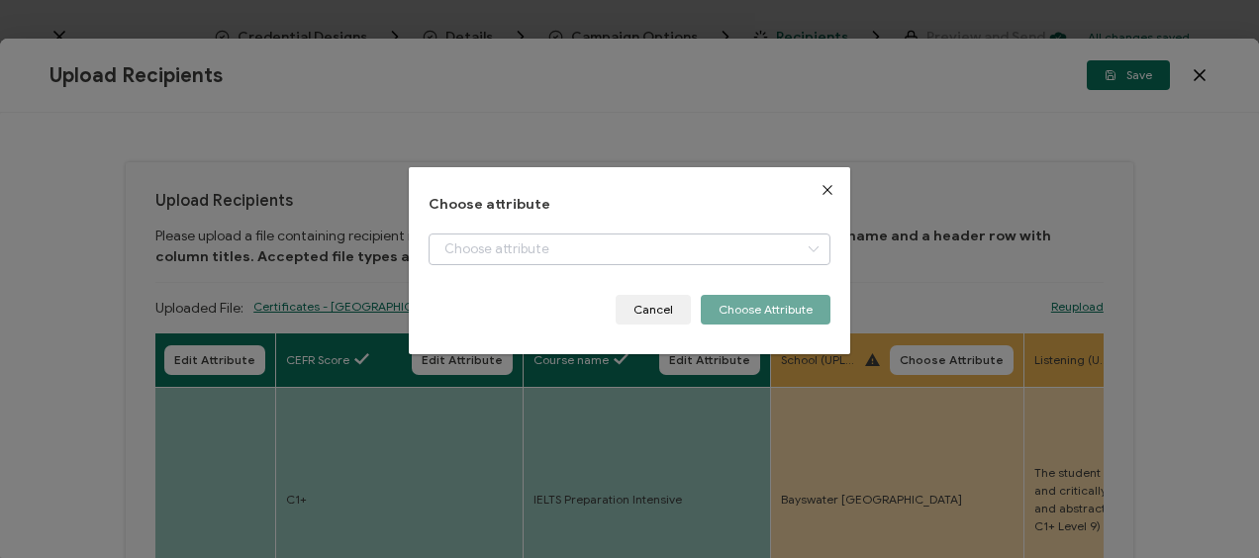
click at [817, 251] on icon "dialog" at bounding box center [813, 250] width 25 height 32
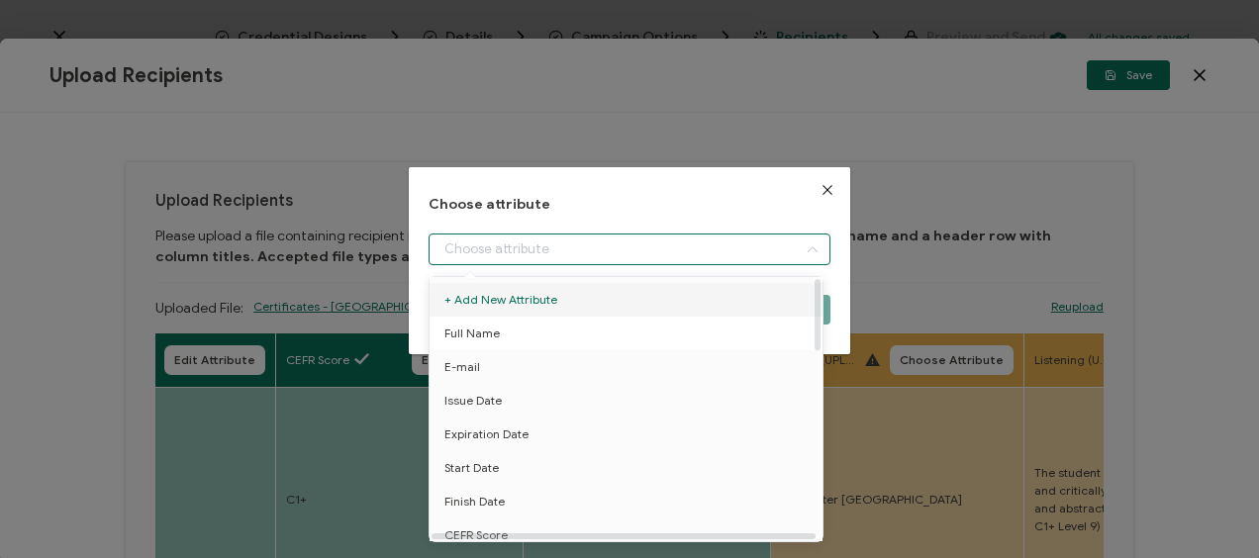
scroll to position [198, 0]
click at [485, 404] on li "School" at bounding box center [630, 405] width 410 height 34
type input "School"
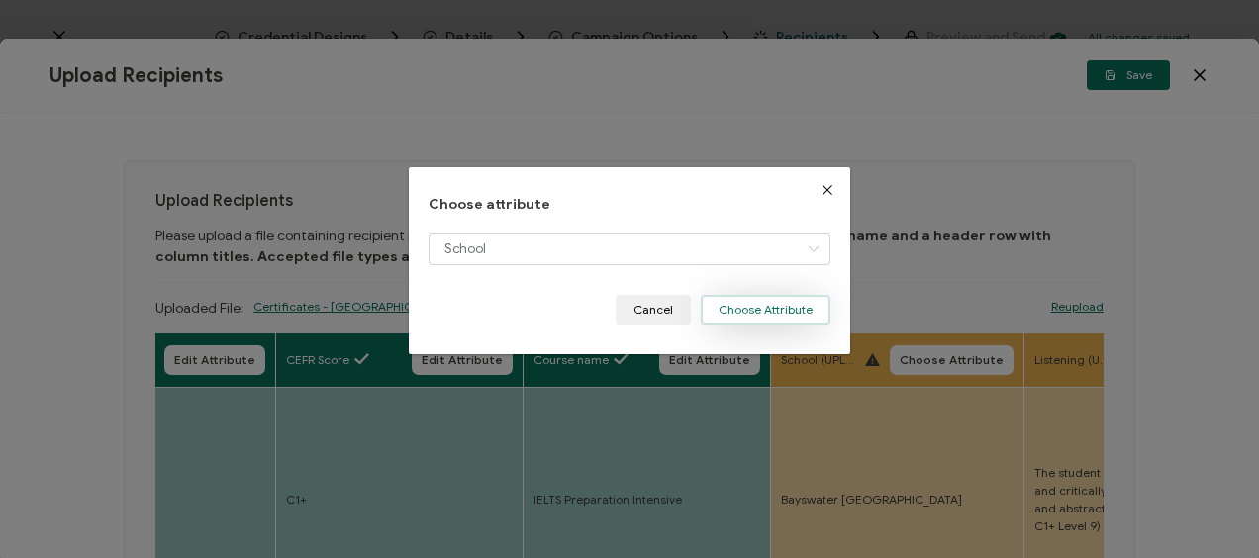
click at [783, 311] on button "Choose Attribute" at bounding box center [766, 310] width 130 height 30
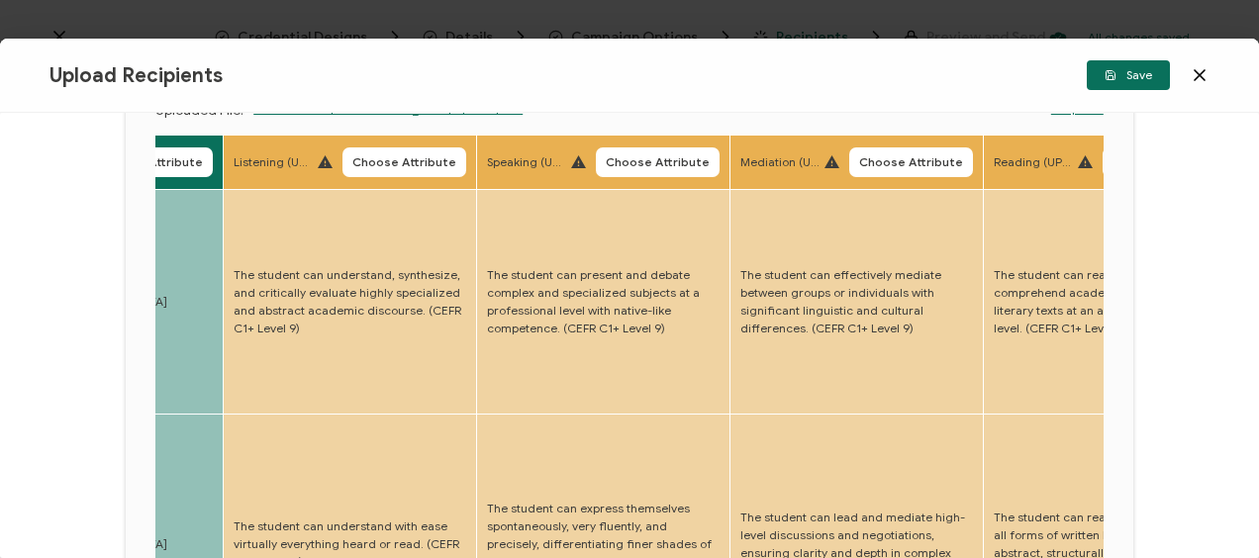
scroll to position [99, 0]
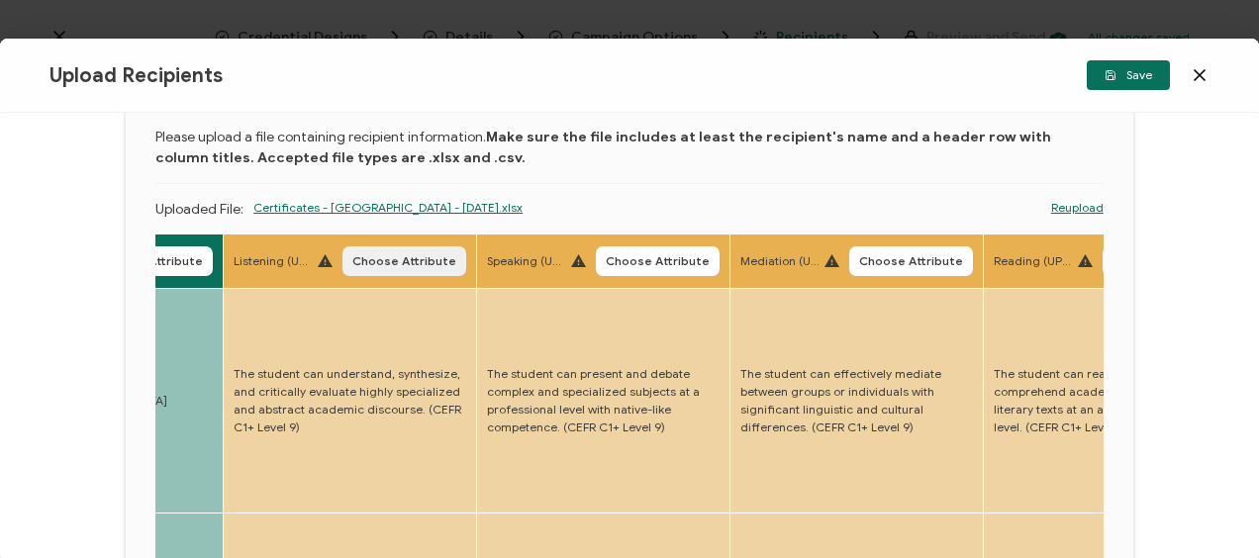
click at [429, 261] on span "Choose Attribute" at bounding box center [404, 261] width 104 height 12
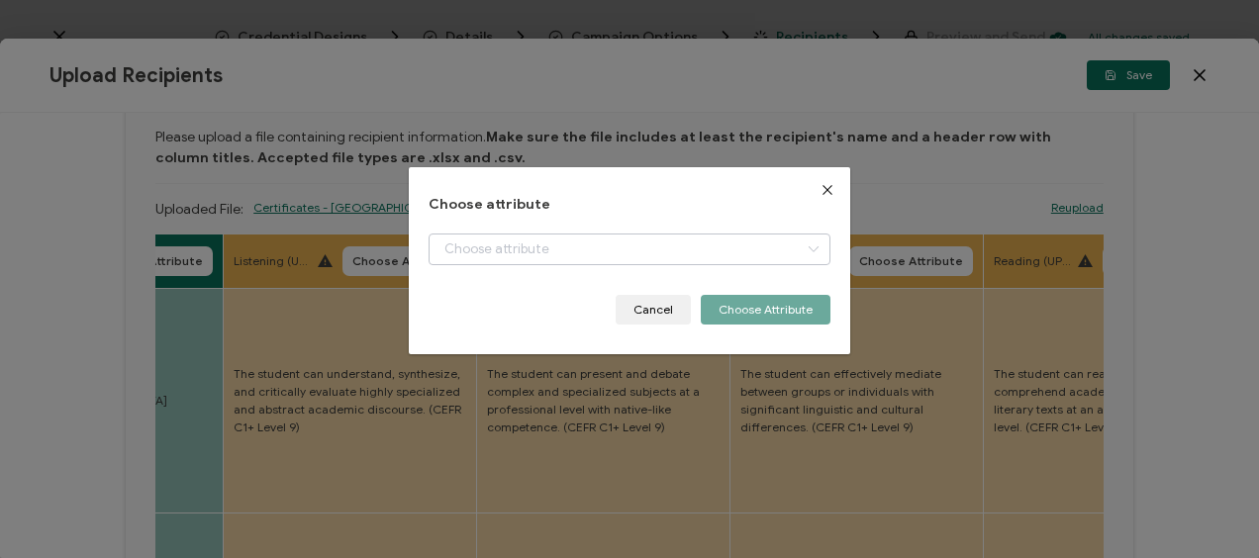
click at [804, 247] on icon "dialog" at bounding box center [813, 250] width 25 height 32
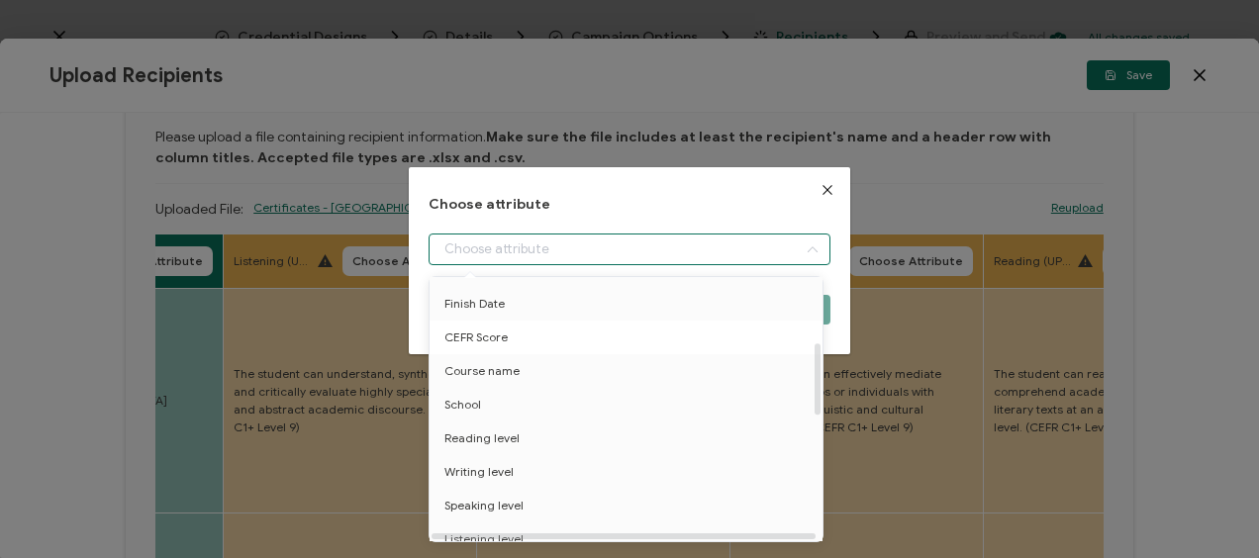
scroll to position [297, 0]
click at [479, 433] on span "Listening level" at bounding box center [483, 441] width 79 height 34
type input "Listening level"
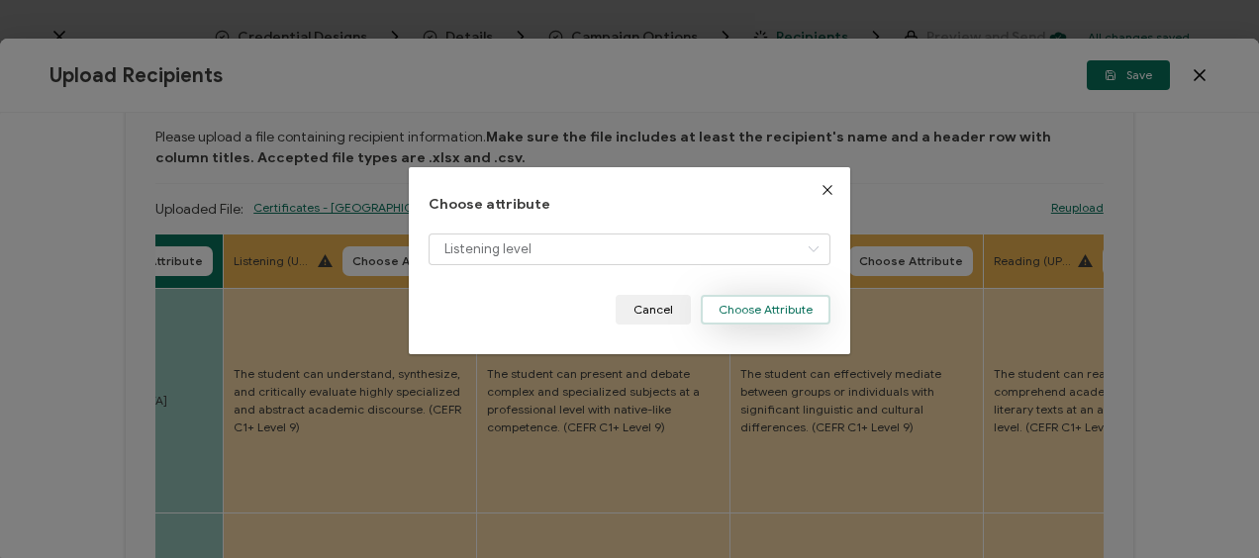
click at [740, 305] on button "Choose Attribute" at bounding box center [766, 310] width 130 height 30
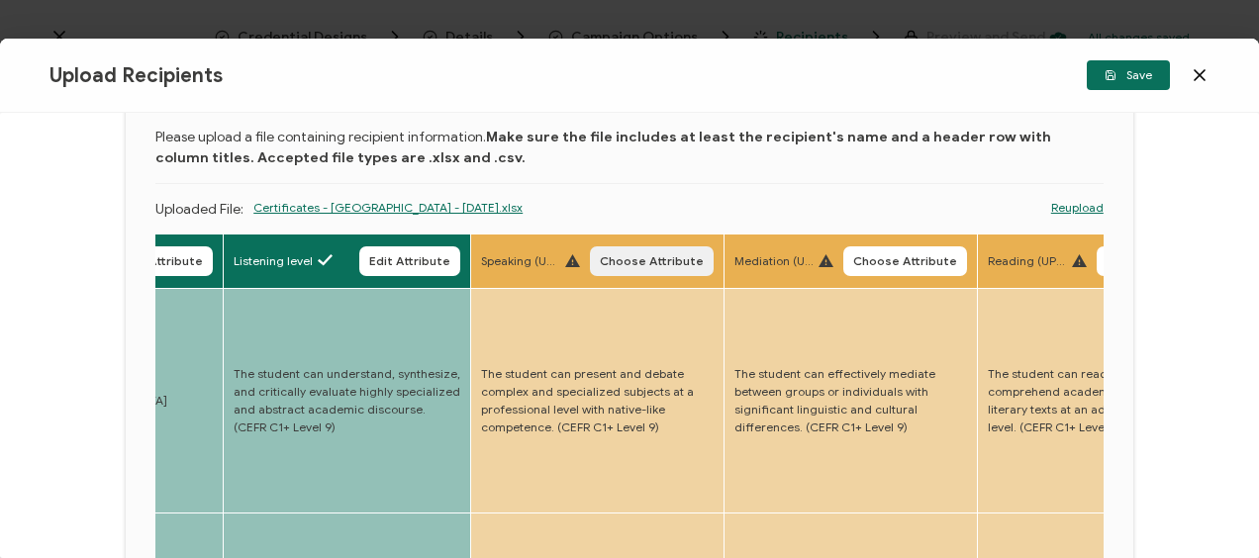
click at [665, 259] on span "Choose Attribute" at bounding box center [652, 261] width 104 height 12
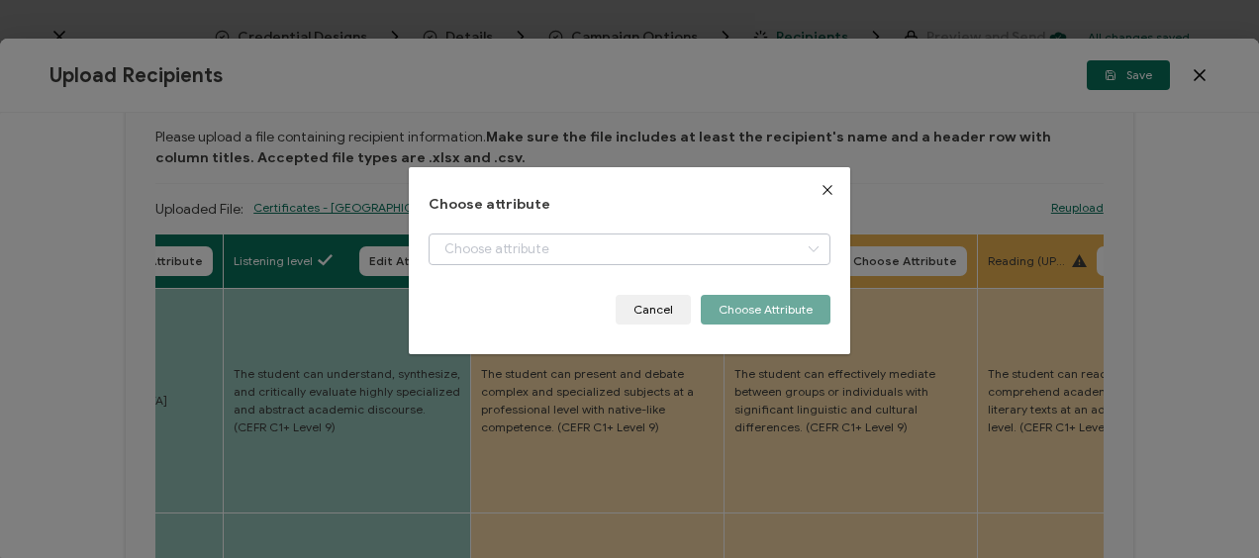
click at [814, 243] on icon "dialog" at bounding box center [813, 250] width 25 height 32
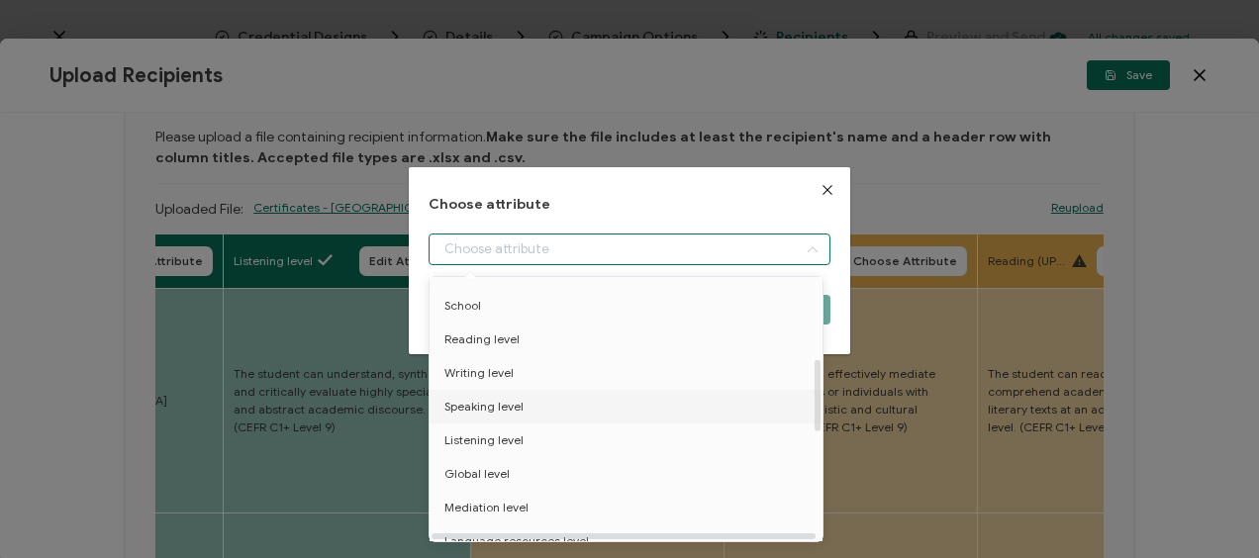
click at [501, 408] on span "Speaking level" at bounding box center [483, 407] width 79 height 34
type input "Speaking level"
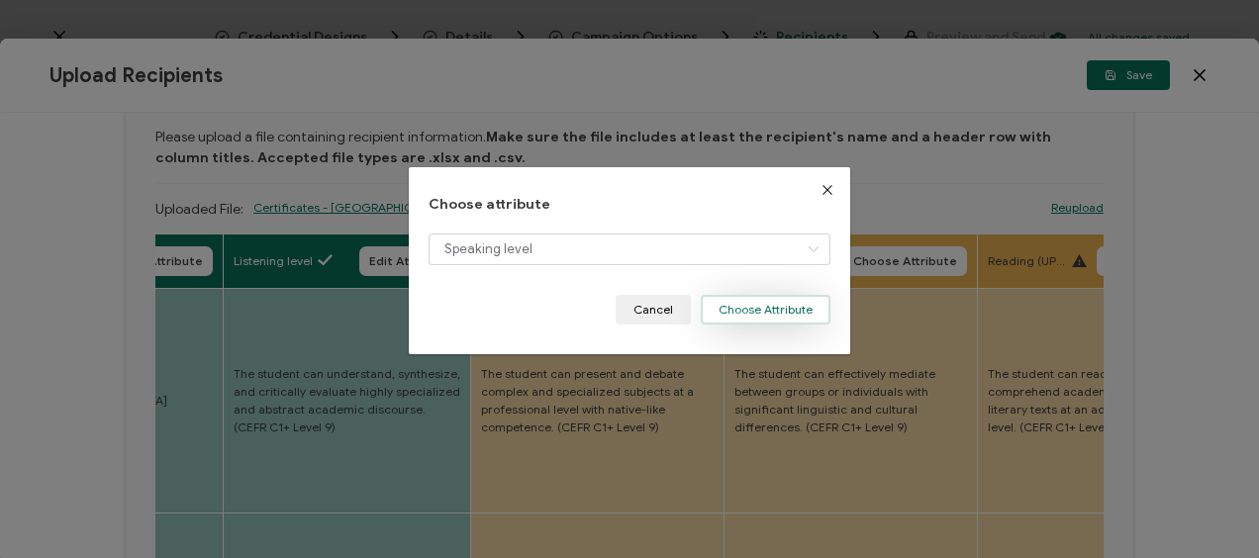
click at [770, 310] on button "Choose Attribute" at bounding box center [766, 310] width 130 height 30
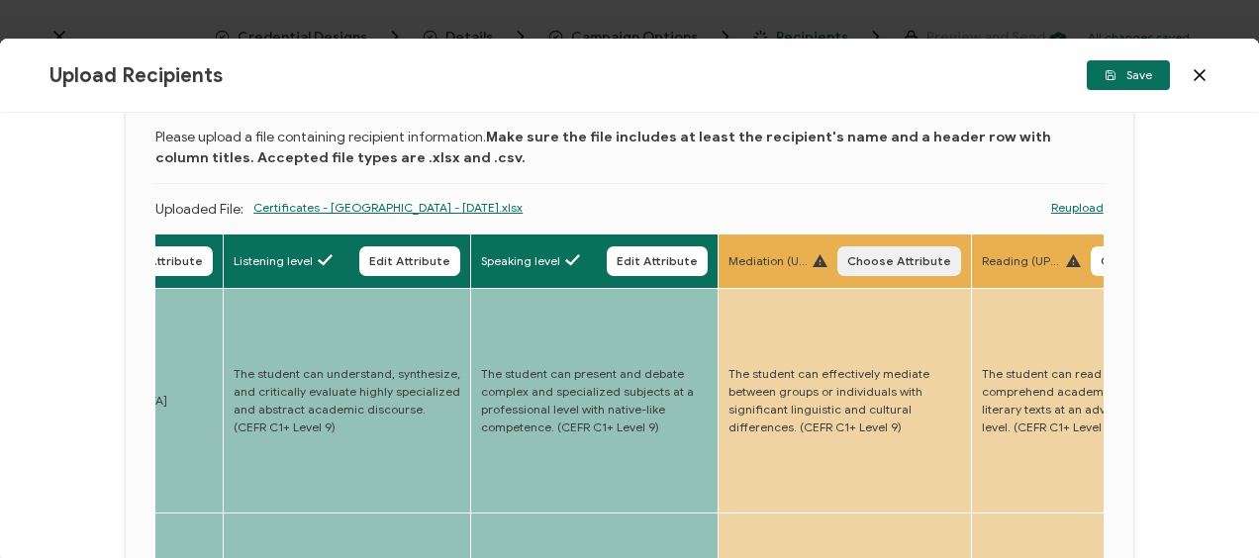
click at [915, 260] on span "Choose Attribute" at bounding box center [899, 261] width 104 height 12
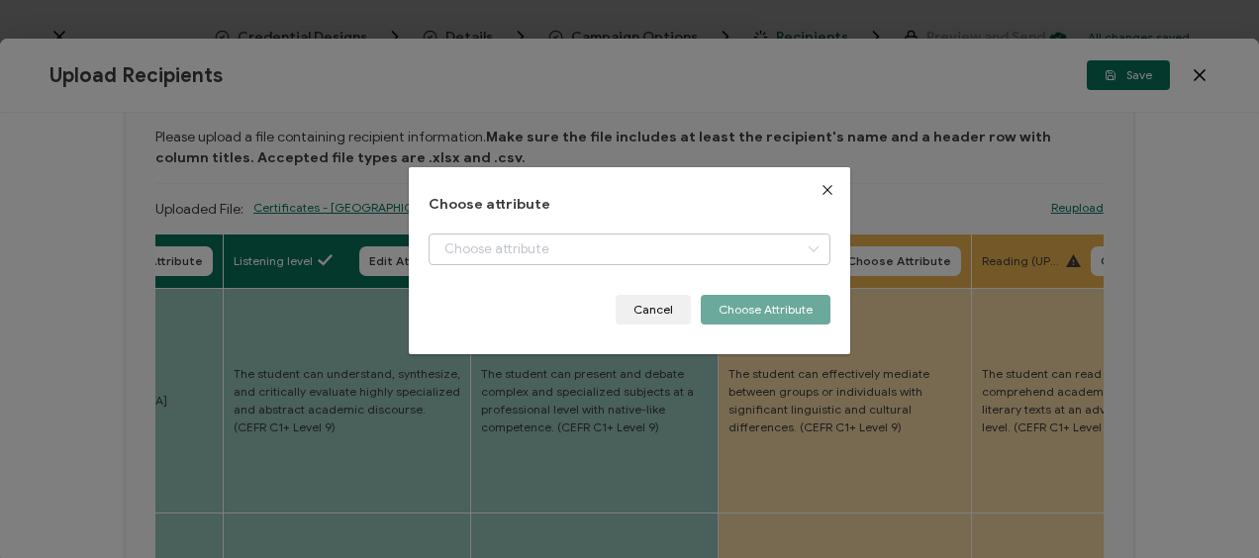
click at [809, 248] on icon "dialog" at bounding box center [813, 250] width 25 height 32
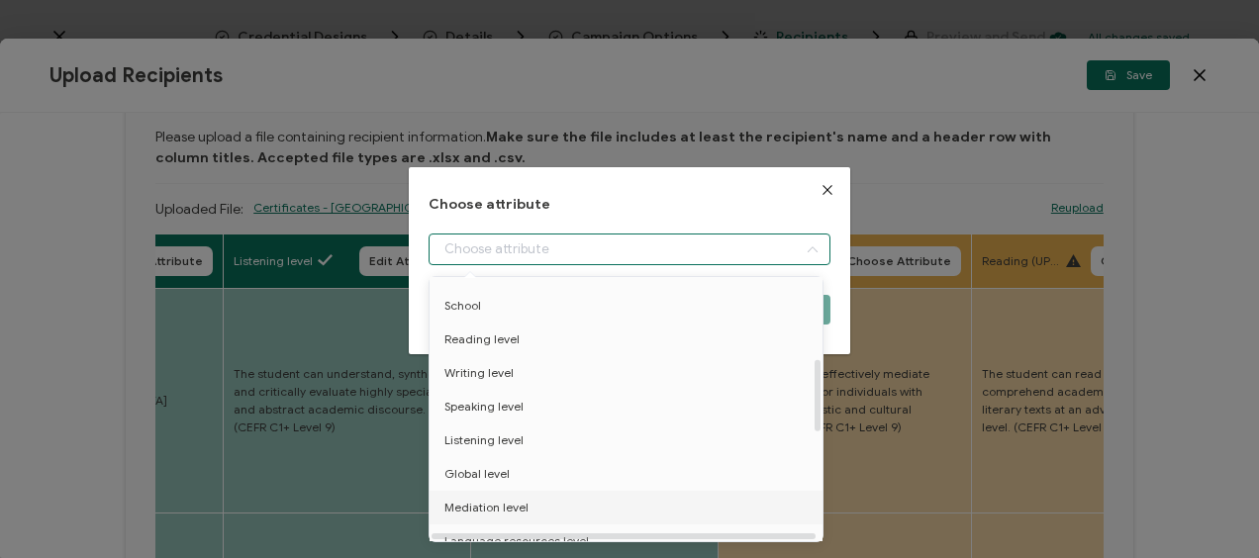
click at [496, 503] on span "Mediation level" at bounding box center [486, 508] width 84 height 34
type input "Mediation level"
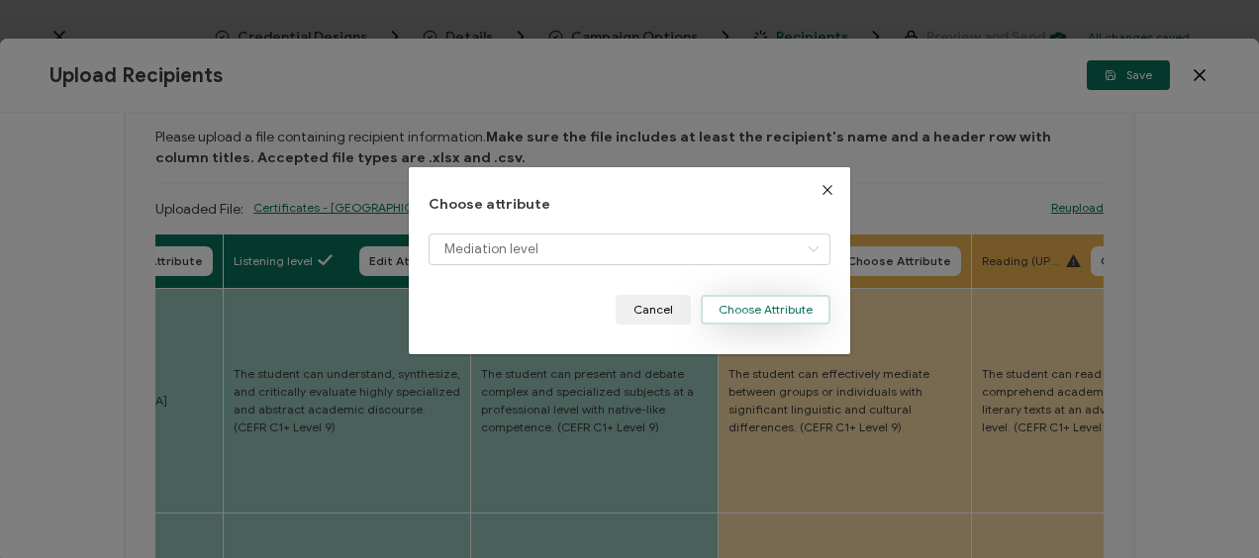
click at [734, 305] on button "Choose Attribute" at bounding box center [766, 310] width 130 height 30
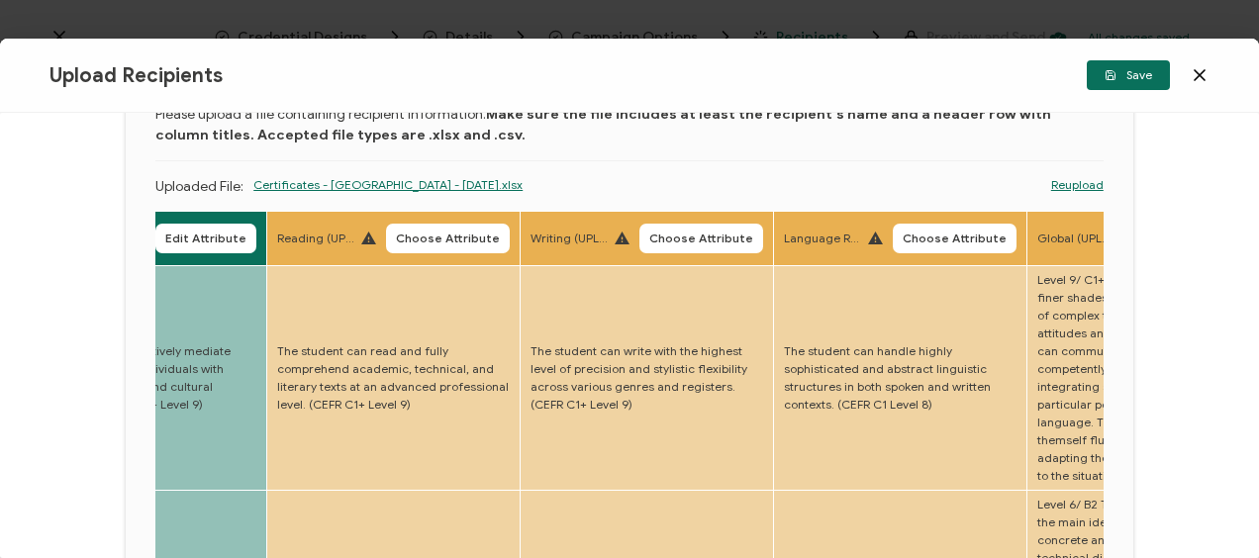
scroll to position [99, 0]
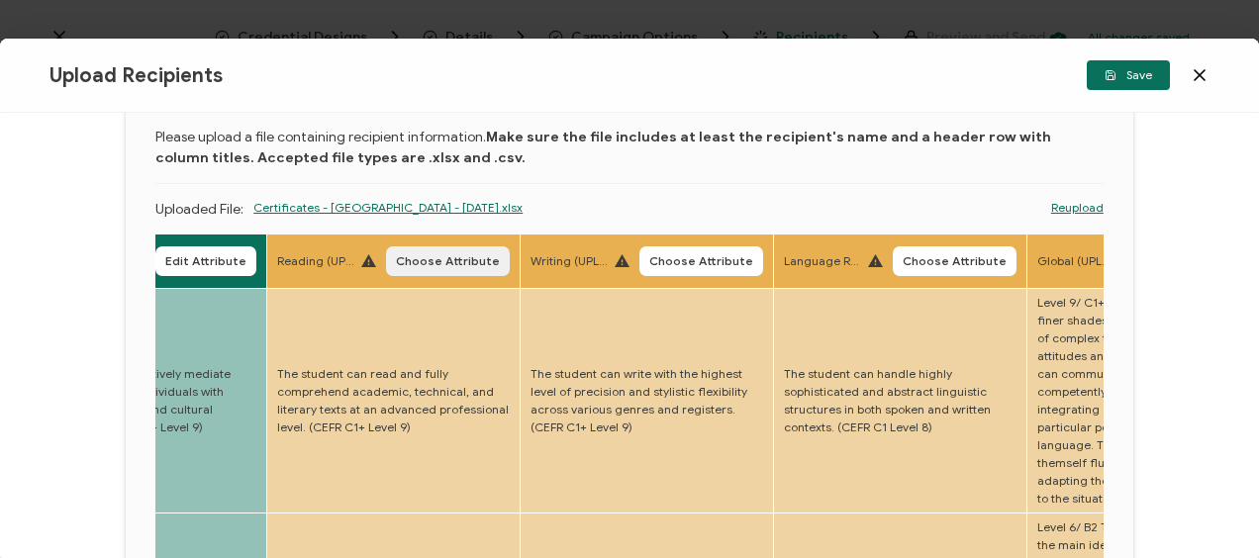
click at [451, 255] on span "Choose Attribute" at bounding box center [448, 261] width 104 height 12
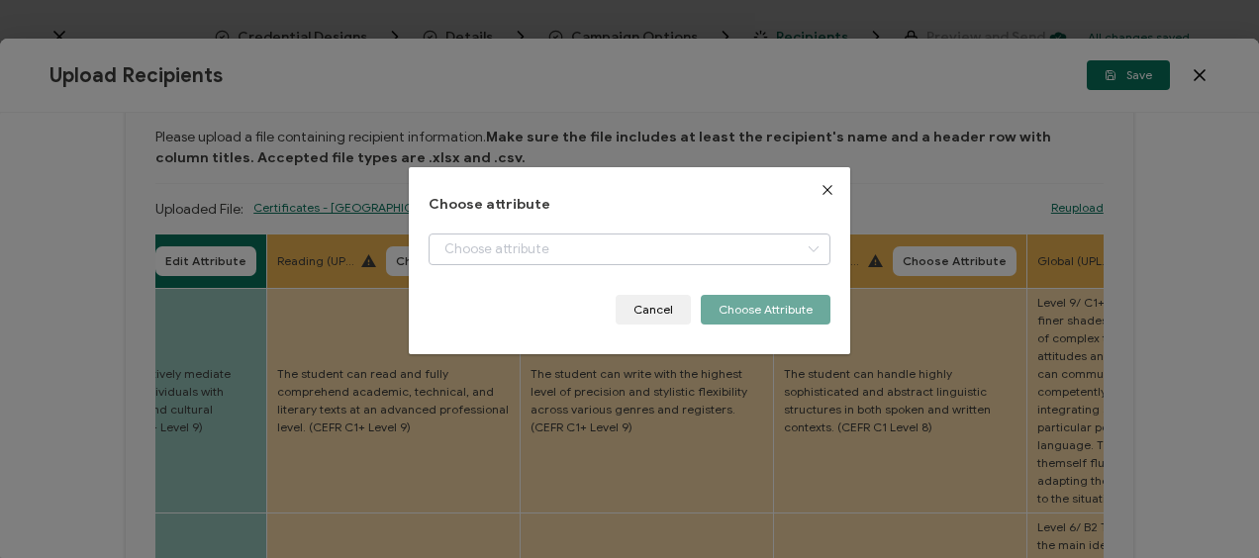
click at [801, 248] on icon "dialog" at bounding box center [813, 250] width 25 height 32
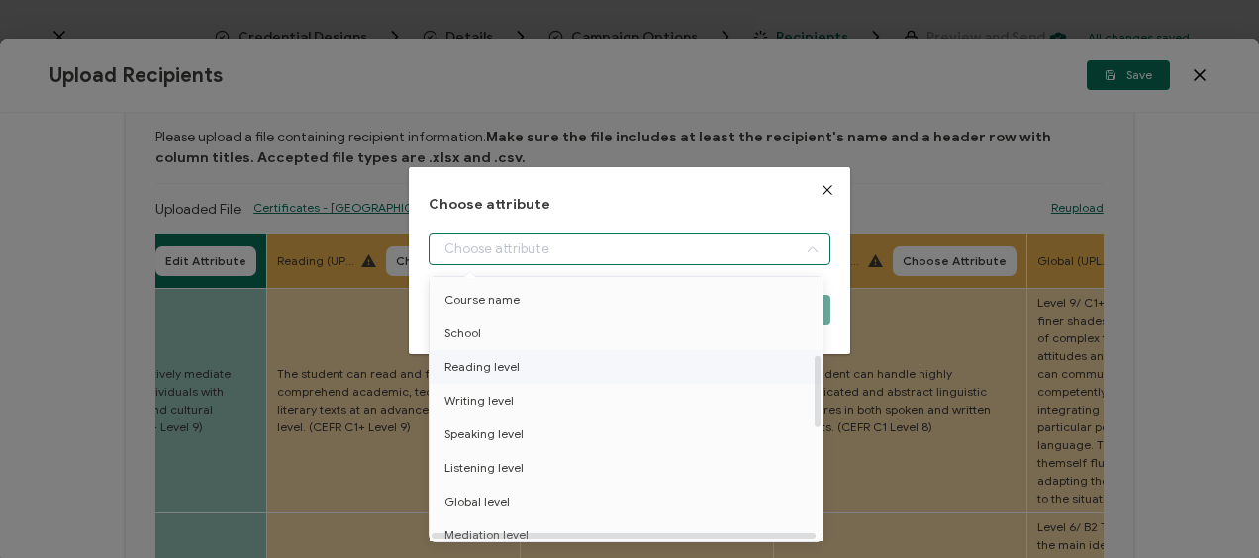
scroll to position [297, 0]
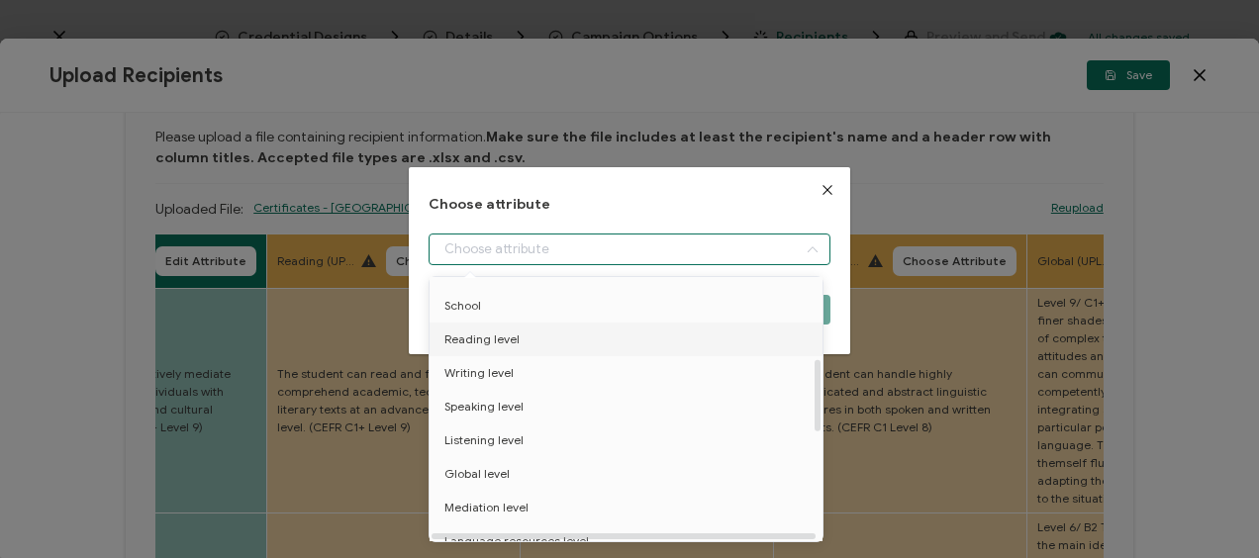
click at [465, 339] on span "Reading level" at bounding box center [481, 340] width 75 height 34
type input "Reading level"
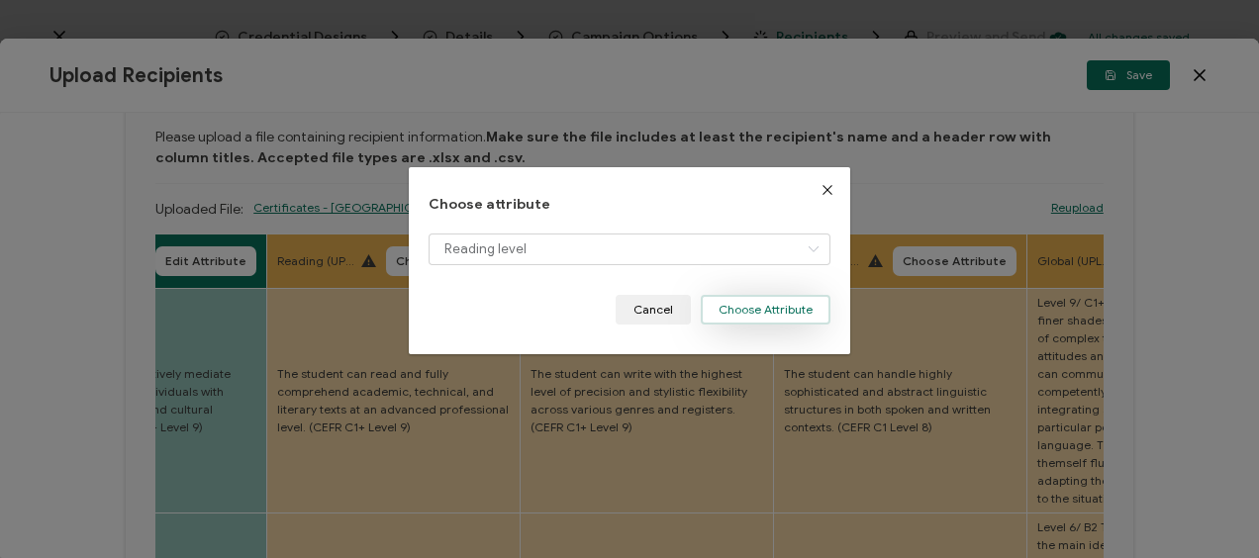
click at [768, 311] on button "Choose Attribute" at bounding box center [766, 310] width 130 height 30
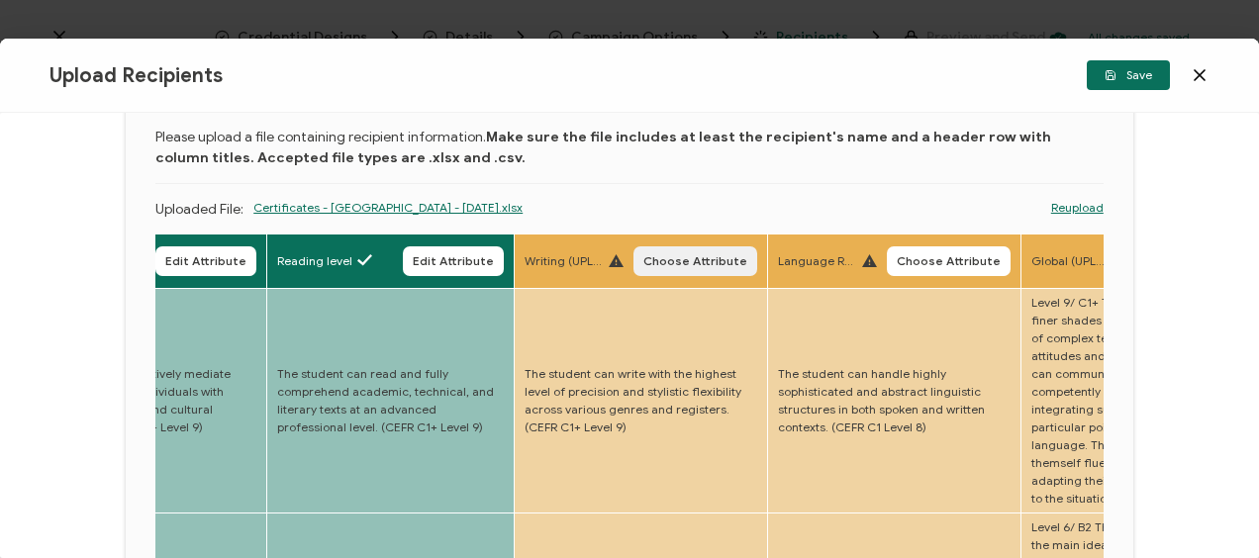
click at [727, 263] on span "Choose Attribute" at bounding box center [695, 261] width 104 height 12
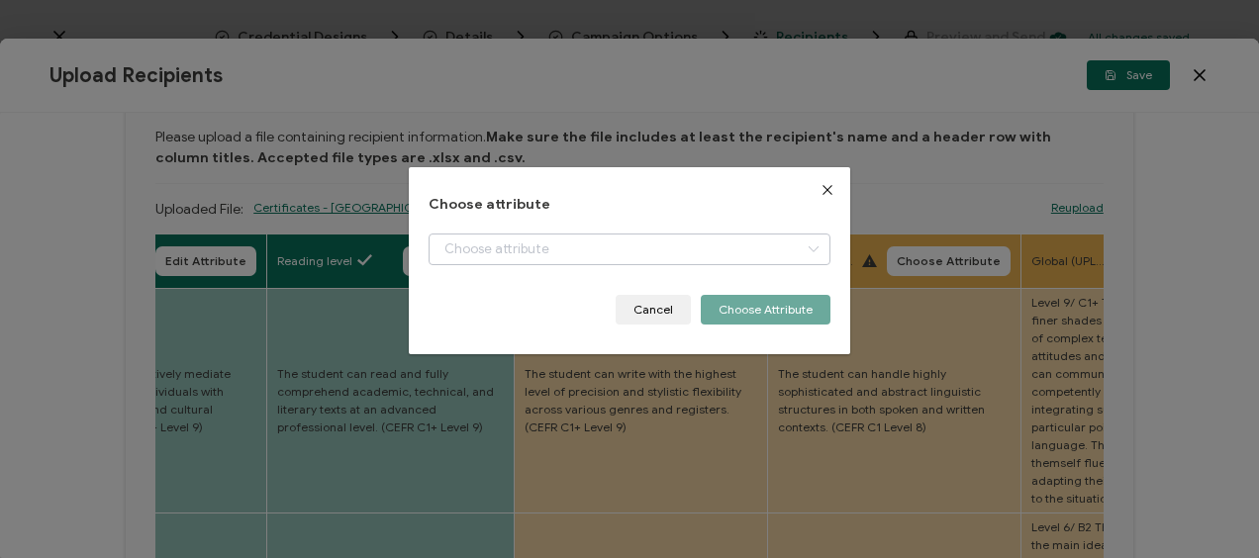
click at [806, 246] on icon "dialog" at bounding box center [813, 250] width 25 height 32
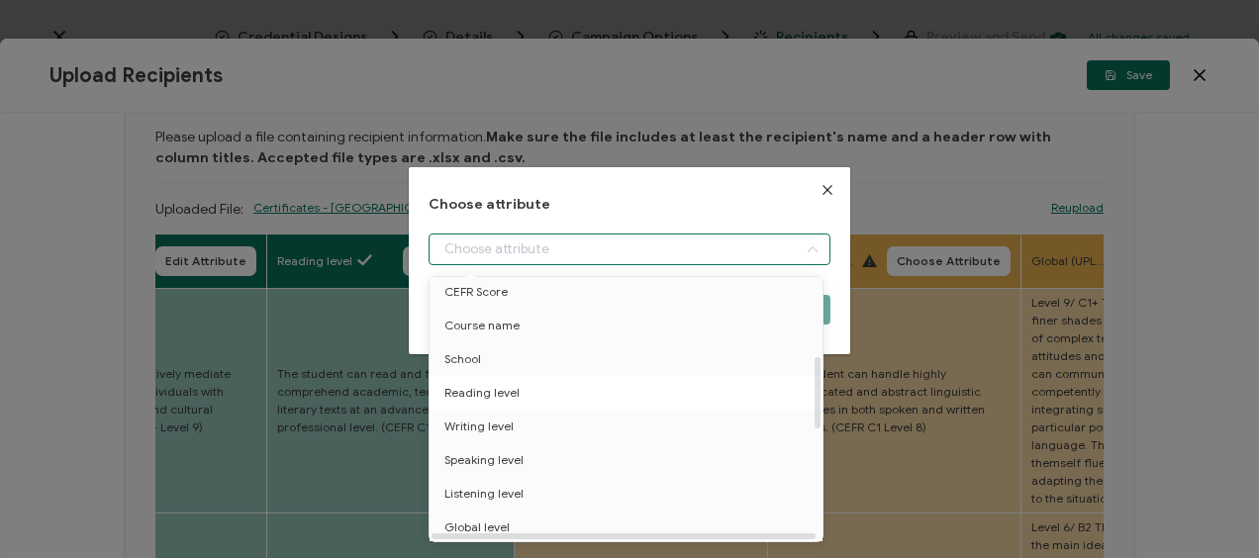
scroll to position [198, 0]
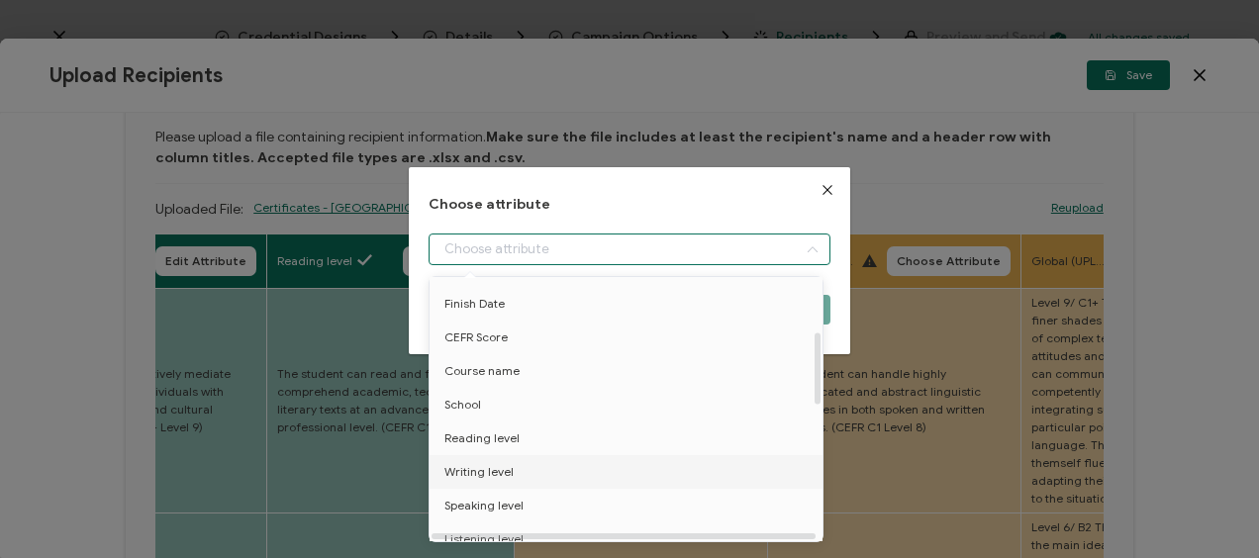
click at [493, 470] on span "Writing level" at bounding box center [478, 472] width 69 height 34
type input "Writing level"
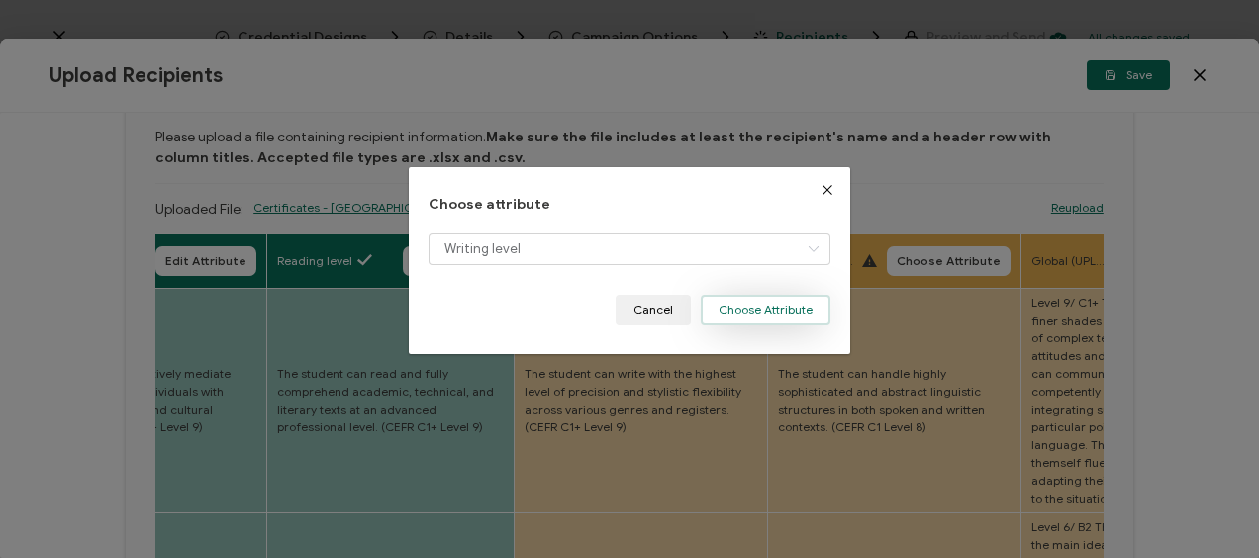
click at [747, 309] on button "Choose Attribute" at bounding box center [766, 310] width 130 height 30
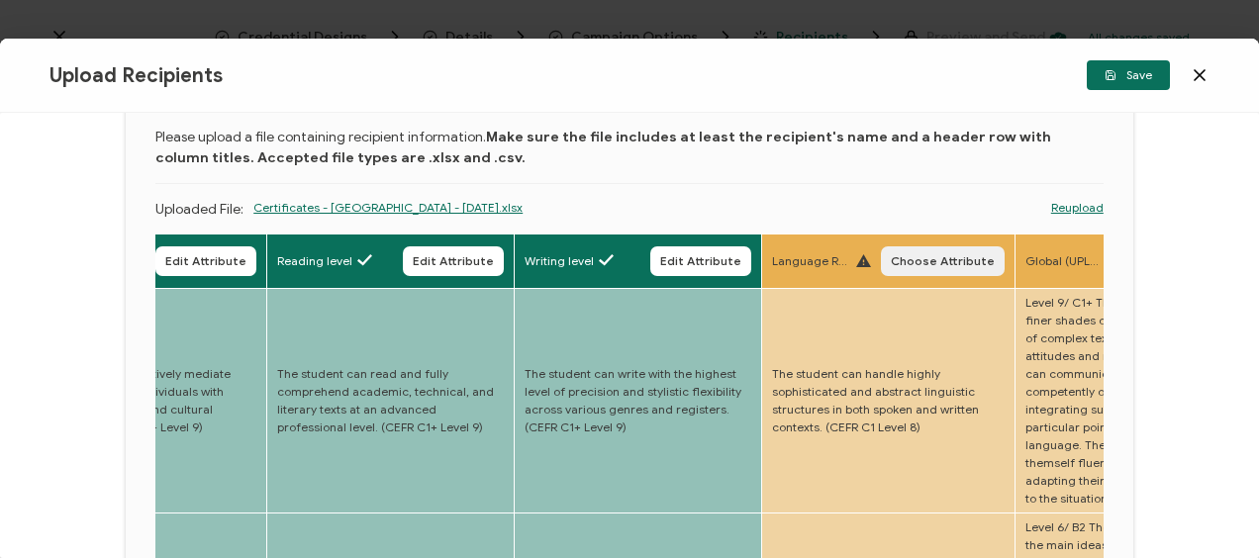
click at [943, 255] on span "Choose Attribute" at bounding box center [943, 261] width 104 height 12
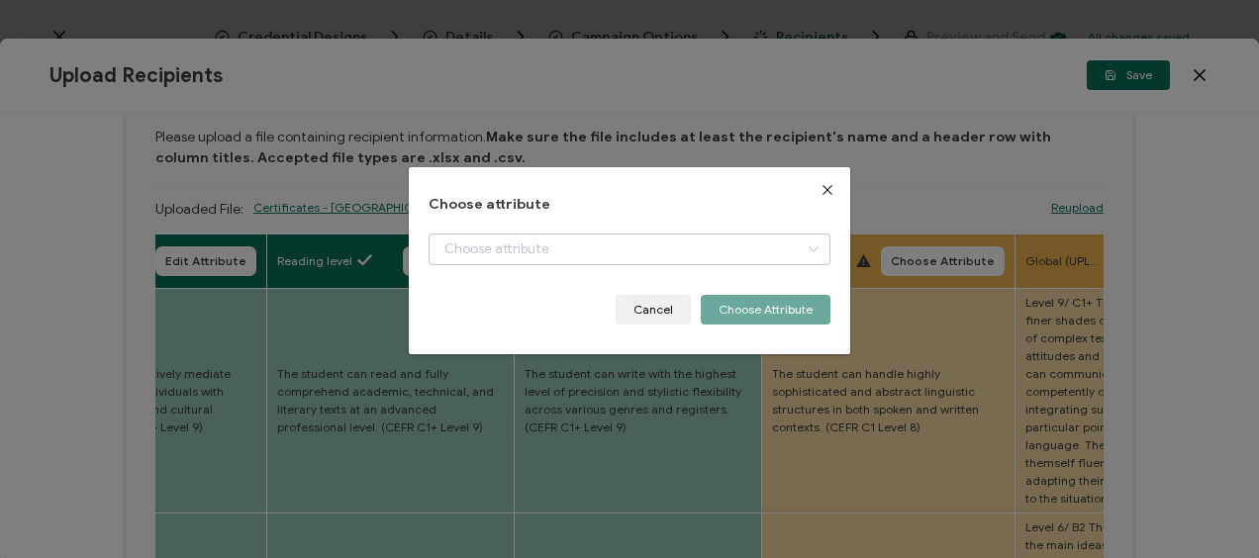
click at [804, 244] on icon "dialog" at bounding box center [813, 250] width 25 height 32
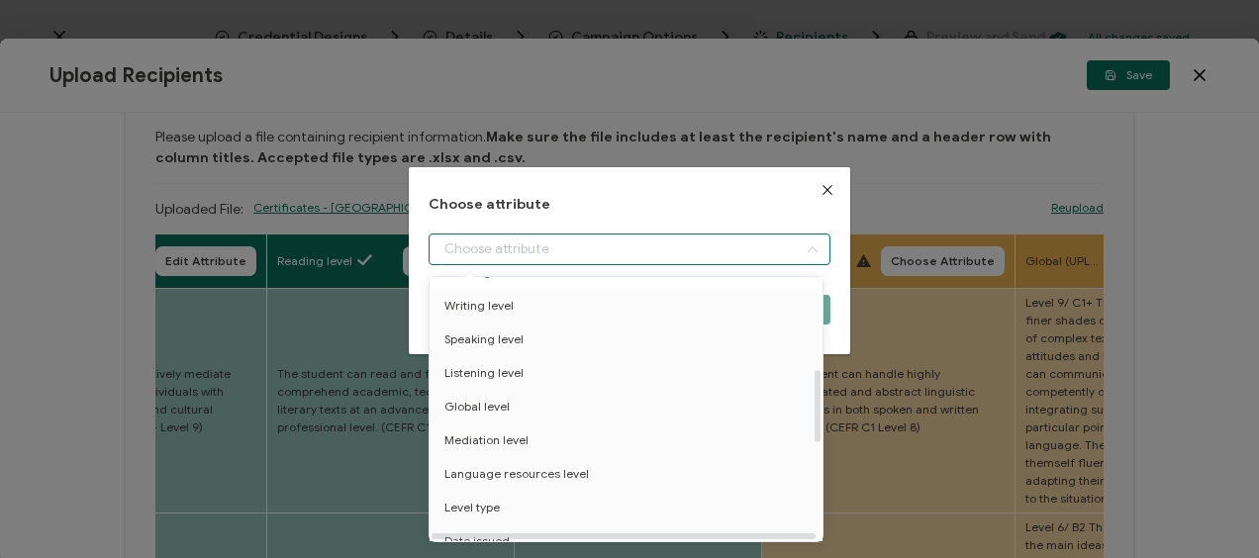
scroll to position [396, 0]
click at [545, 435] on span "Language resources level" at bounding box center [516, 443] width 144 height 34
type input "Language resources level"
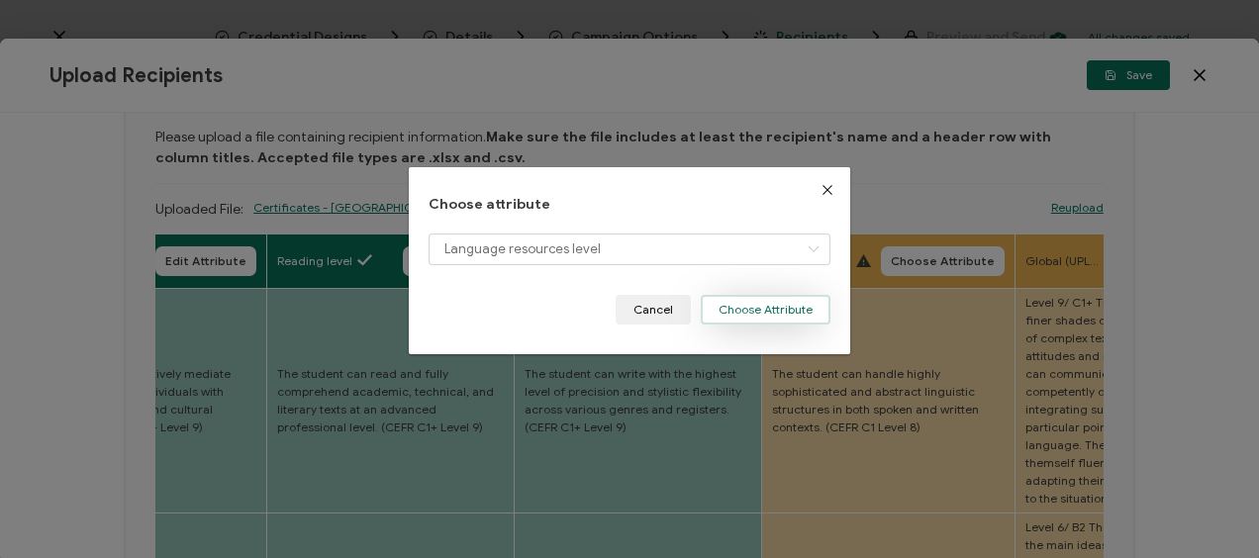
click at [744, 313] on button "Choose Attribute" at bounding box center [766, 310] width 130 height 30
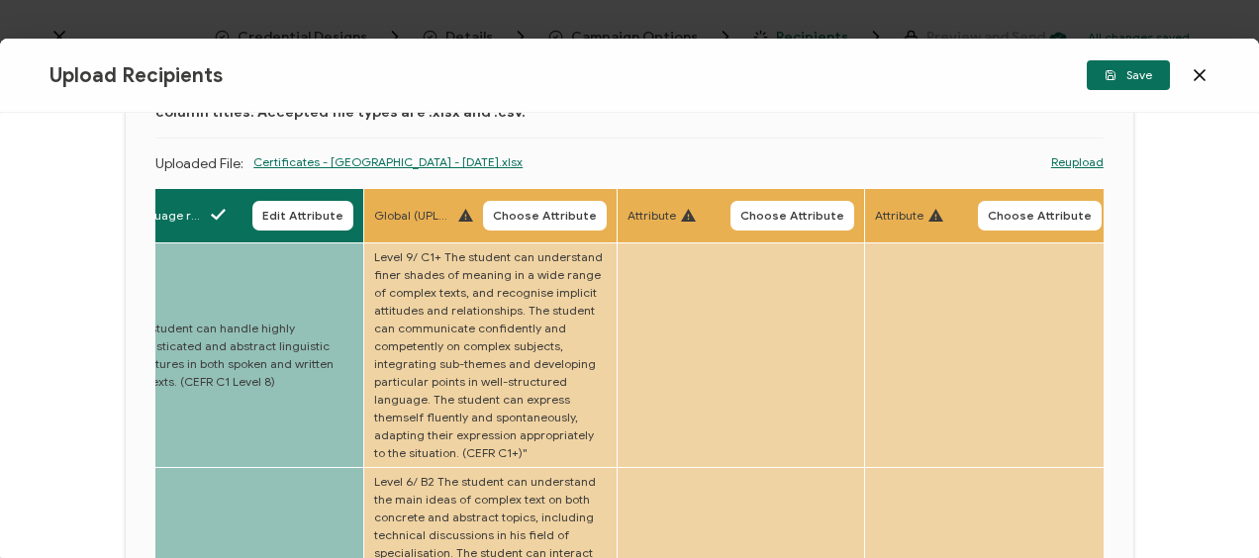
scroll to position [0, 0]
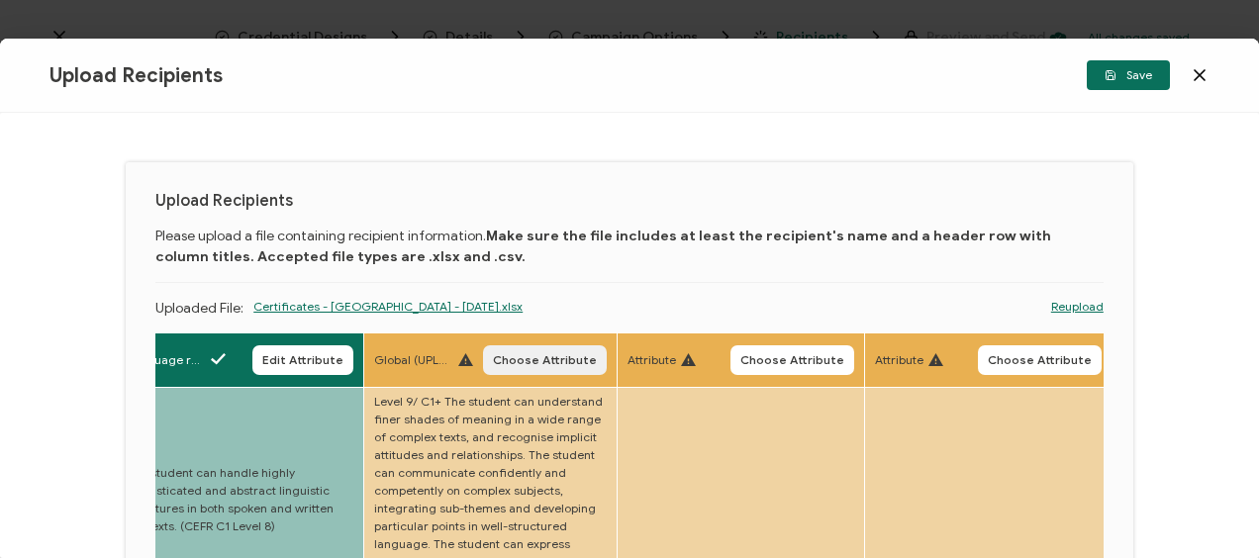
click at [524, 354] on span "Choose Attribute" at bounding box center [545, 360] width 104 height 12
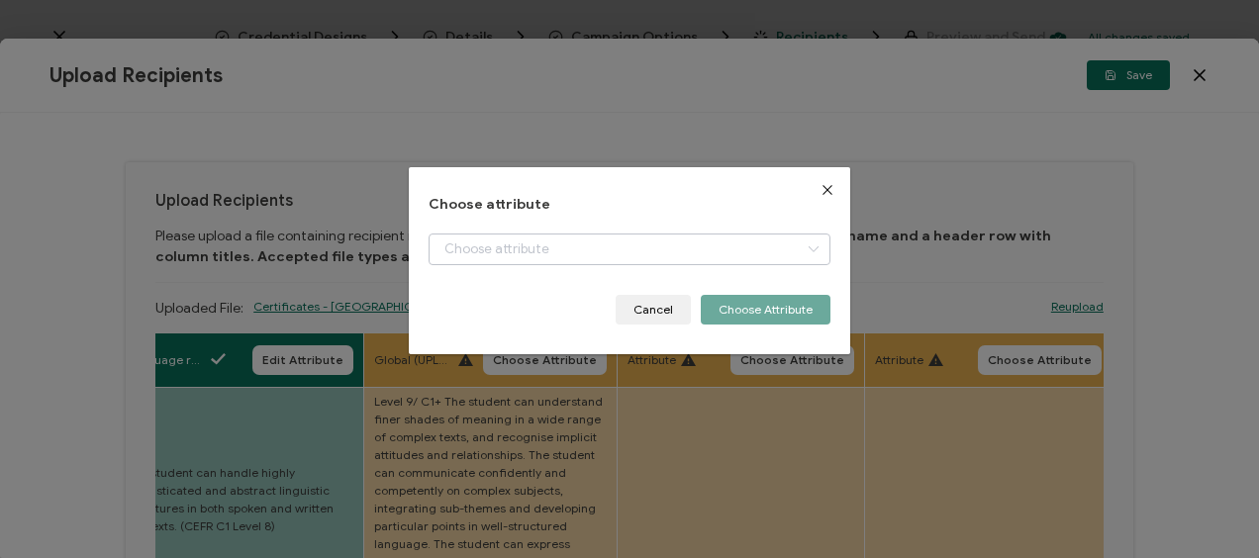
click at [801, 247] on icon "dialog" at bounding box center [813, 250] width 25 height 32
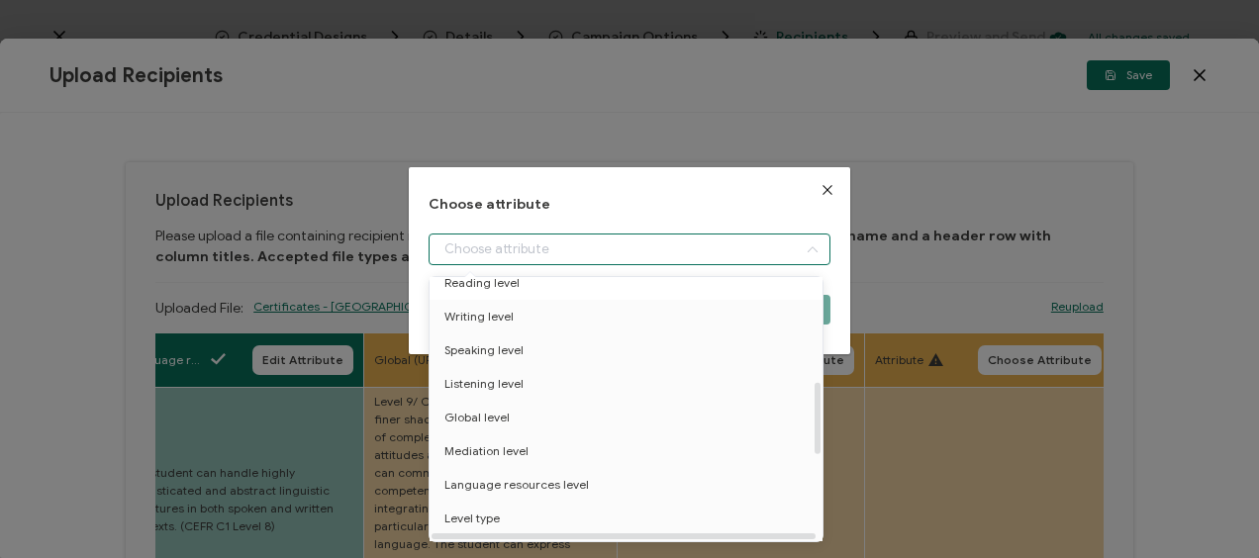
scroll to position [396, 0]
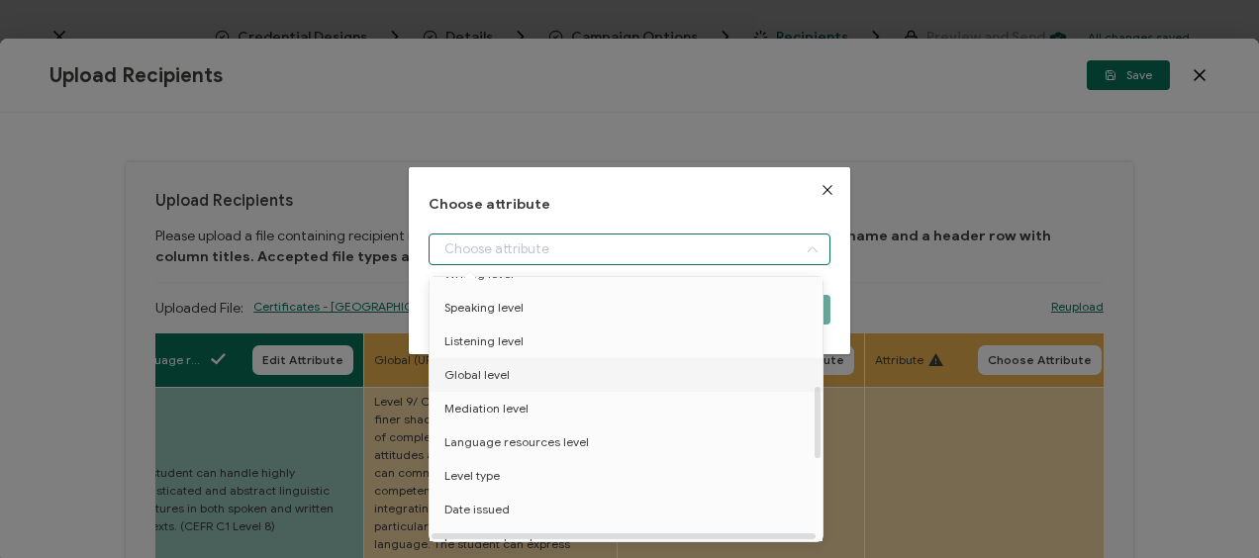
click at [495, 388] on span "Global level" at bounding box center [476, 375] width 65 height 34
type input "Global level"
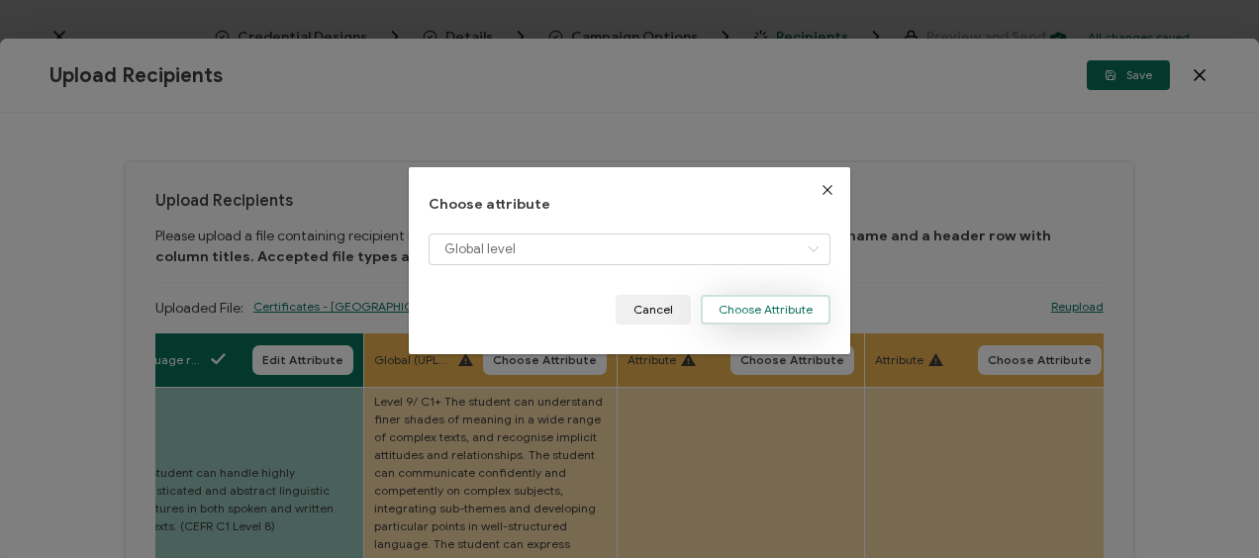
click at [753, 304] on button "Choose Attribute" at bounding box center [766, 310] width 130 height 30
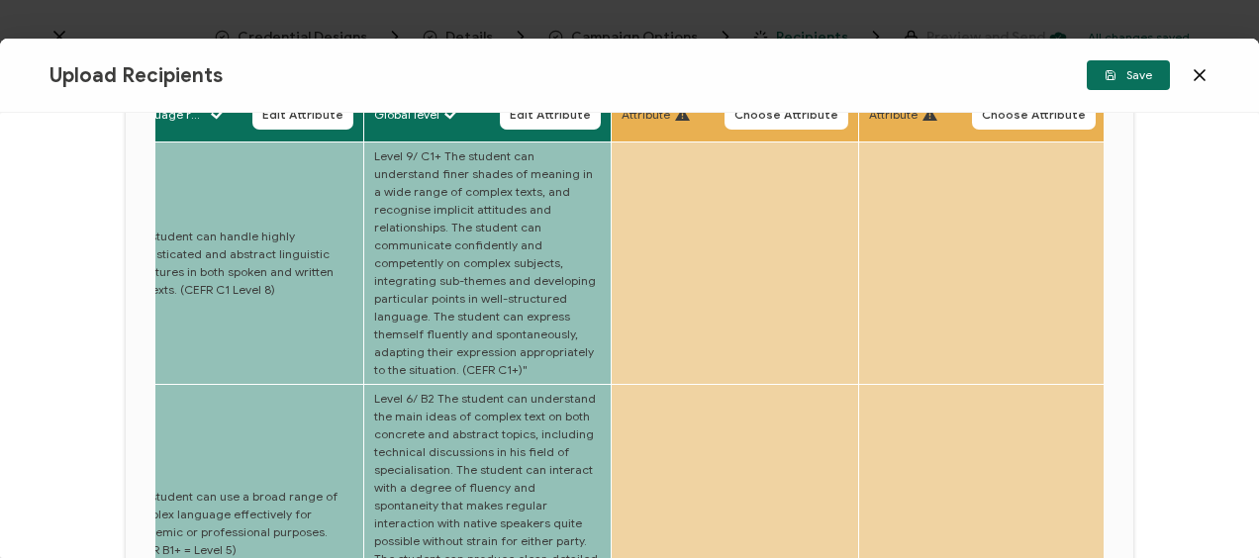
scroll to position [0, 0]
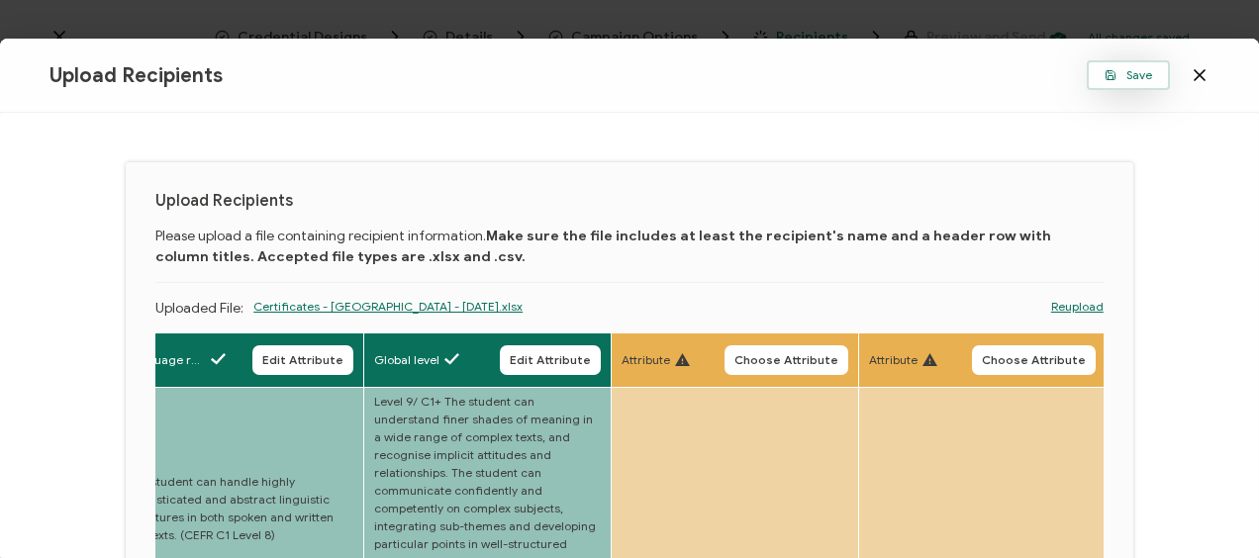
click at [1134, 74] on span "Save" at bounding box center [1128, 75] width 48 height 12
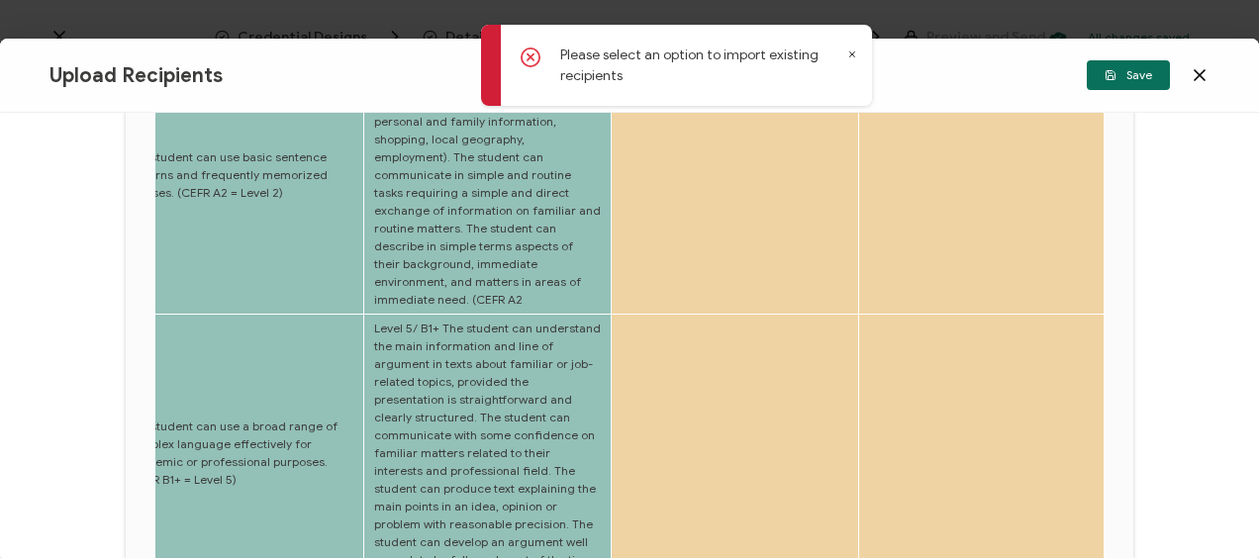
scroll to position [1089, 0]
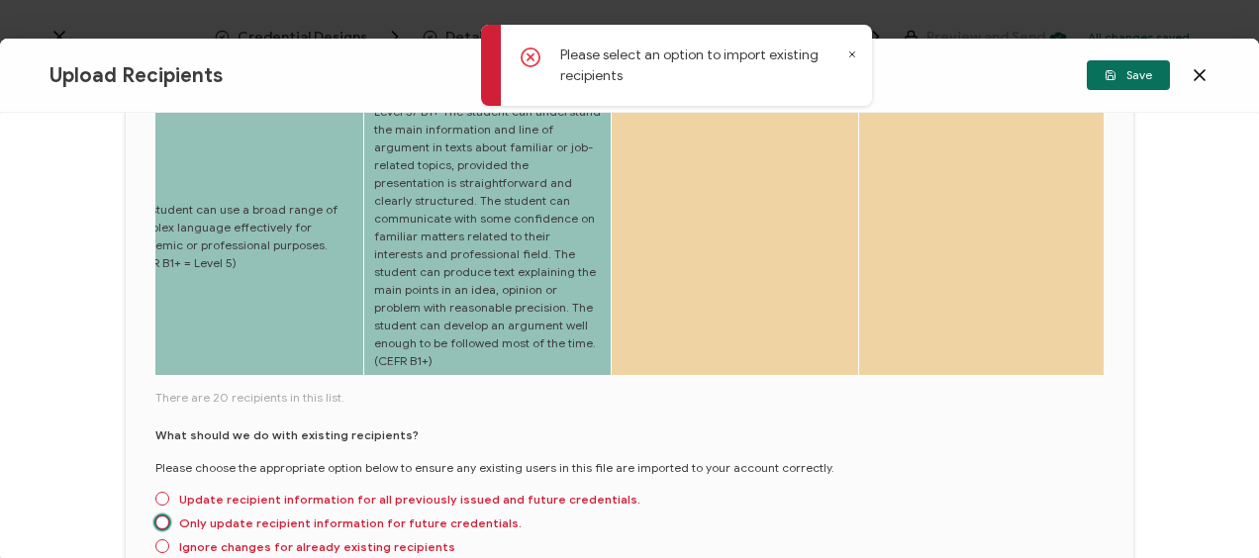
click at [169, 516] on span "Only update recipient information for future credentials." at bounding box center [345, 523] width 352 height 15
click at [168, 516] on input "Only update recipient information for future credentials." at bounding box center [162, 524] width 14 height 16
radio input "true"
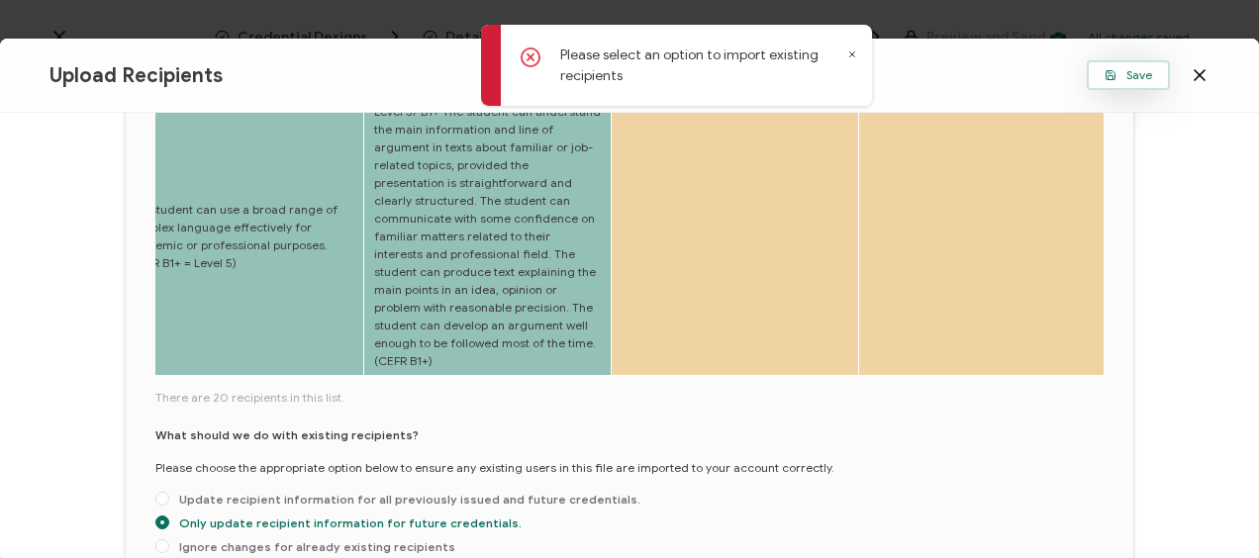
click at [1125, 80] on span "Save" at bounding box center [1128, 75] width 48 height 12
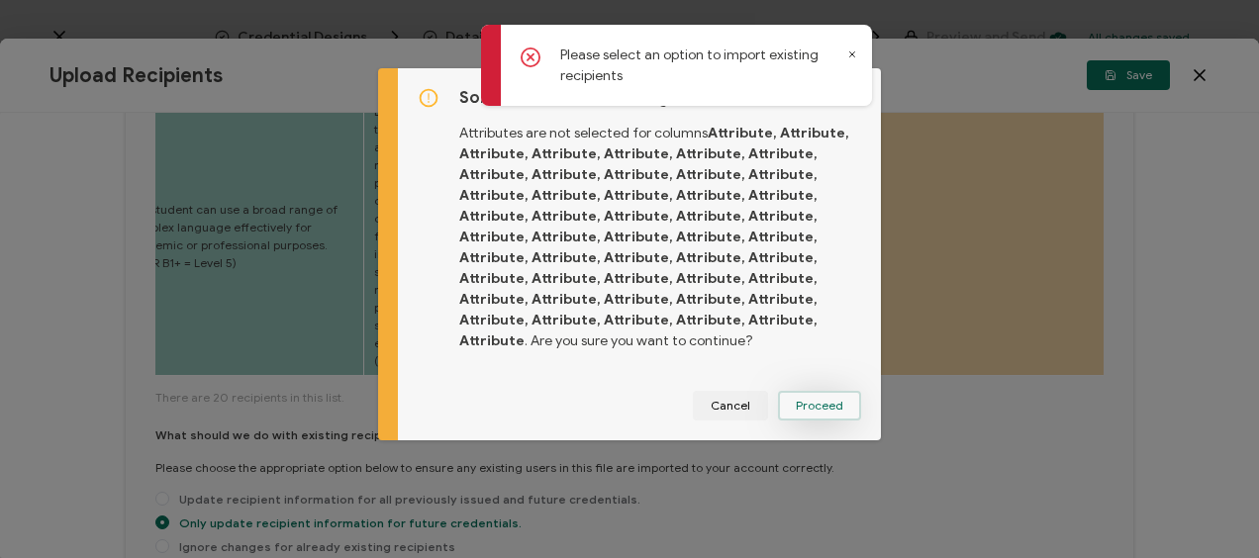
click at [812, 415] on button "Proceed" at bounding box center [819, 406] width 83 height 30
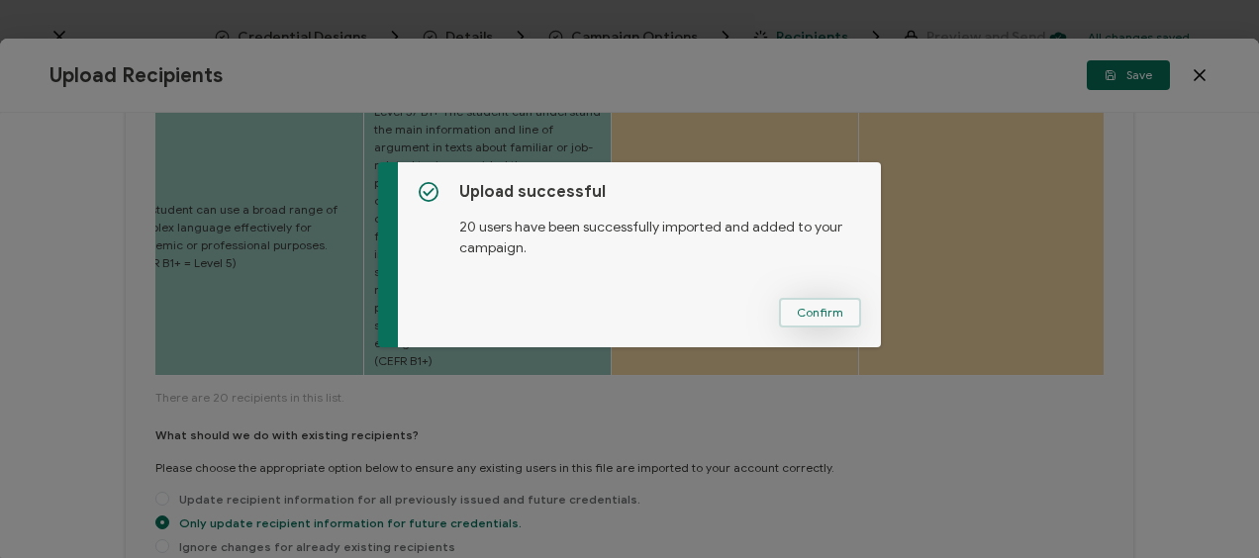
click at [809, 308] on span "Confirm" at bounding box center [820, 313] width 47 height 12
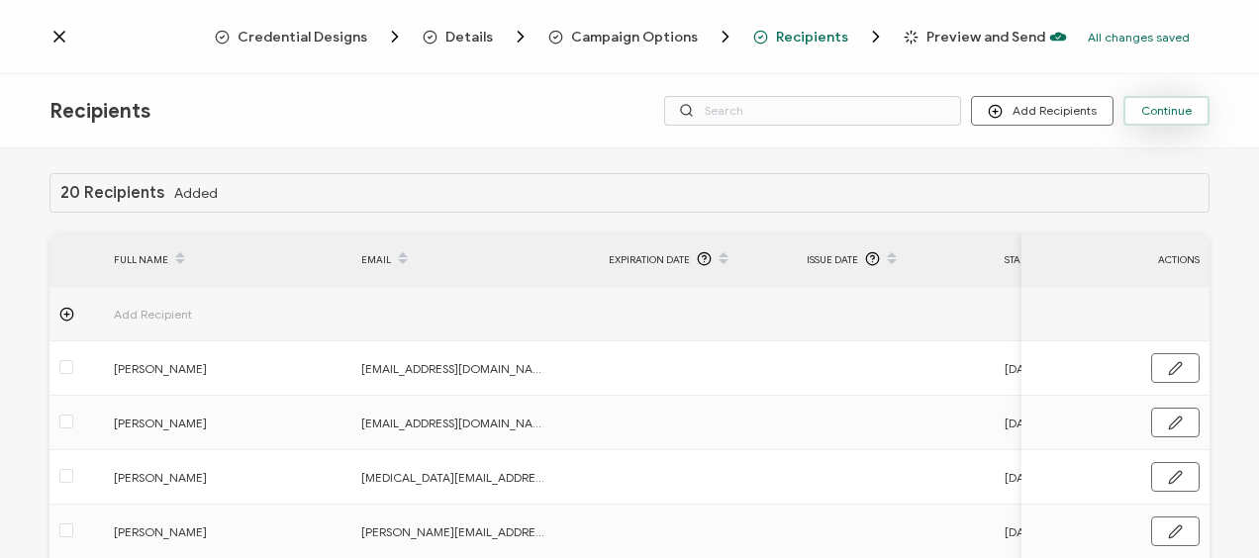
click at [1174, 110] on span "Continue" at bounding box center [1166, 111] width 50 height 12
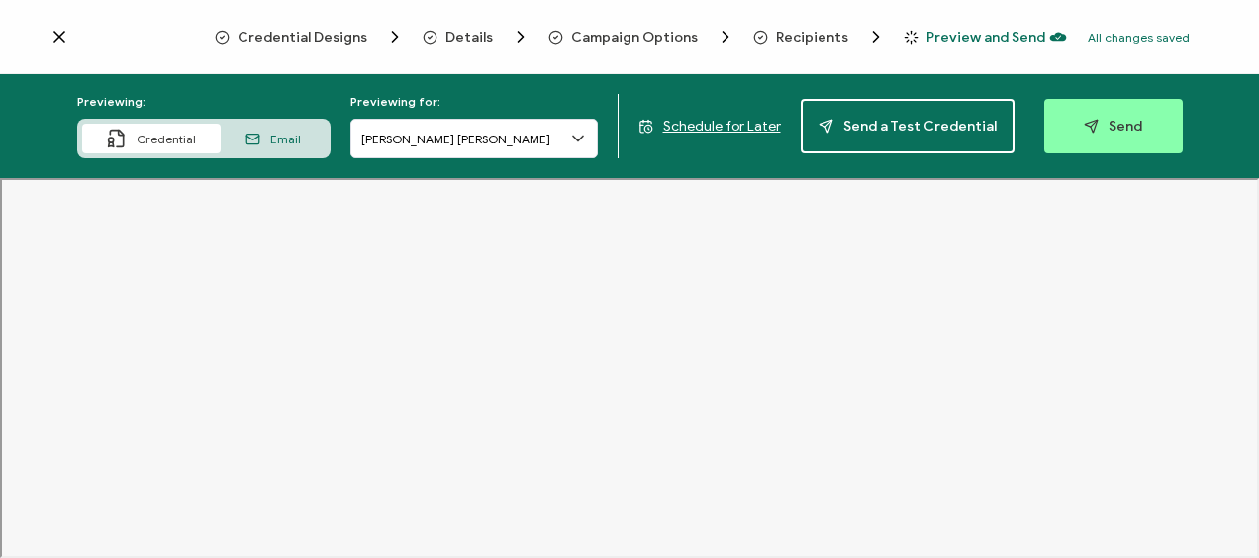
click at [693, 127] on span "Schedule for Later" at bounding box center [722, 126] width 118 height 17
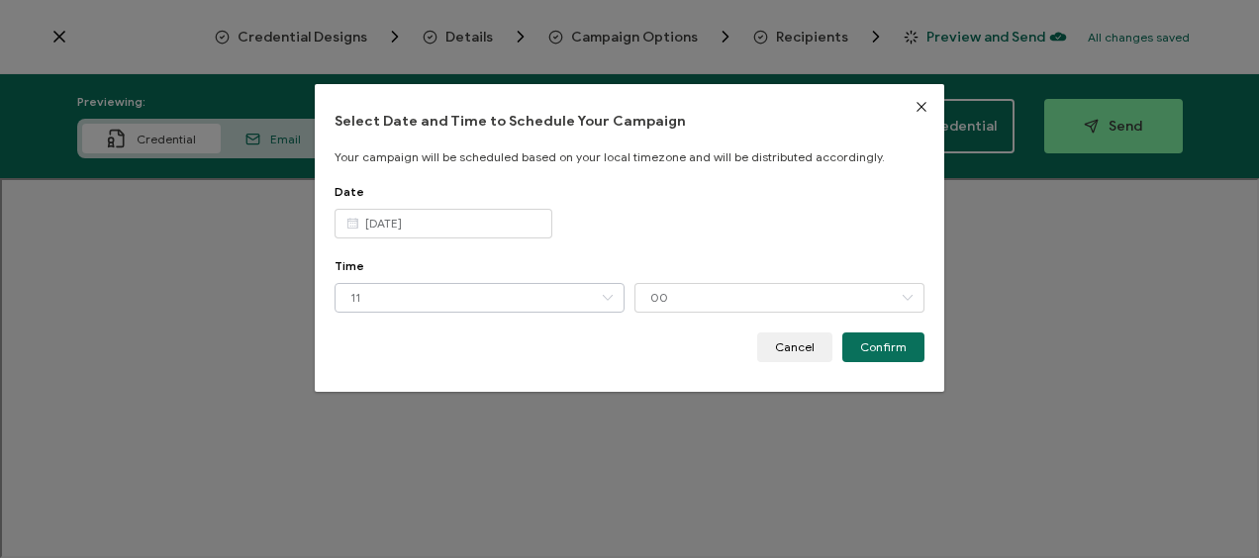
click at [607, 293] on icon "dialog" at bounding box center [607, 298] width 25 height 30
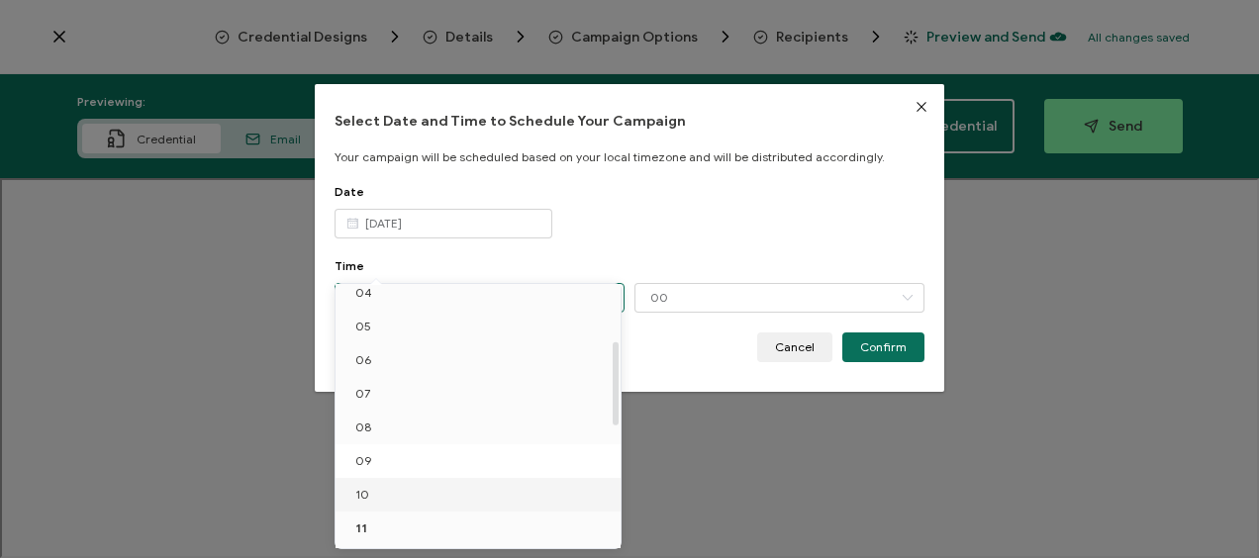
scroll to position [346, 0]
click at [359, 362] on span "12" at bounding box center [361, 363] width 12 height 15
type input "12"
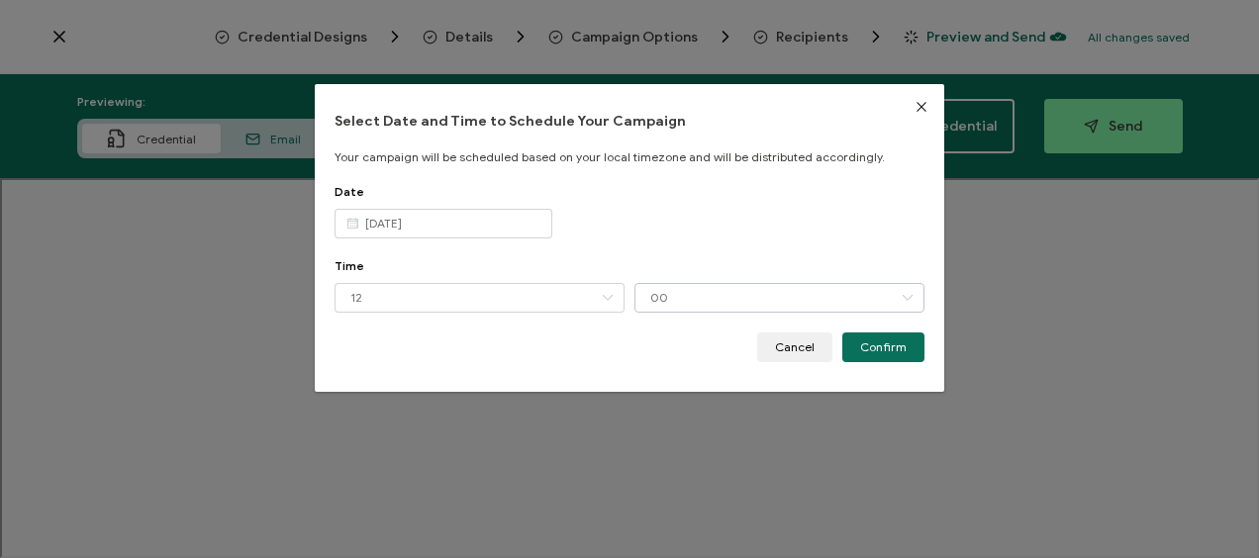
click at [902, 295] on icon "dialog" at bounding box center [907, 298] width 25 height 30
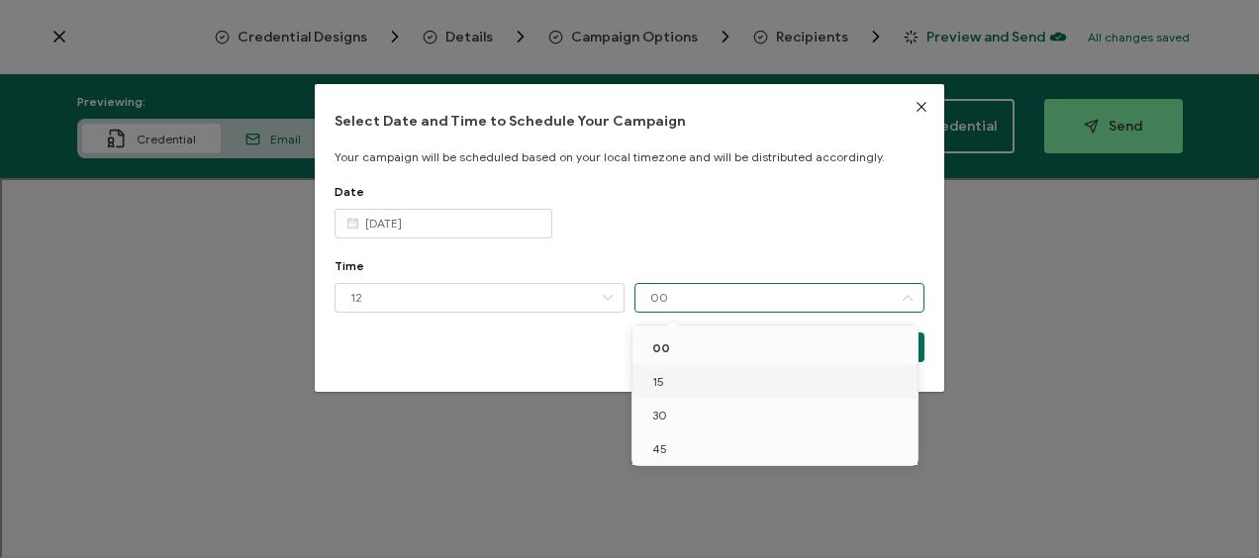
click at [677, 379] on li "15" at bounding box center [778, 382] width 292 height 34
type input "15"
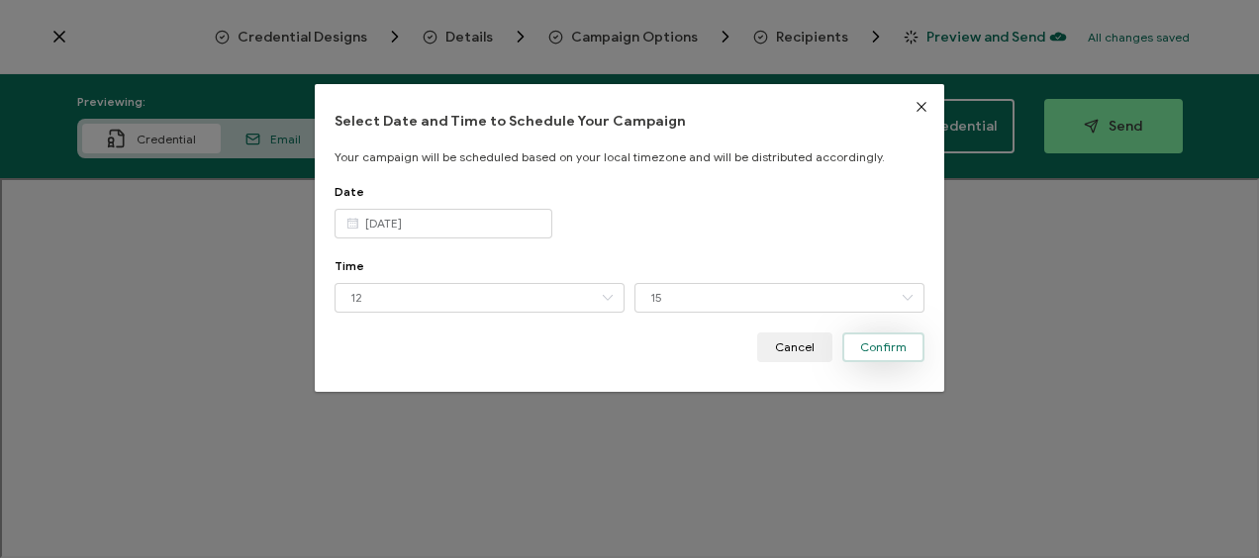
click at [903, 350] on button "Confirm" at bounding box center [883, 348] width 82 height 30
